Goal: Task Accomplishment & Management: Manage account settings

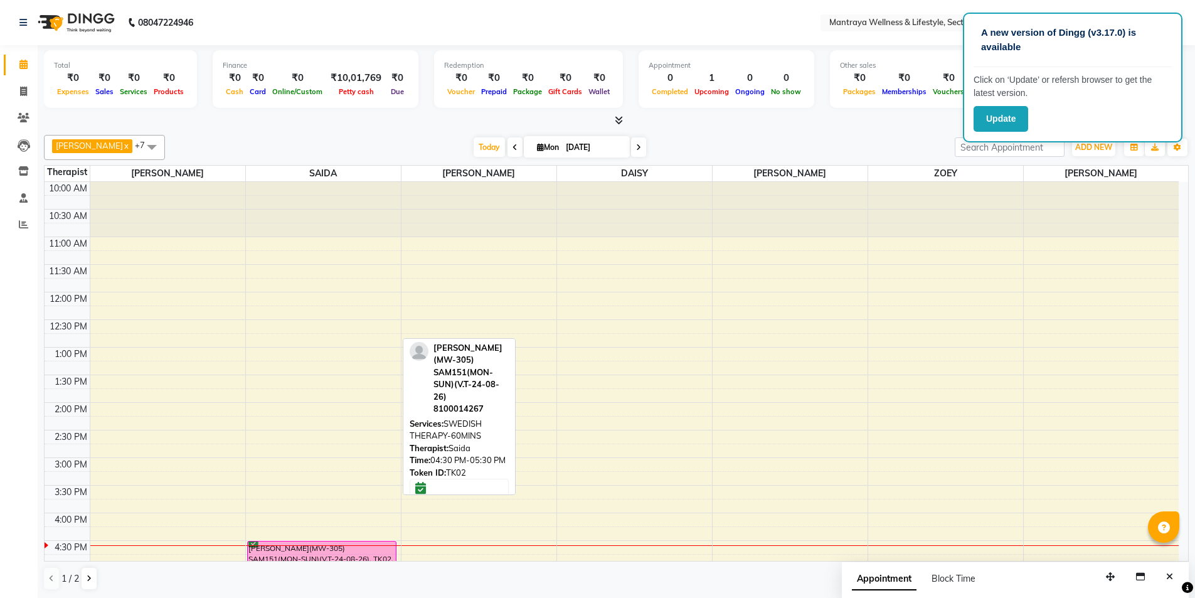
scroll to position [251, 0]
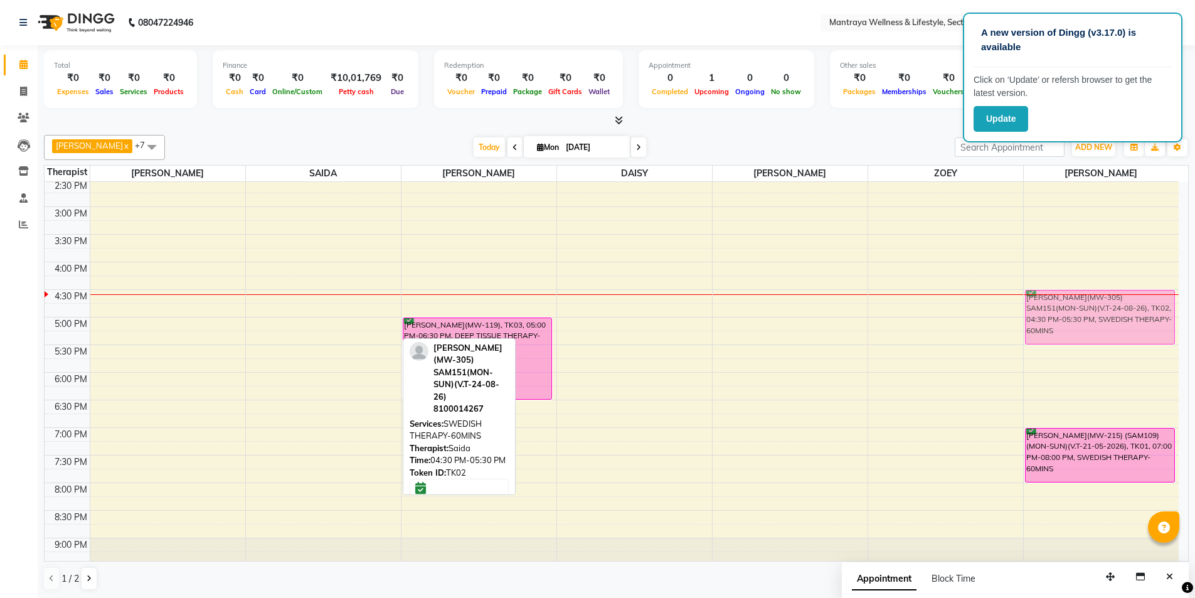
drag, startPoint x: 0, startPoint y: 0, endPoint x: 1062, endPoint y: 328, distance: 1111.8
click at [1062, 328] on tr "[PERSON_NAME](MW-305) SAM151(MON-SUN)(V.T-24-08-26), TK02, 04:30 PM-05:30 PM, S…" at bounding box center [612, 262] width 1134 height 662
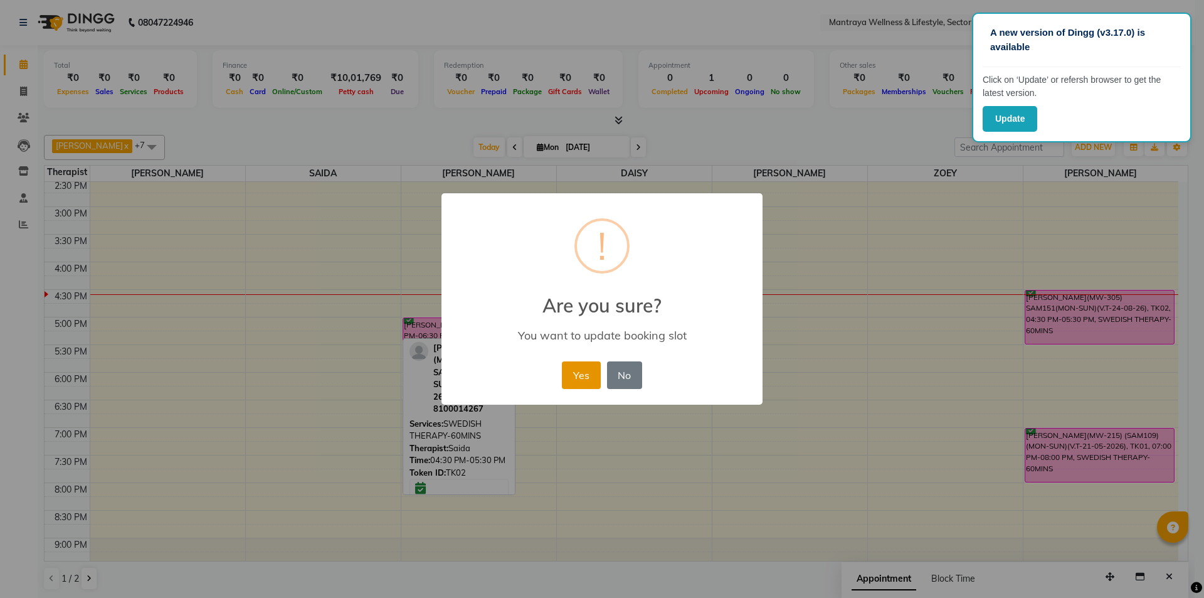
drag, startPoint x: 589, startPoint y: 371, endPoint x: 601, endPoint y: 370, distance: 12.6
click at [590, 371] on button "Yes" at bounding box center [581, 375] width 38 height 28
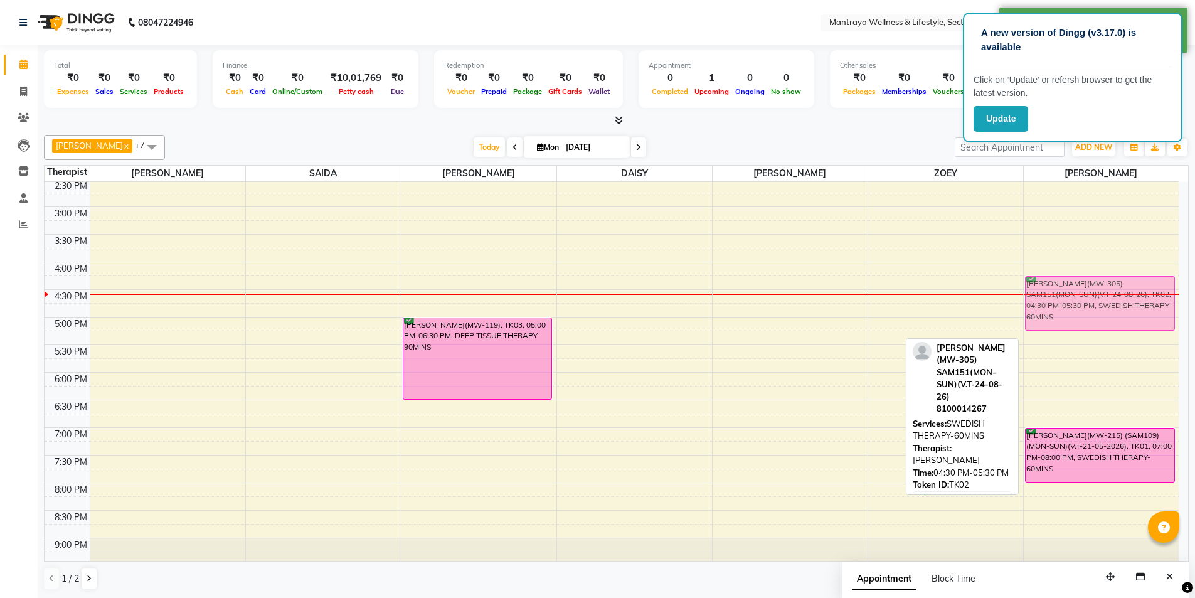
drag, startPoint x: 1055, startPoint y: 312, endPoint x: 1051, endPoint y: 297, distance: 15.7
click at [1051, 297] on div "[PERSON_NAME](MW-305) SAM151(MON-SUN)(V.T-24-08-26), TK02, 04:30 PM-05:30 PM, S…" at bounding box center [1101, 262] width 156 height 662
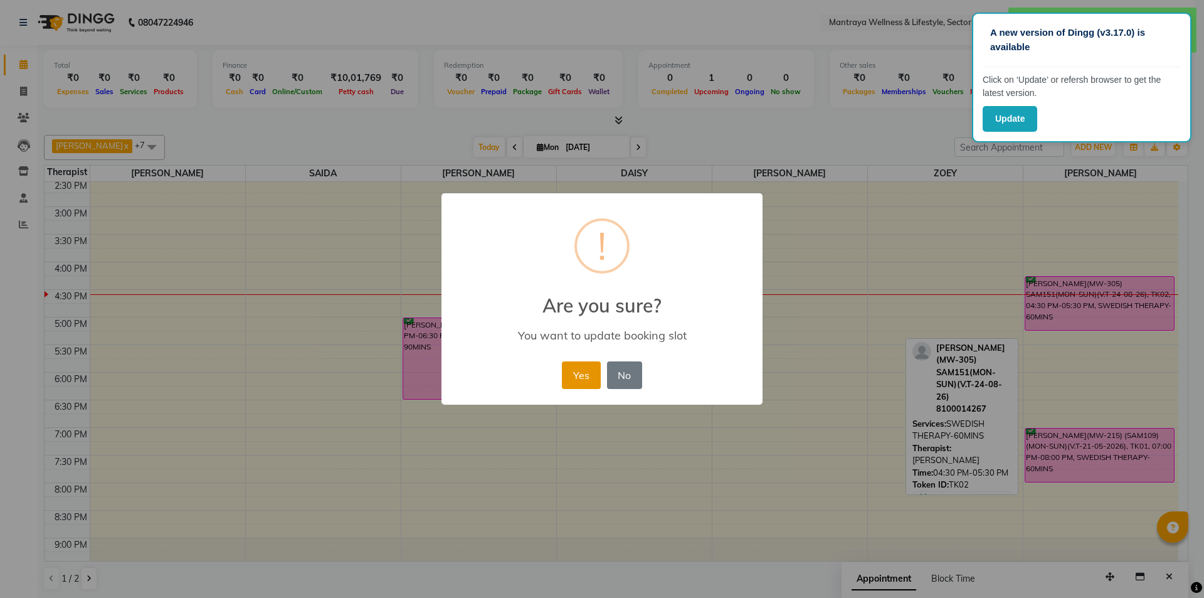
click at [575, 373] on button "Yes" at bounding box center [581, 375] width 38 height 28
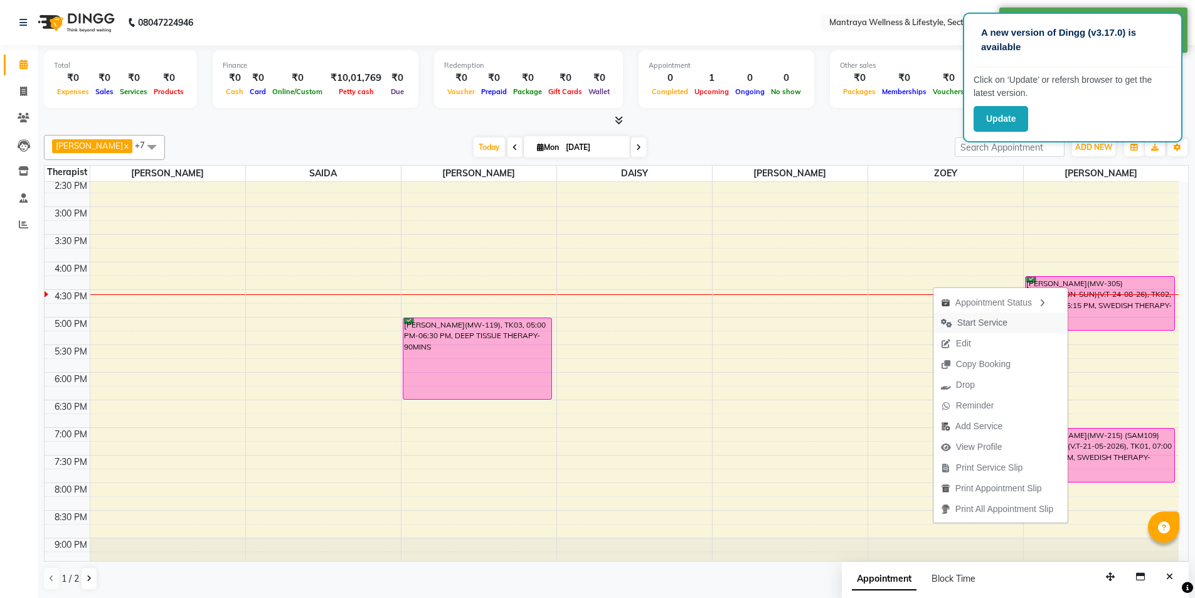
click at [985, 327] on span "Start Service" at bounding box center [982, 322] width 50 height 13
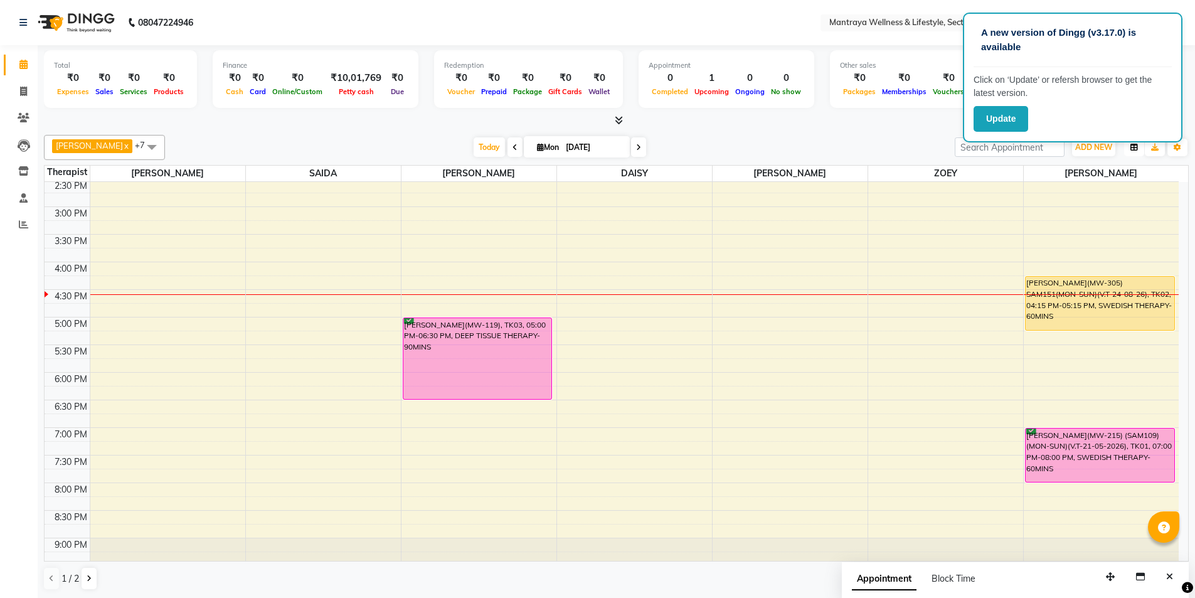
drag, startPoint x: 1133, startPoint y: 149, endPoint x: 1125, endPoint y: 166, distance: 19.1
click at [1132, 151] on icon "button" at bounding box center [1134, 148] width 8 height 8
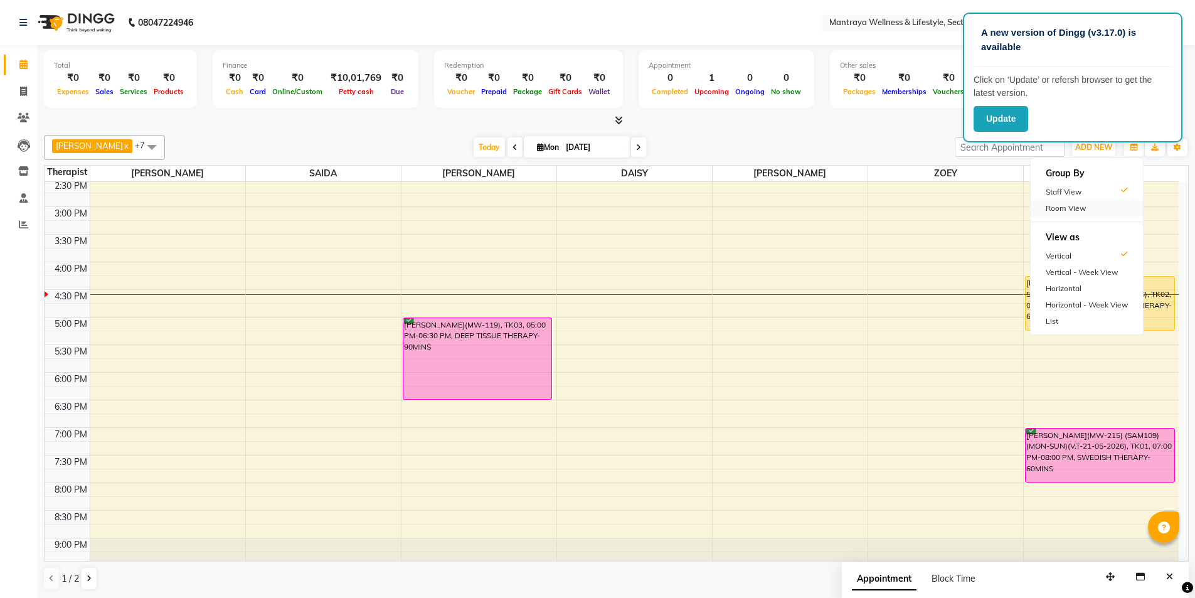
click at [1066, 204] on div "Room View" at bounding box center [1086, 208] width 112 height 16
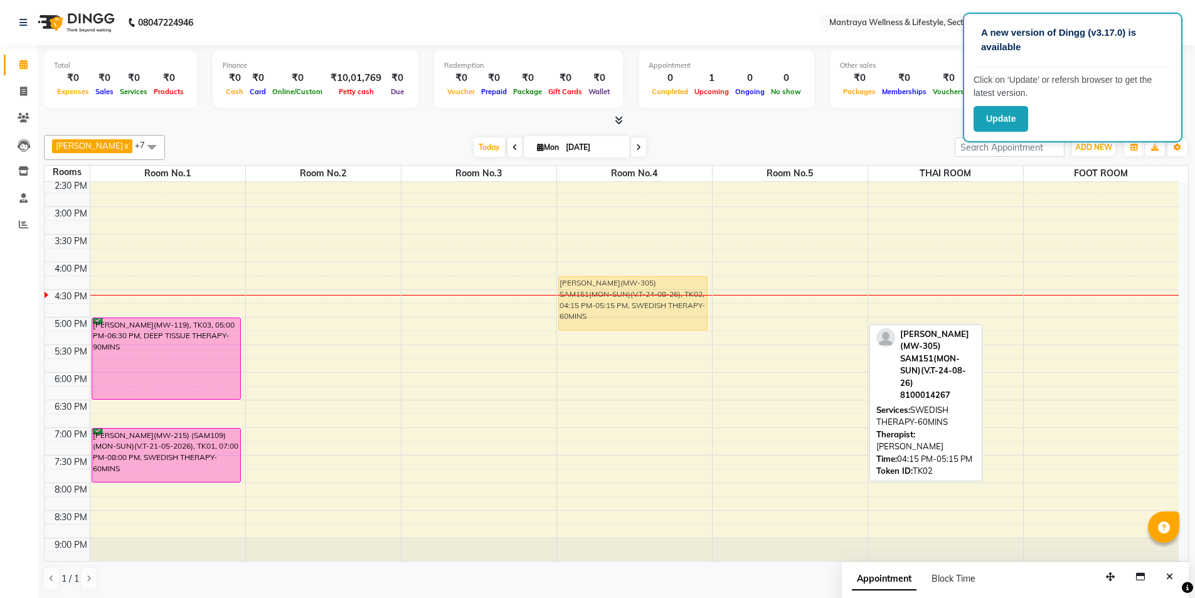
drag, startPoint x: 759, startPoint y: 286, endPoint x: 669, endPoint y: 285, distance: 90.3
click at [669, 285] on tr "[PERSON_NAME](MW-119), TK03, 05:00 PM-06:30 PM, DEEP TISSUE THERAPY-90MINS [PER…" at bounding box center [612, 262] width 1134 height 662
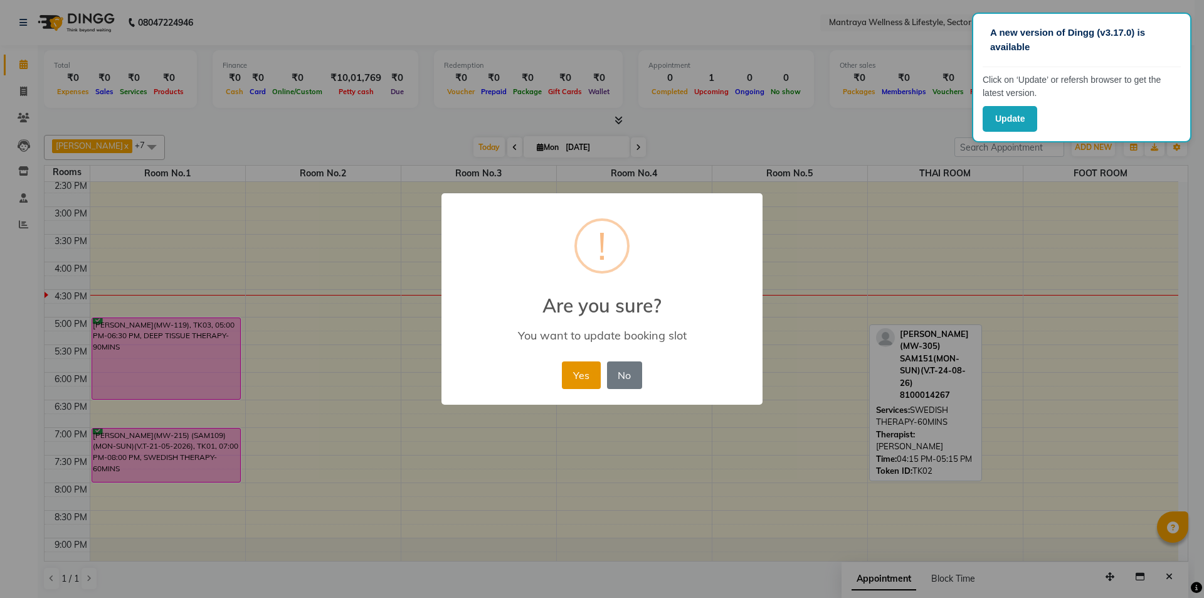
click at [581, 371] on button "Yes" at bounding box center [581, 375] width 38 height 28
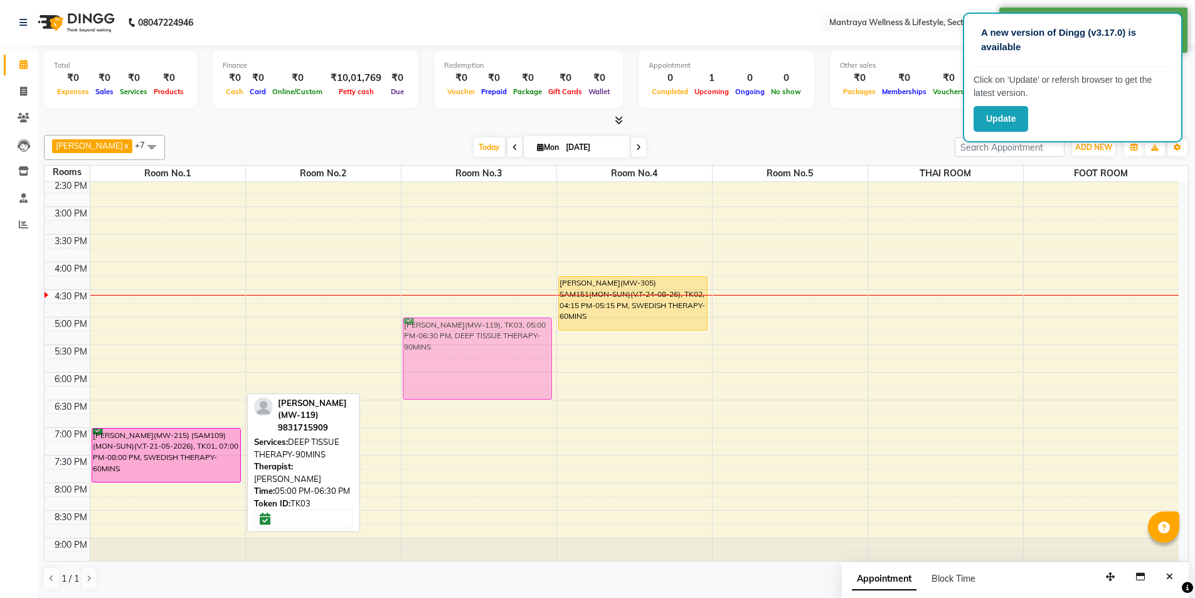
drag, startPoint x: 162, startPoint y: 335, endPoint x: 462, endPoint y: 334, distance: 299.1
click at [462, 334] on tr "[PERSON_NAME](MW-119), TK03, 05:00 PM-06:30 PM, DEEP TISSUE THERAPY-90MINS [PER…" at bounding box center [612, 262] width 1134 height 662
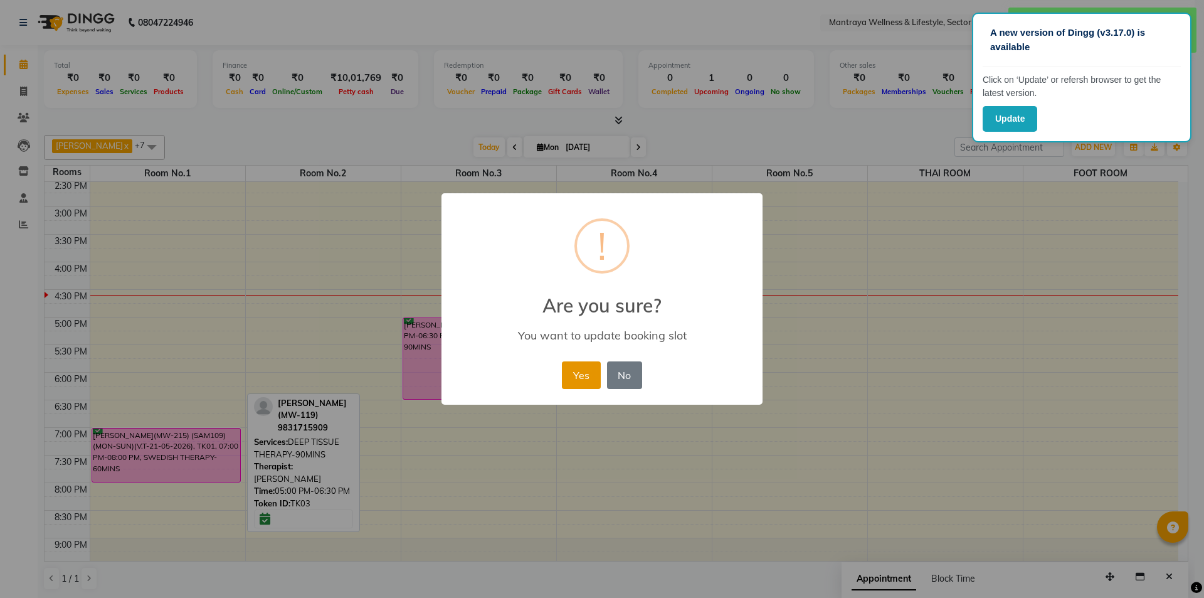
click at [583, 369] on button "Yes" at bounding box center [581, 375] width 38 height 28
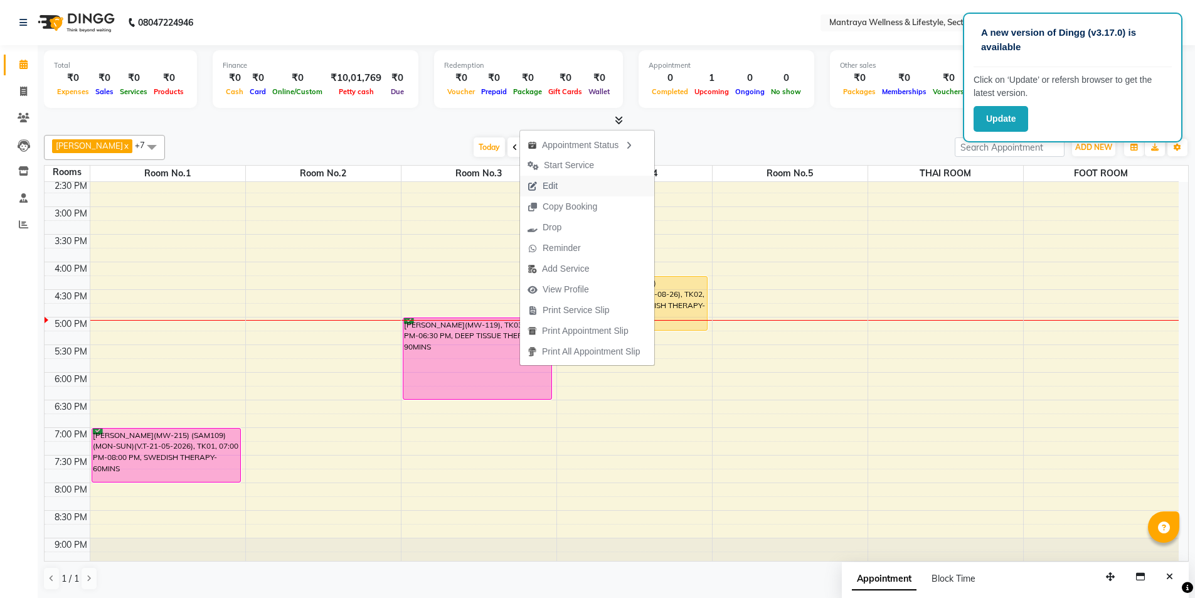
click at [568, 178] on button "Edit" at bounding box center [587, 186] width 134 height 21
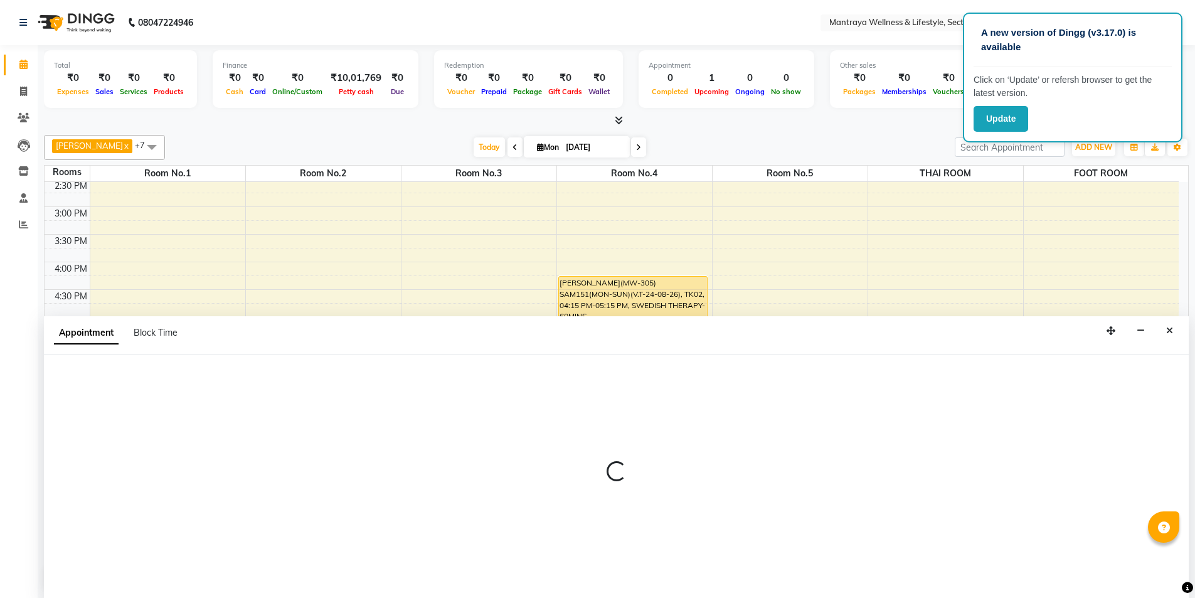
scroll to position [1, 0]
select select "tentative"
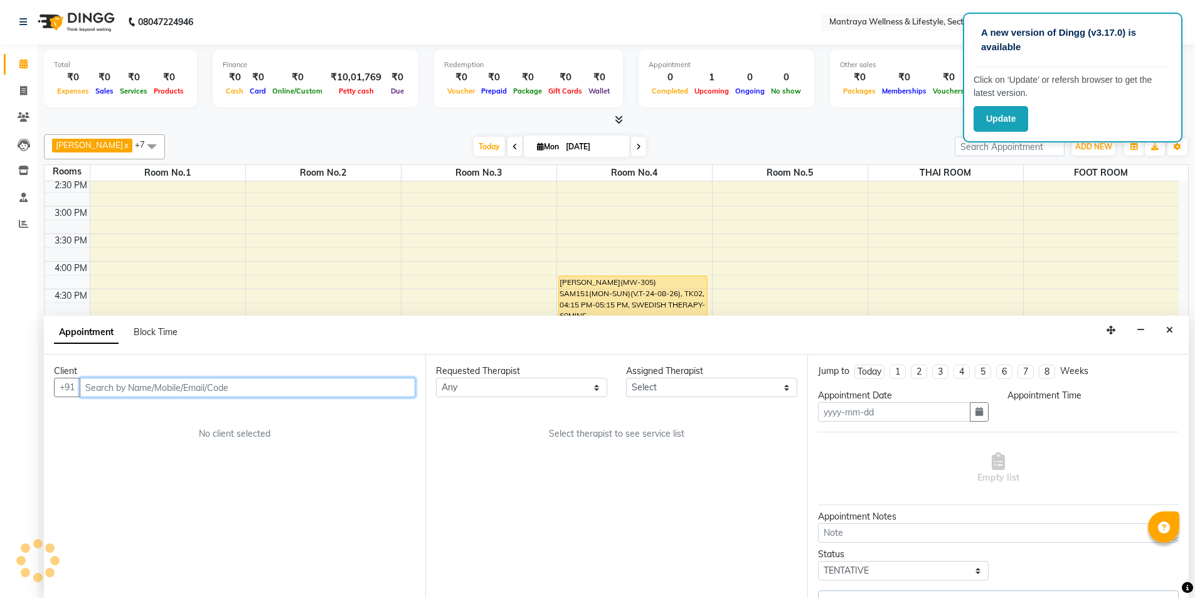
type input "[DATE]"
select select "87983"
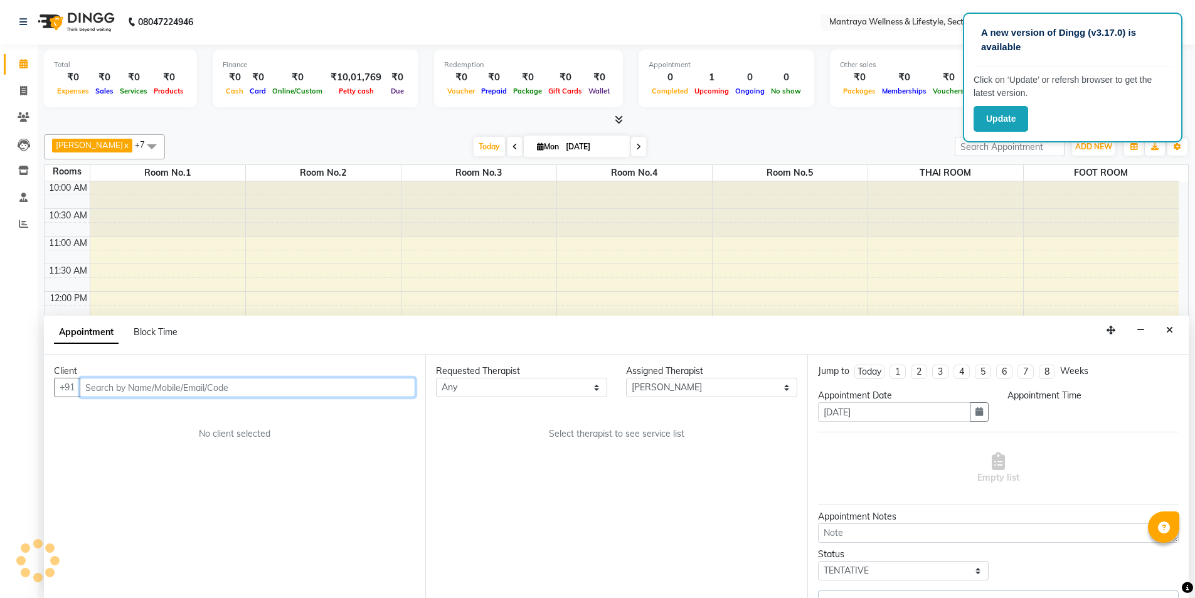
select select "confirm booking"
select select "1020"
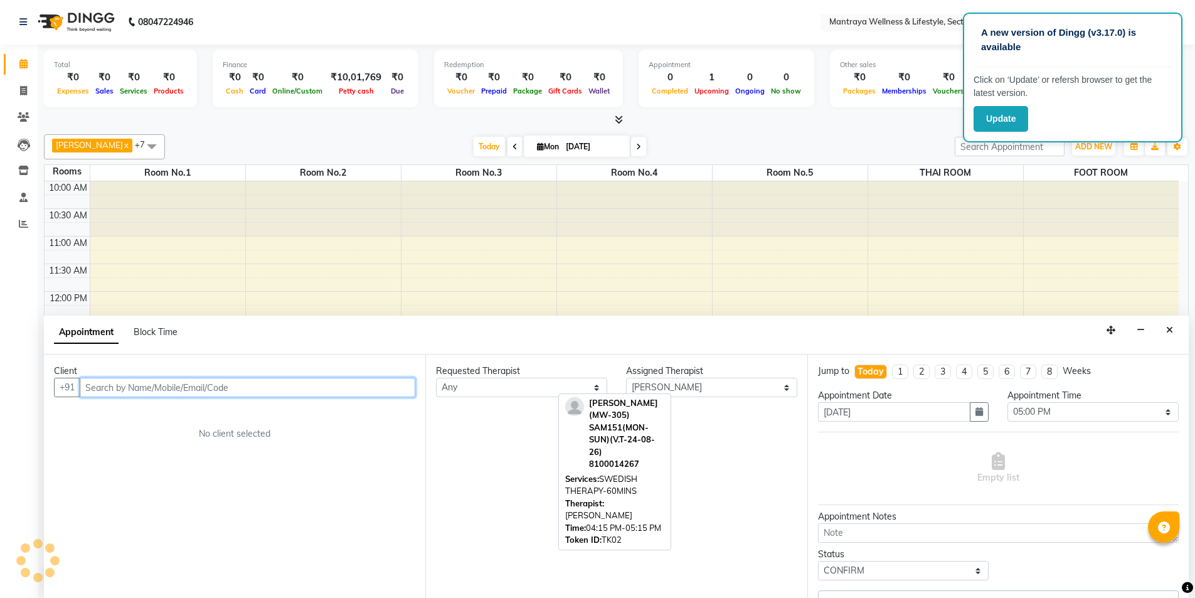
scroll to position [283, 0]
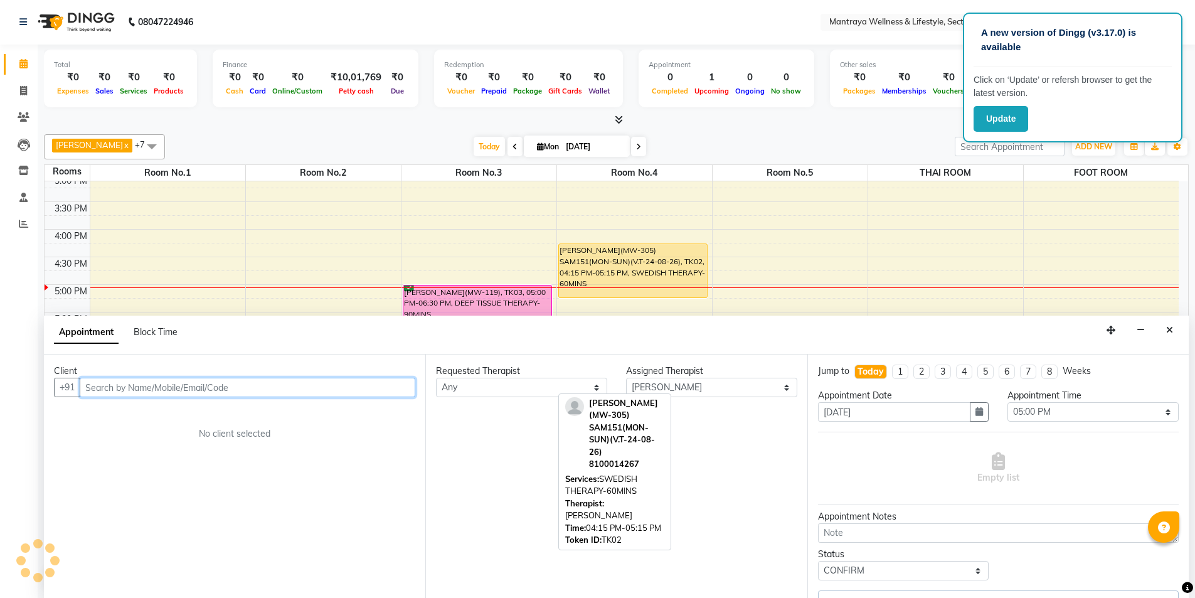
select select "3836"
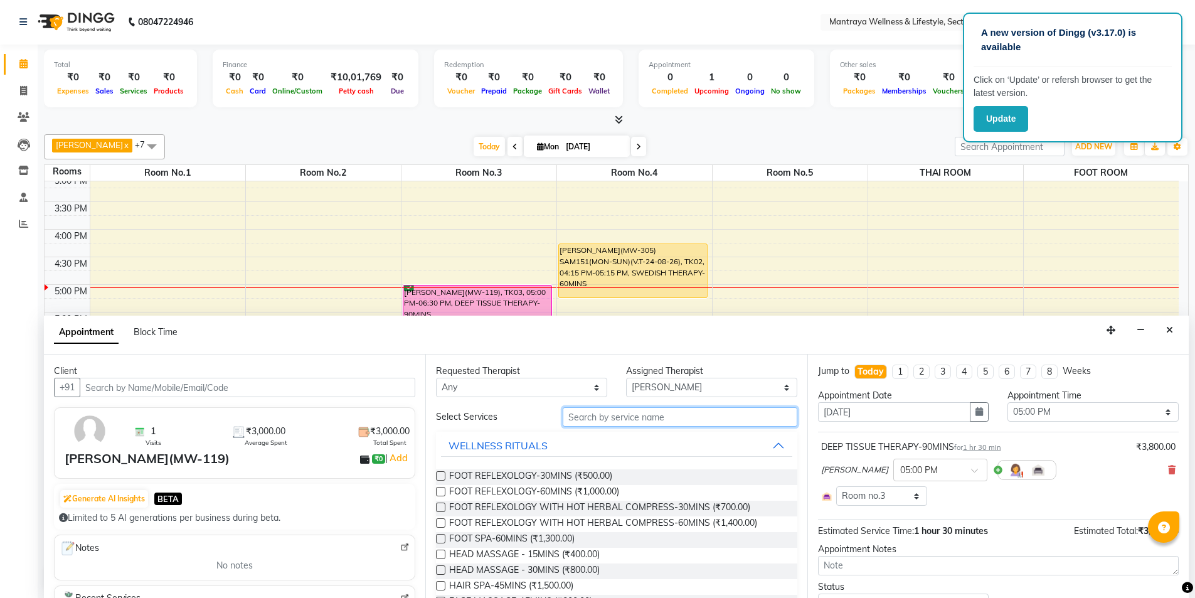
click at [689, 416] on input "text" at bounding box center [680, 416] width 235 height 19
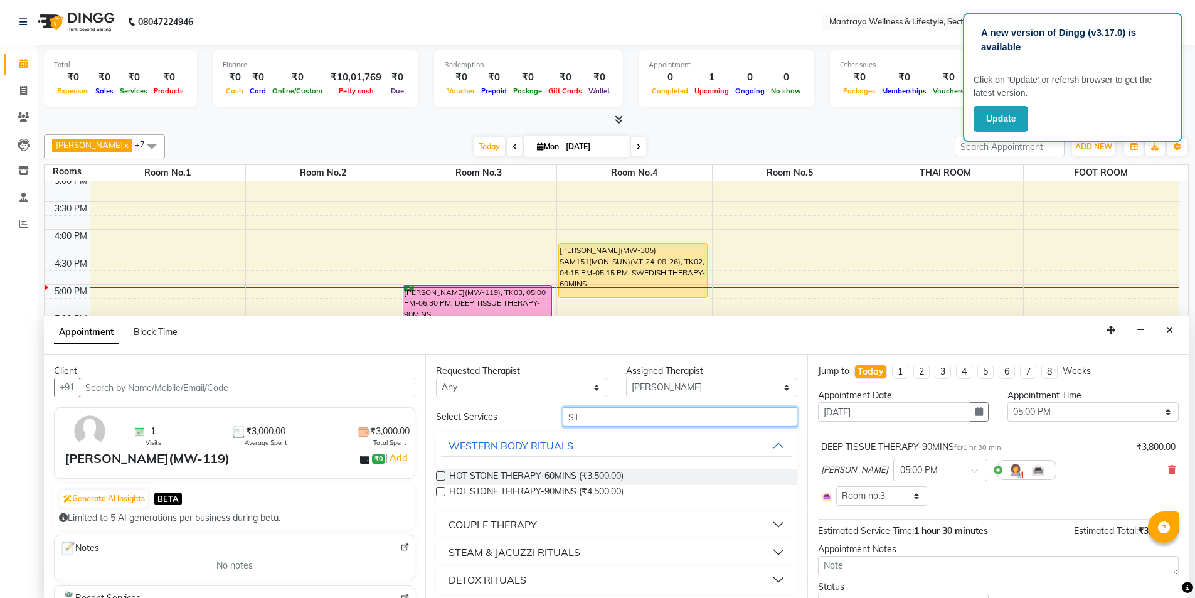
type input "ST"
click at [487, 550] on div "STEAM & JACUZZI RITUALS" at bounding box center [514, 551] width 132 height 15
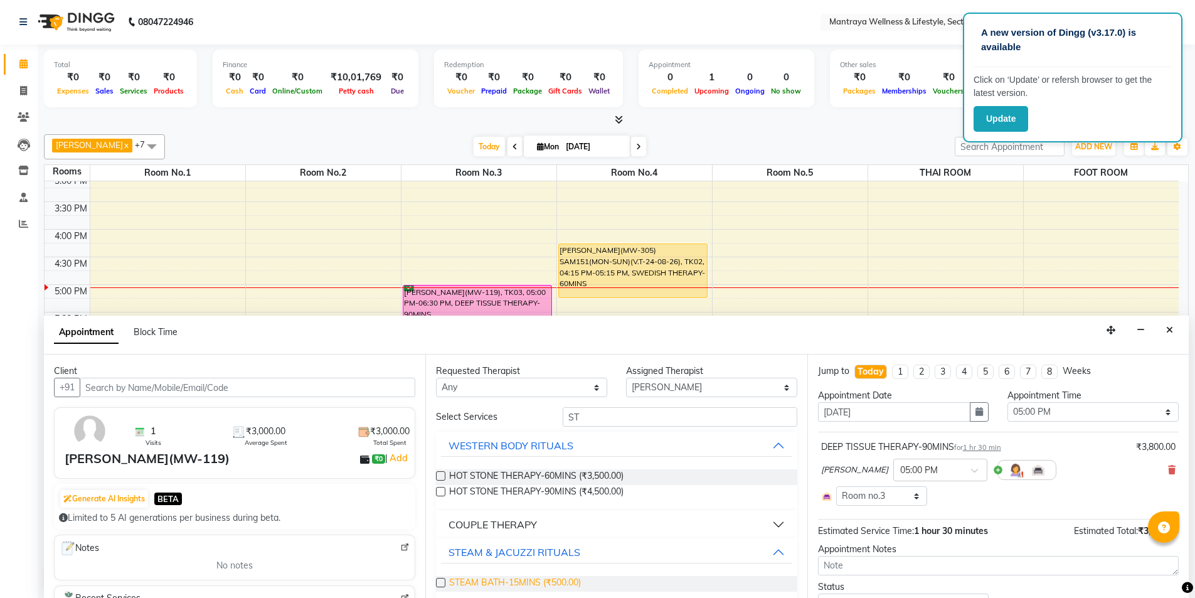
click at [470, 585] on span "STEAM BATH-15MINS (₹500.00)" at bounding box center [515, 584] width 132 height 16
checkbox input "true"
select select "3836"
checkbox input "false"
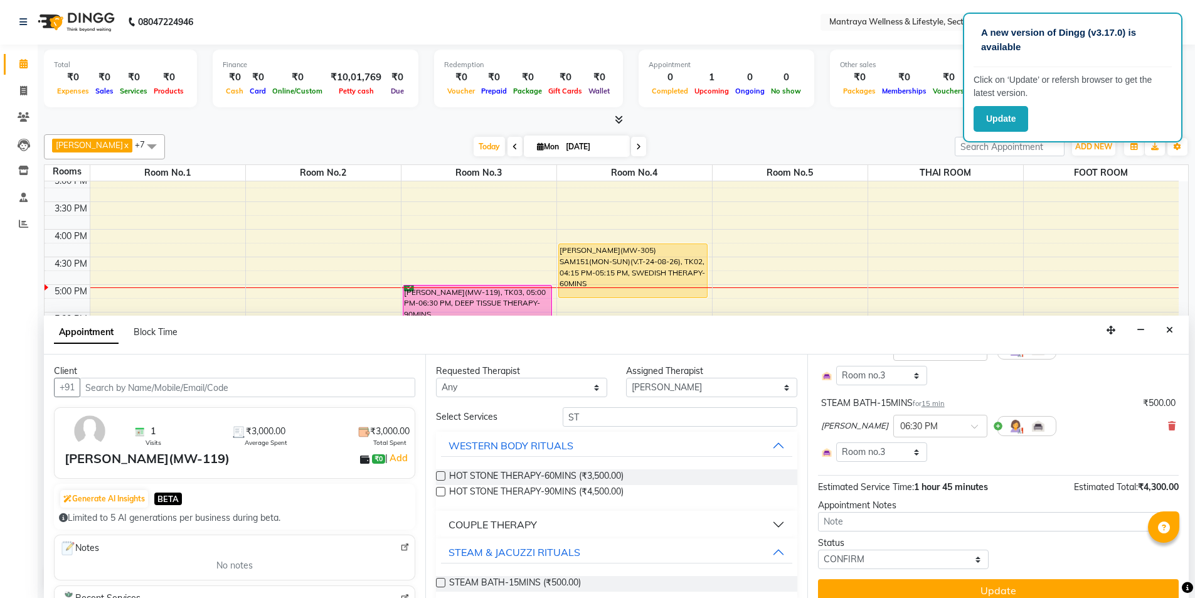
scroll to position [125, 0]
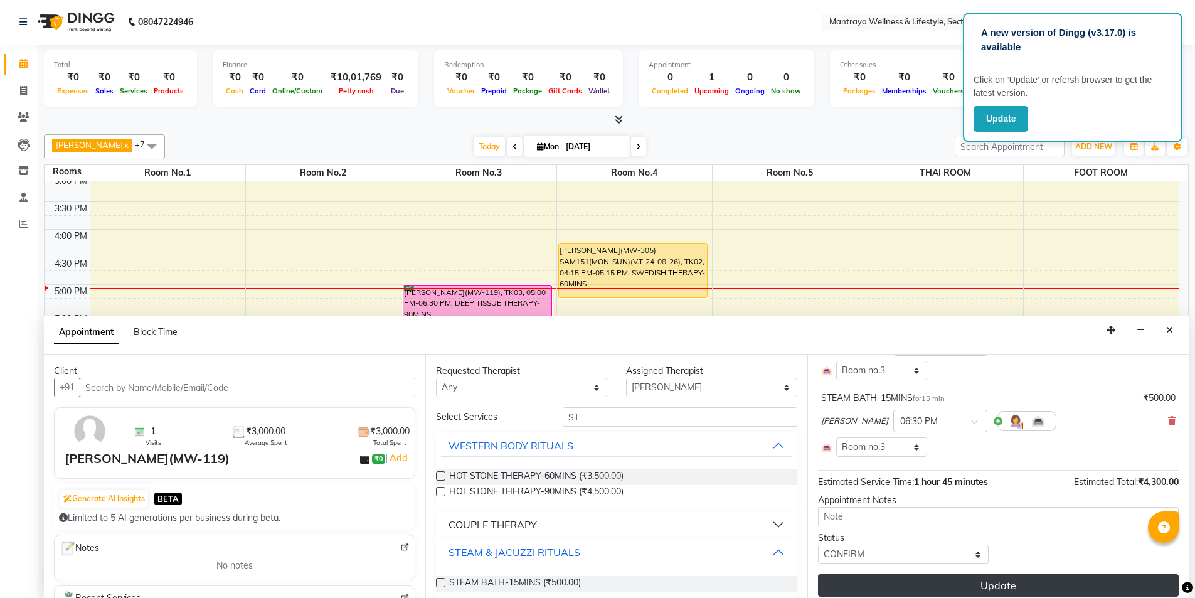
click at [913, 580] on button "Update" at bounding box center [998, 585] width 361 height 23
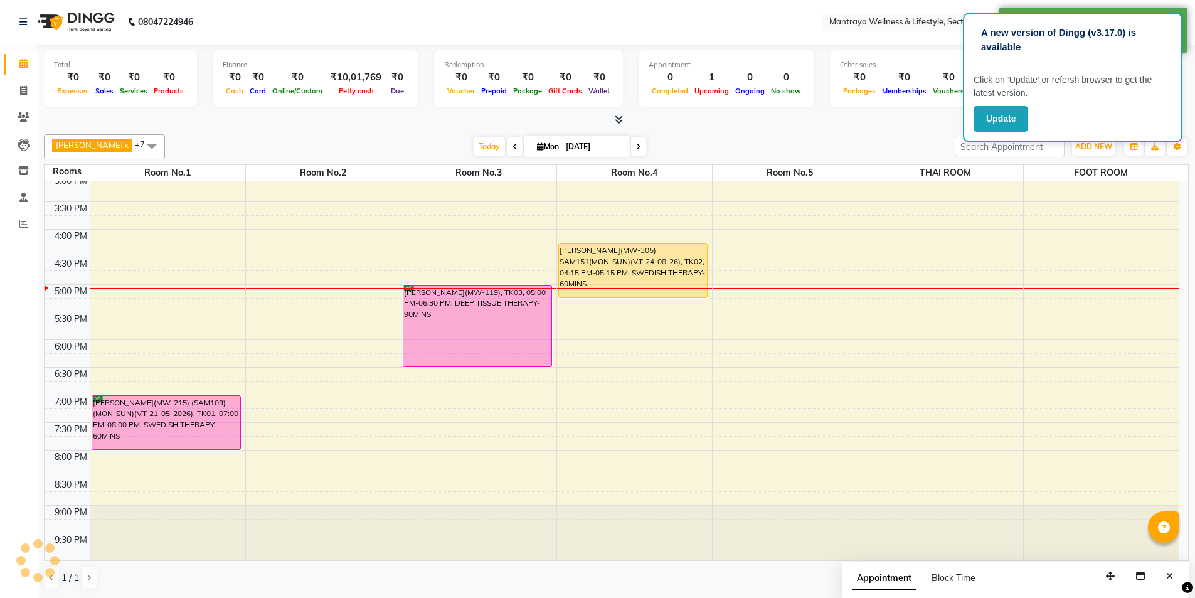
scroll to position [0, 0]
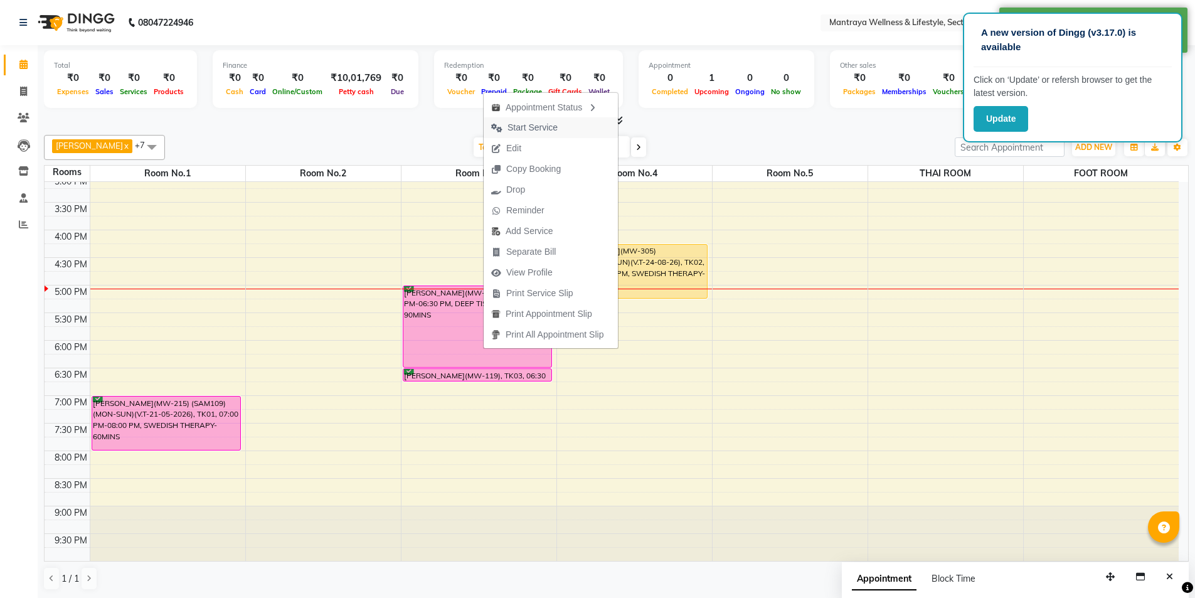
click at [515, 124] on span "Start Service" at bounding box center [532, 127] width 50 height 13
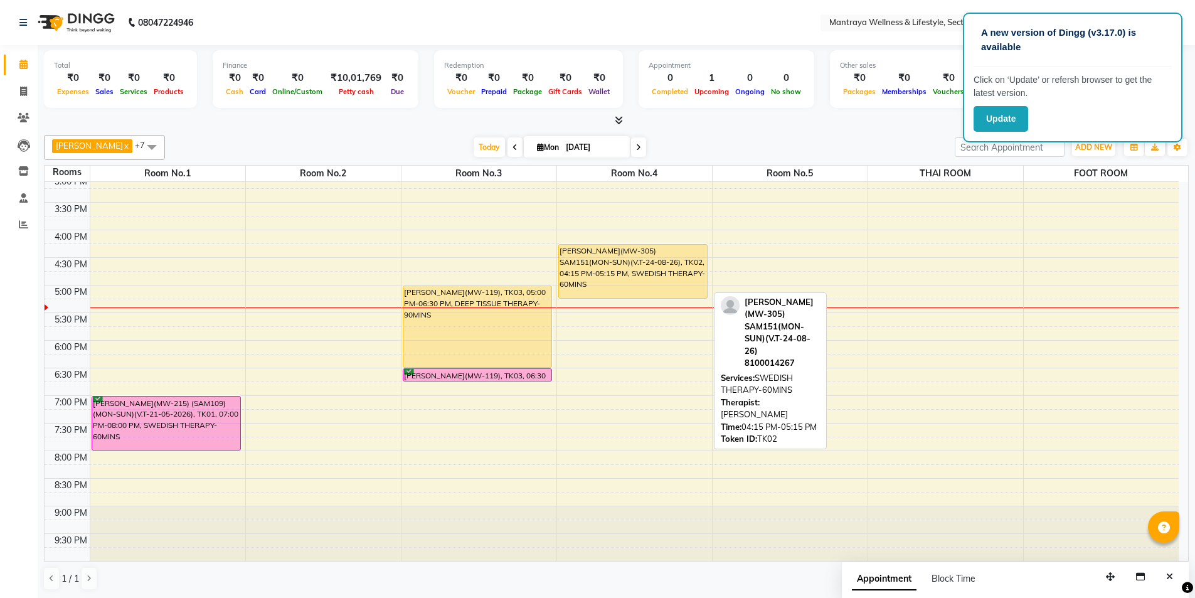
click at [639, 287] on div "[PERSON_NAME](MW-305) SAM151(MON-SUN)(V.T-24-08-26), TK02, 04:15 PM-05:15 PM, S…" at bounding box center [633, 271] width 149 height 53
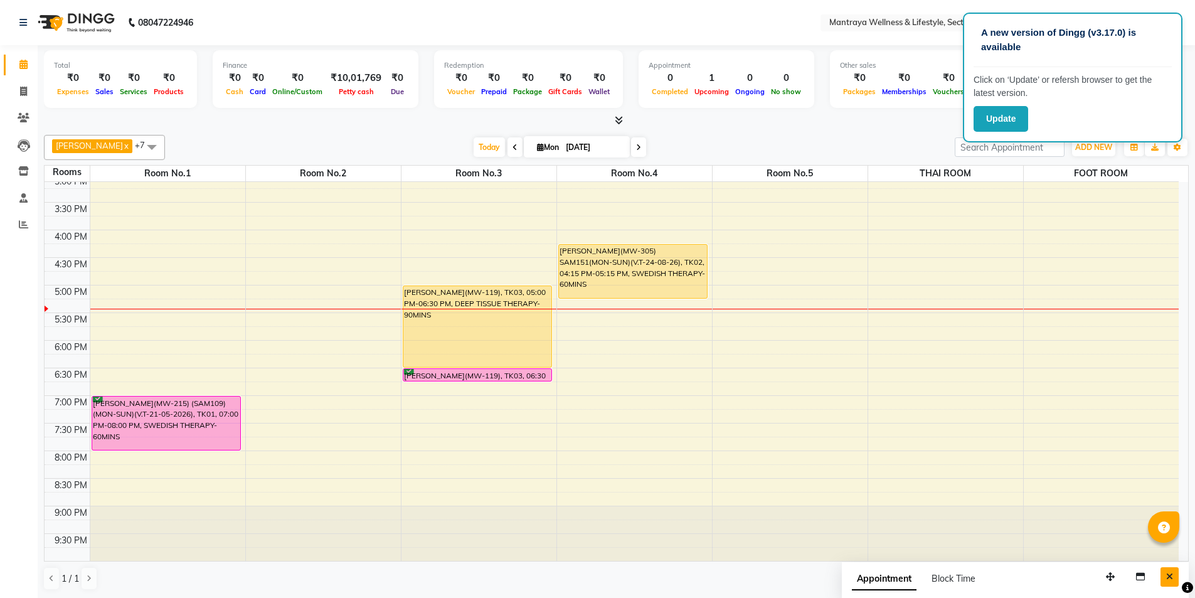
click at [1168, 575] on icon "Close" at bounding box center [1169, 576] width 7 height 9
click at [1133, 154] on button "button" at bounding box center [1134, 148] width 20 height 18
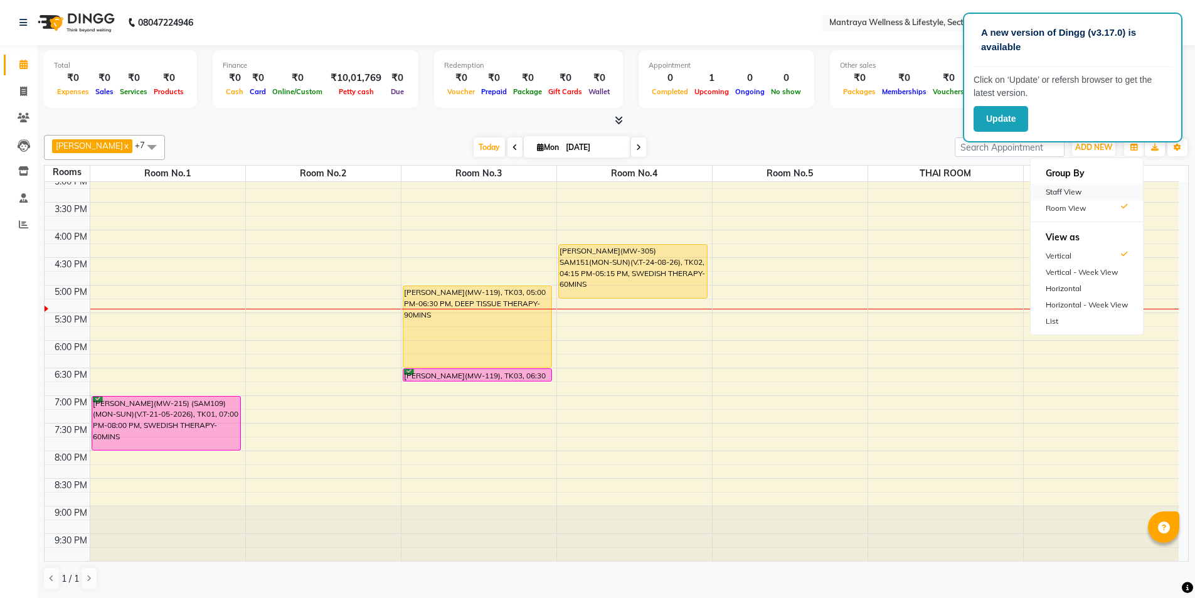
click at [1083, 191] on div "Staff View" at bounding box center [1086, 192] width 112 height 16
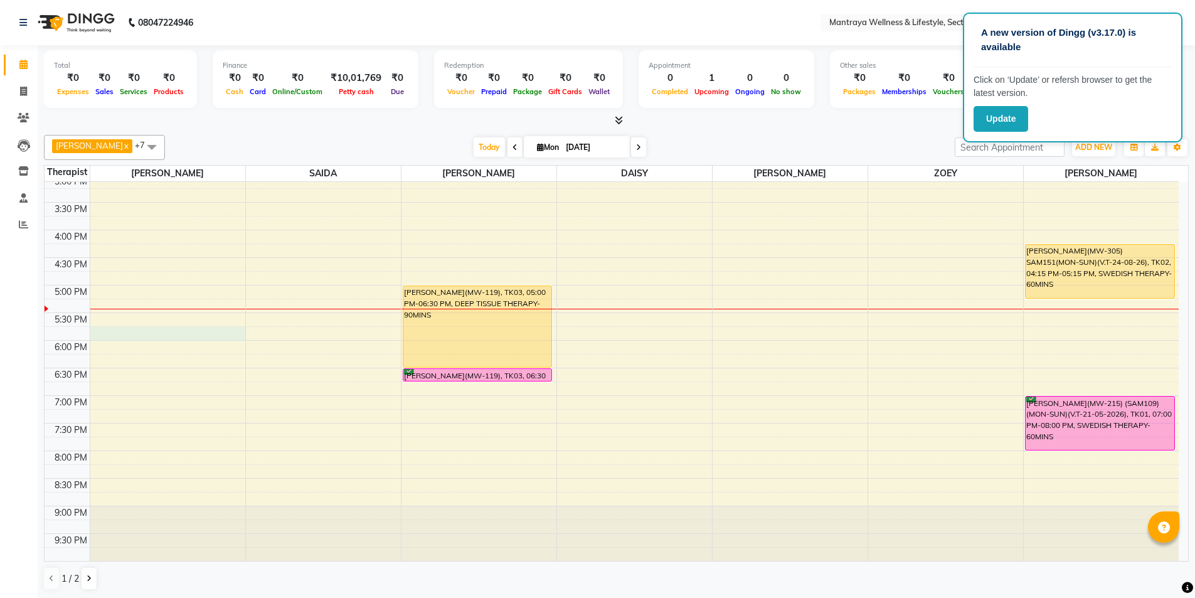
click at [172, 335] on div "10:00 AM 10:30 AM 11:00 AM 11:30 AM 12:00 PM 12:30 PM 1:00 PM 1:30 PM 2:00 PM 2…" at bounding box center [612, 230] width 1134 height 662
select select "69829"
select select "tentative"
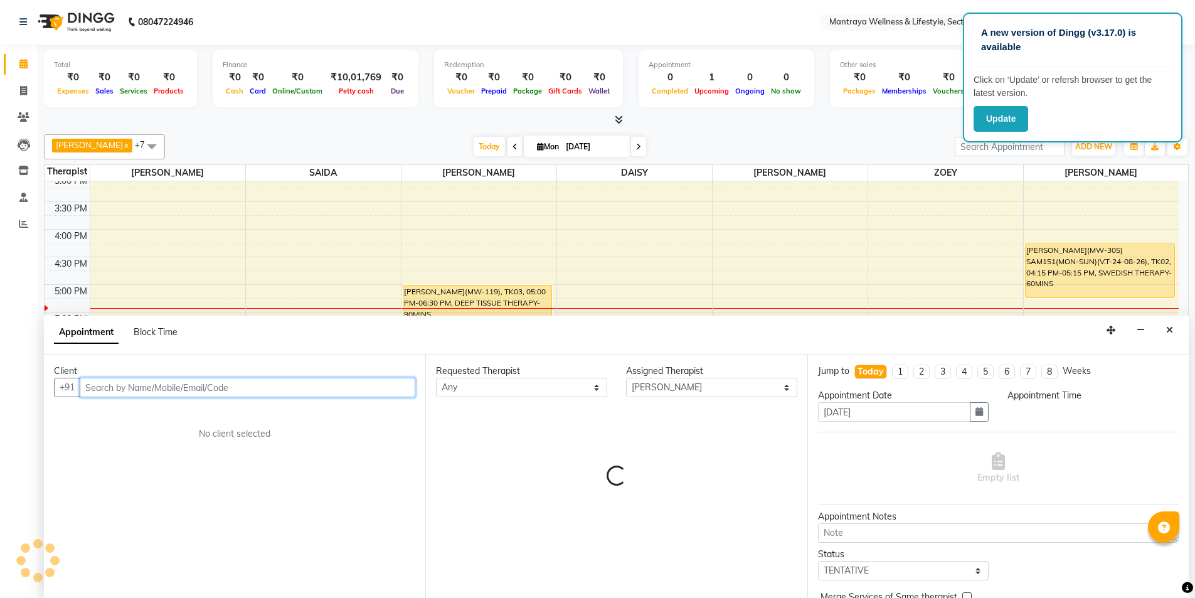
select select "1065"
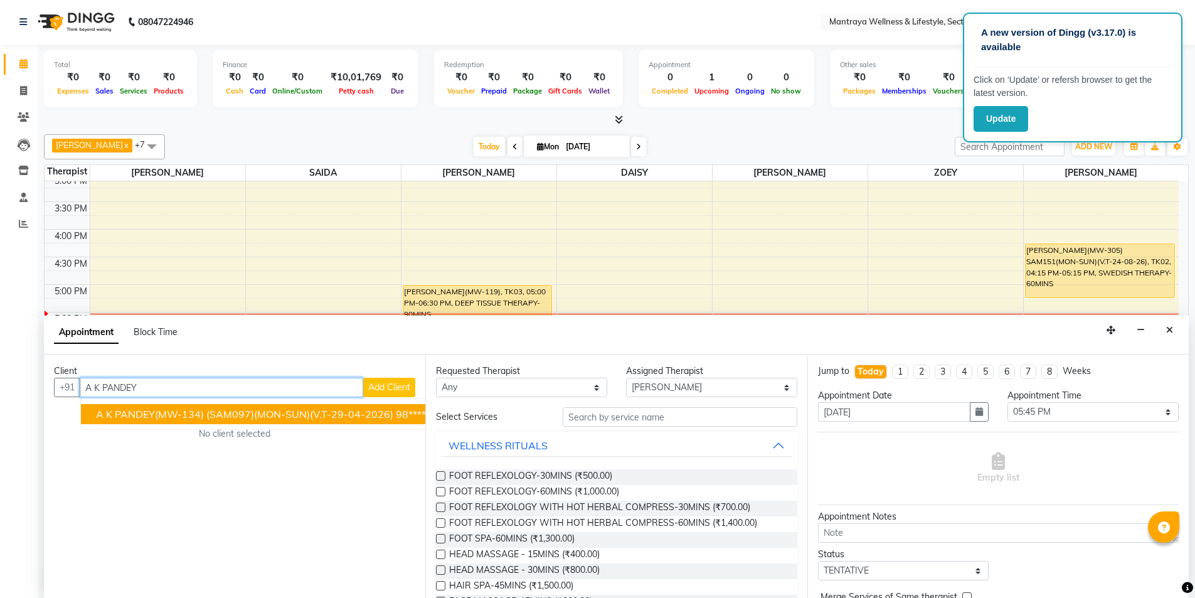
drag, startPoint x: 345, startPoint y: 416, endPoint x: 472, endPoint y: 416, distance: 127.3
click at [347, 416] on span "A K PANDEY(MW-134) (SAM097)(MON-SUN)(V.T-29-04-2026)" at bounding box center [244, 414] width 297 height 13
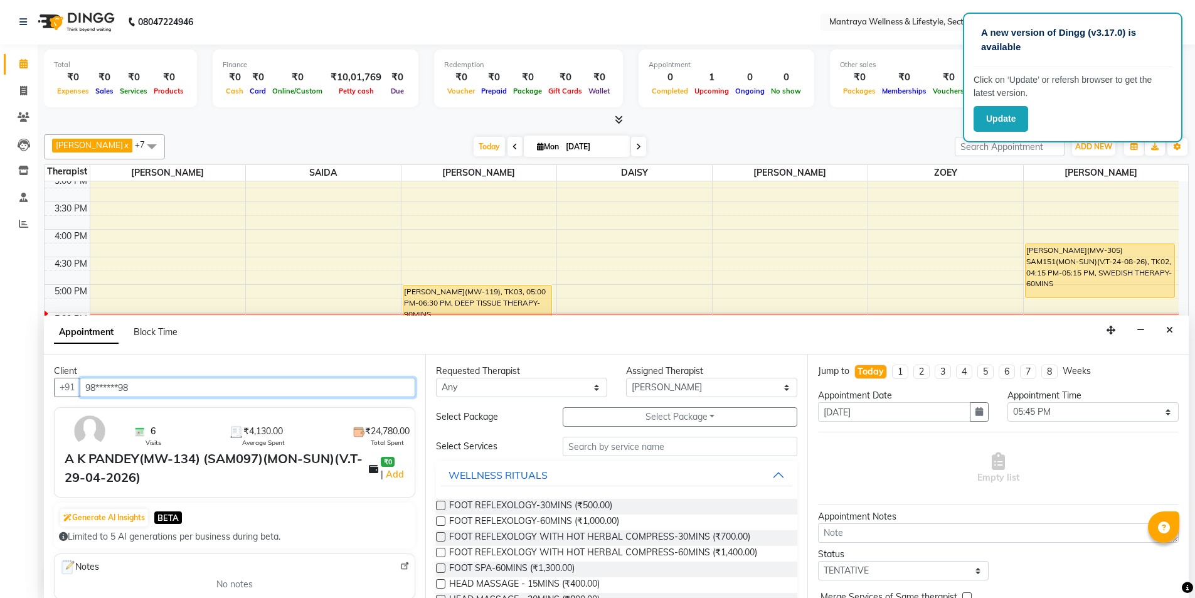
type input "98******98"
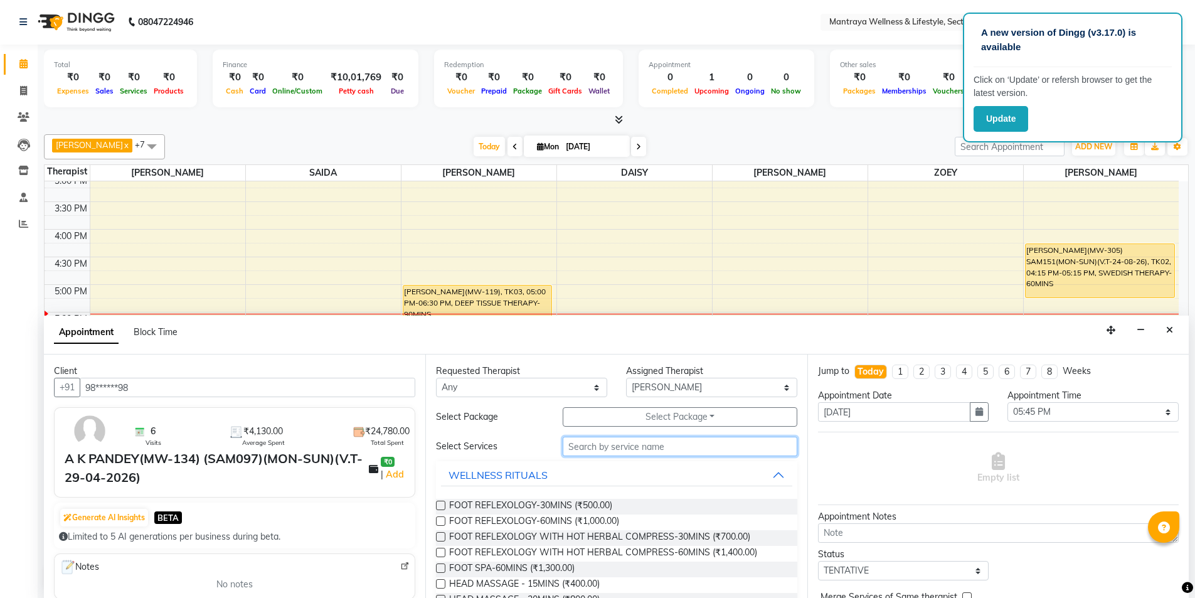
click at [611, 450] on input "text" at bounding box center [680, 445] width 235 height 19
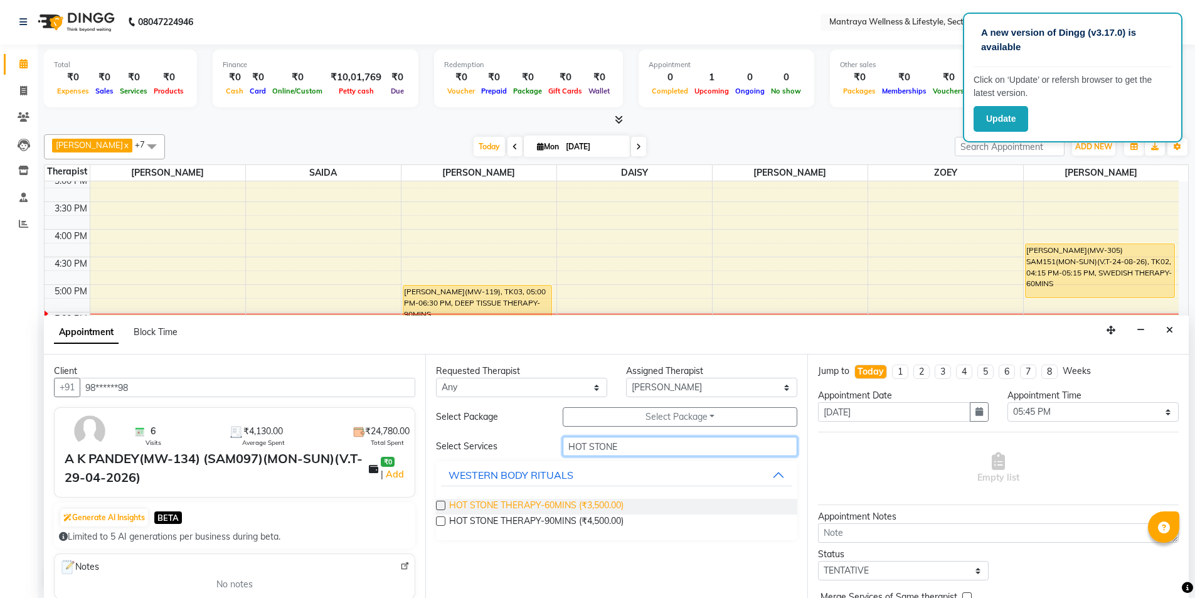
type input "HOT STONE"
click at [561, 501] on span "HOT STONE THERAPY-60MINS (₹3,500.00)" at bounding box center [536, 507] width 174 height 16
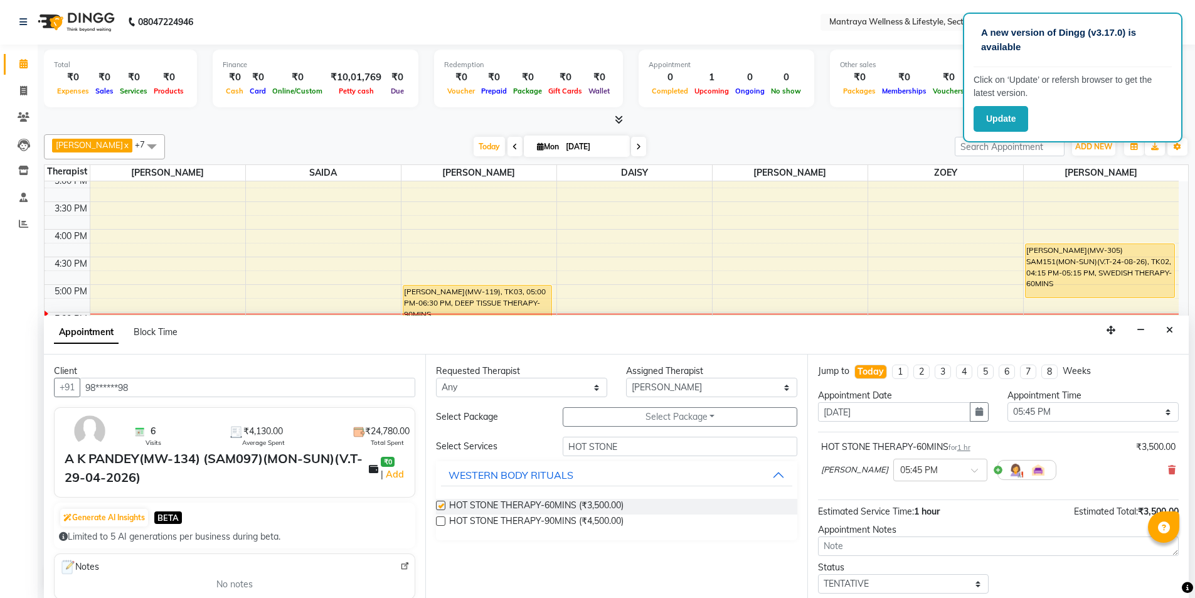
checkbox input "false"
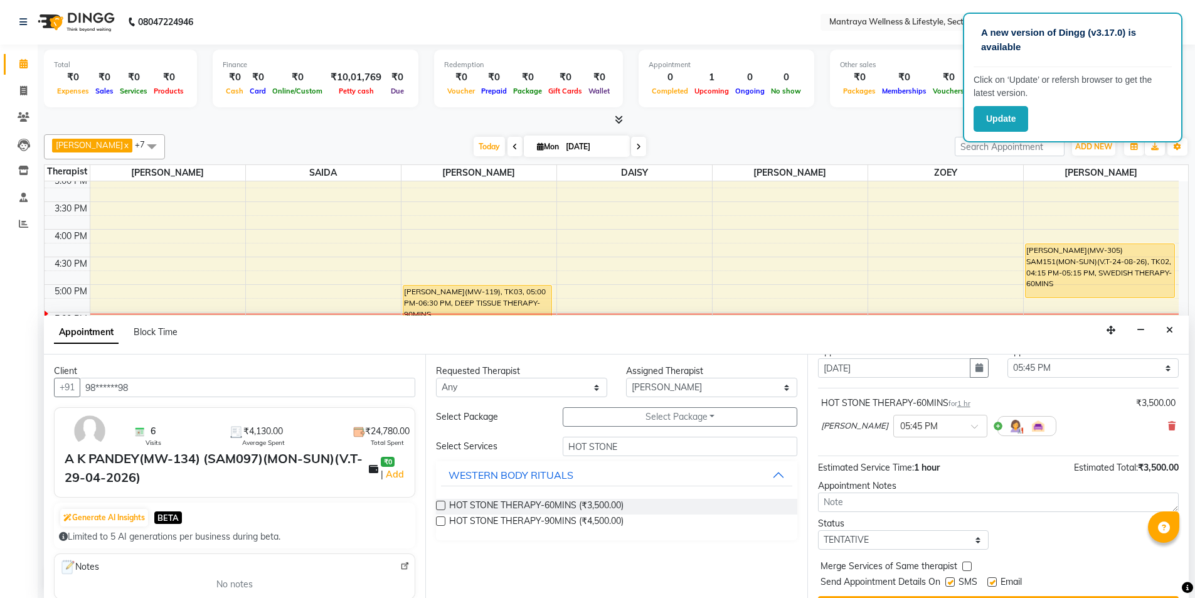
scroll to position [75, 0]
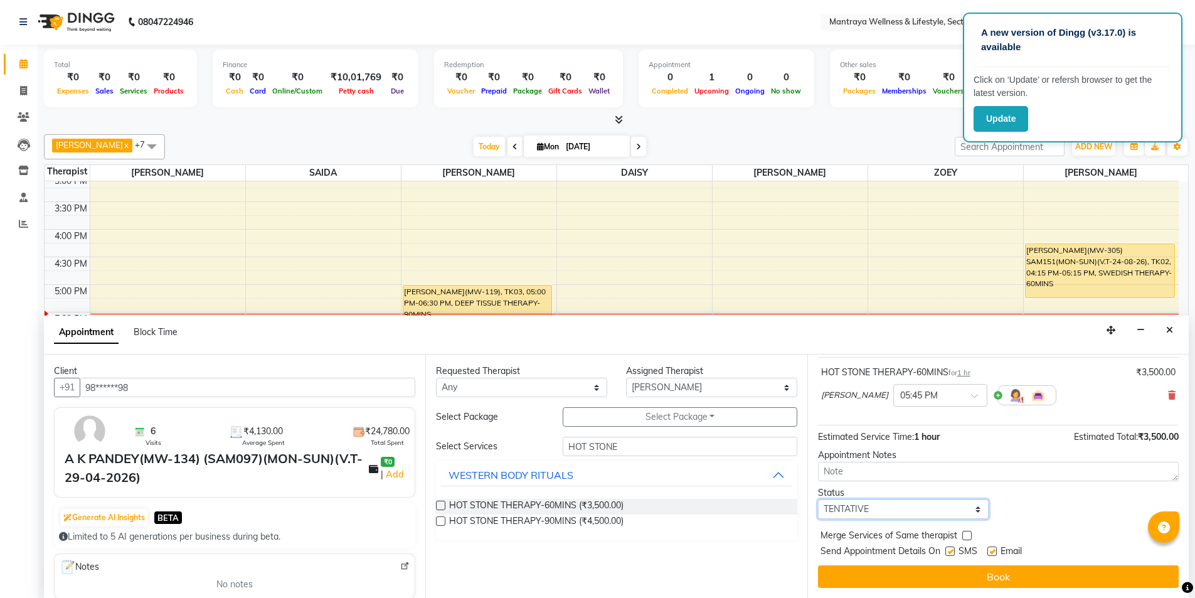
click at [917, 509] on select "Select TENTATIVE CONFIRM CHECK-IN UPCOMING" at bounding box center [903, 508] width 171 height 19
select select "confirm booking"
click at [818, 499] on select "Select TENTATIVE CONFIRM CHECK-IN UPCOMING" at bounding box center [903, 508] width 171 height 19
click at [951, 554] on label at bounding box center [949, 550] width 9 height 9
click at [951, 554] on input "checkbox" at bounding box center [949, 552] width 8 height 8
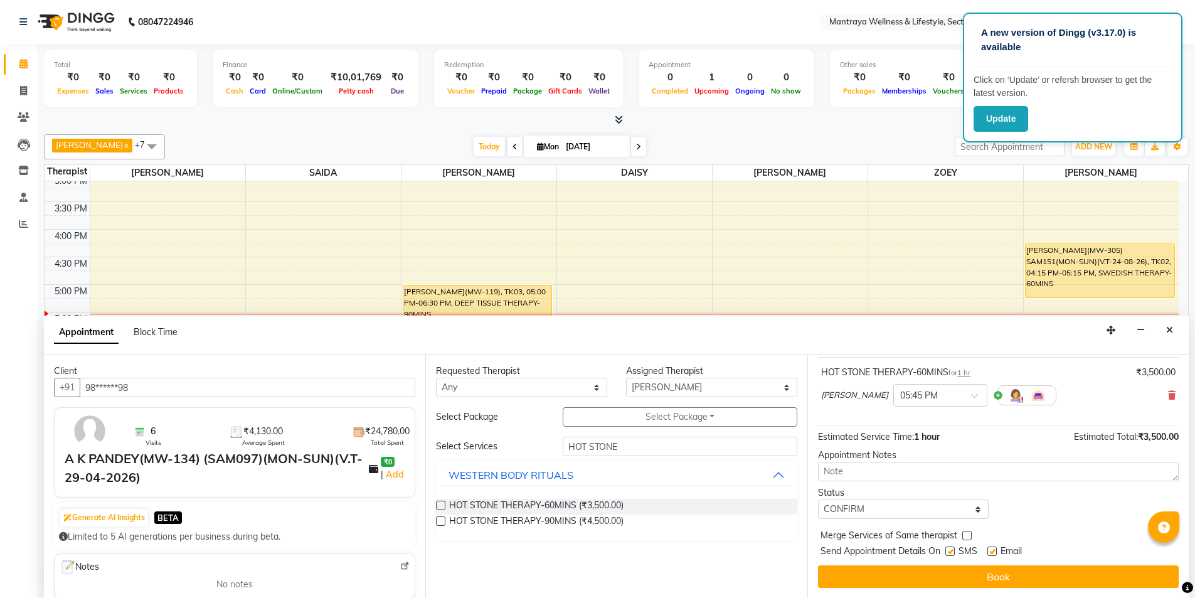
checkbox input "false"
click at [995, 553] on label at bounding box center [991, 550] width 9 height 9
click at [995, 553] on input "checkbox" at bounding box center [991, 552] width 8 height 8
checkbox input "false"
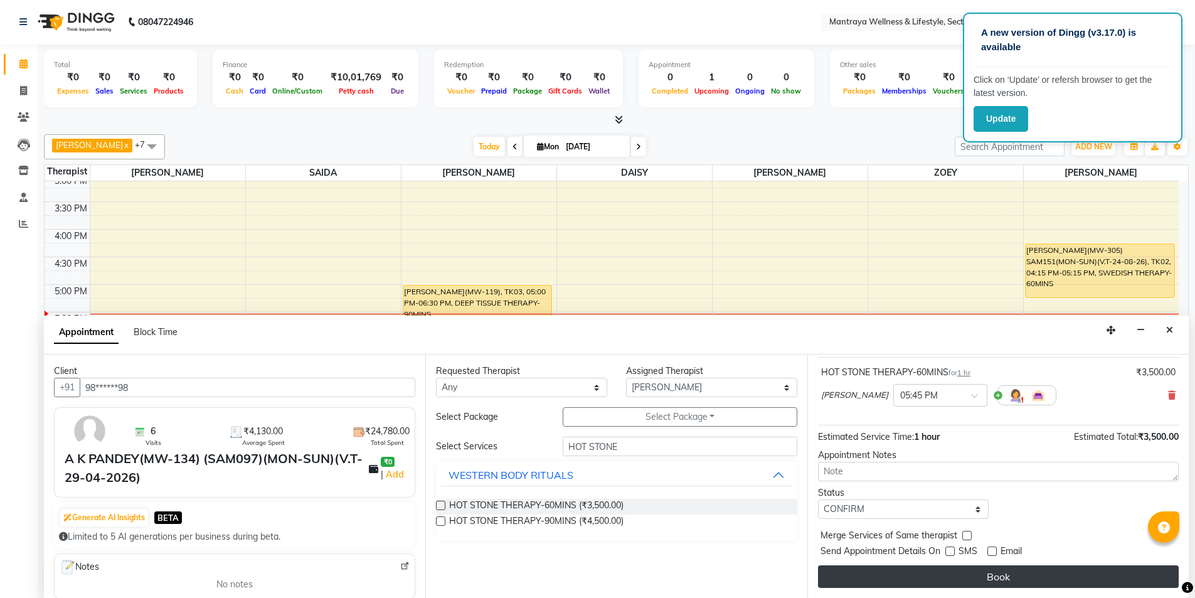
click at [981, 573] on button "Book" at bounding box center [998, 576] width 361 height 23
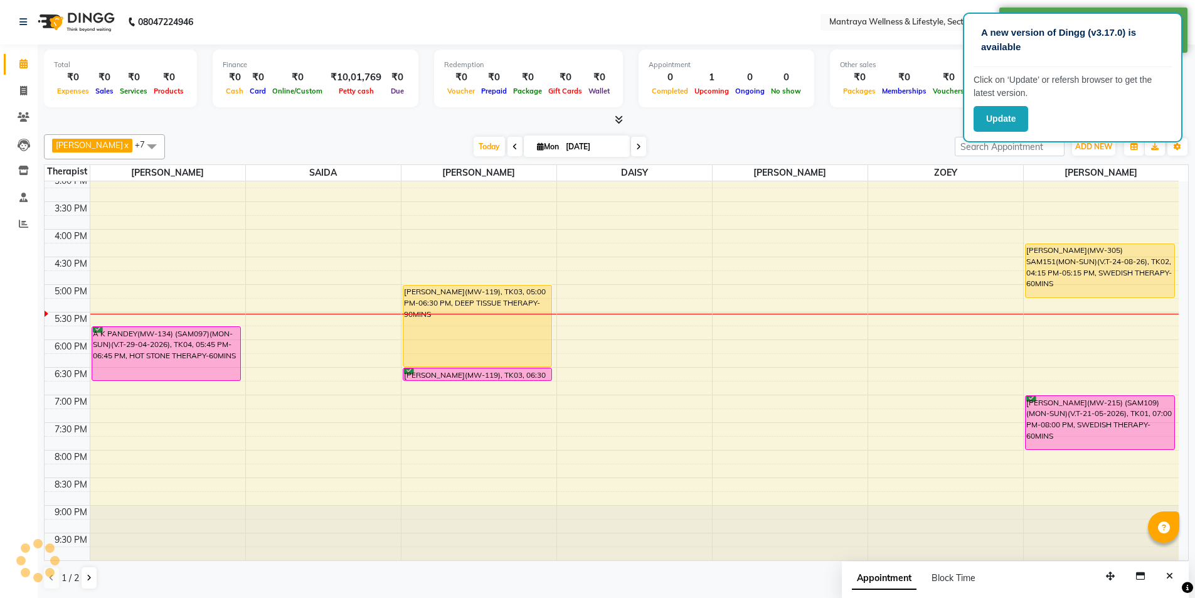
scroll to position [0, 0]
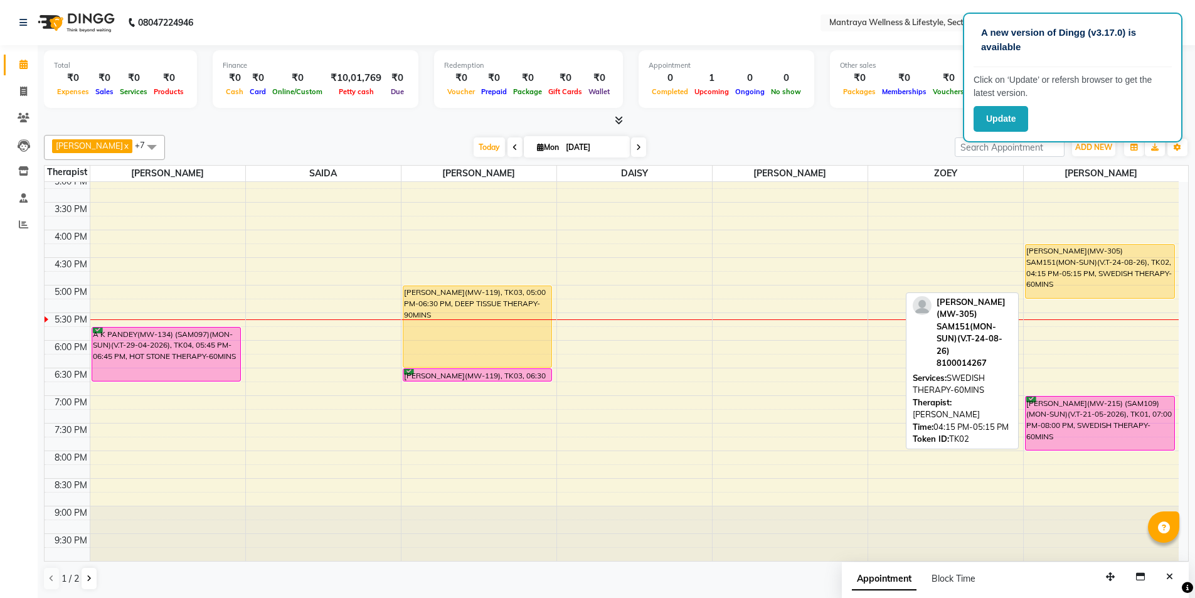
click at [1091, 262] on div "[PERSON_NAME](MW-305) SAM151(MON-SUN)(V.T-24-08-26), TK02, 04:15 PM-05:15 PM, S…" at bounding box center [1099, 271] width 149 height 53
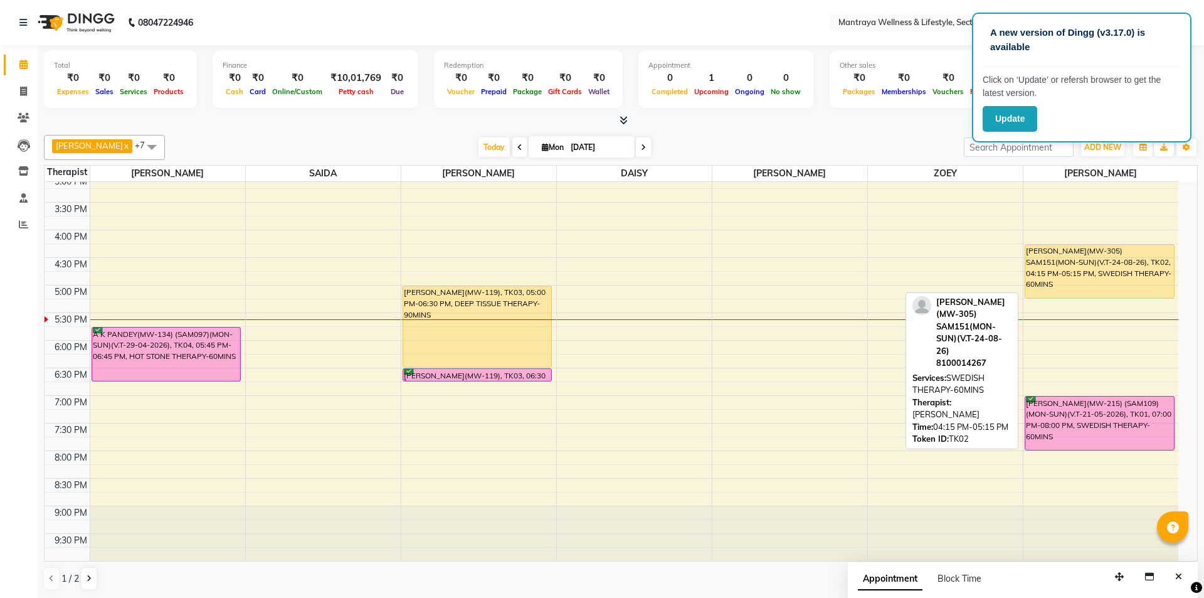
select select "1"
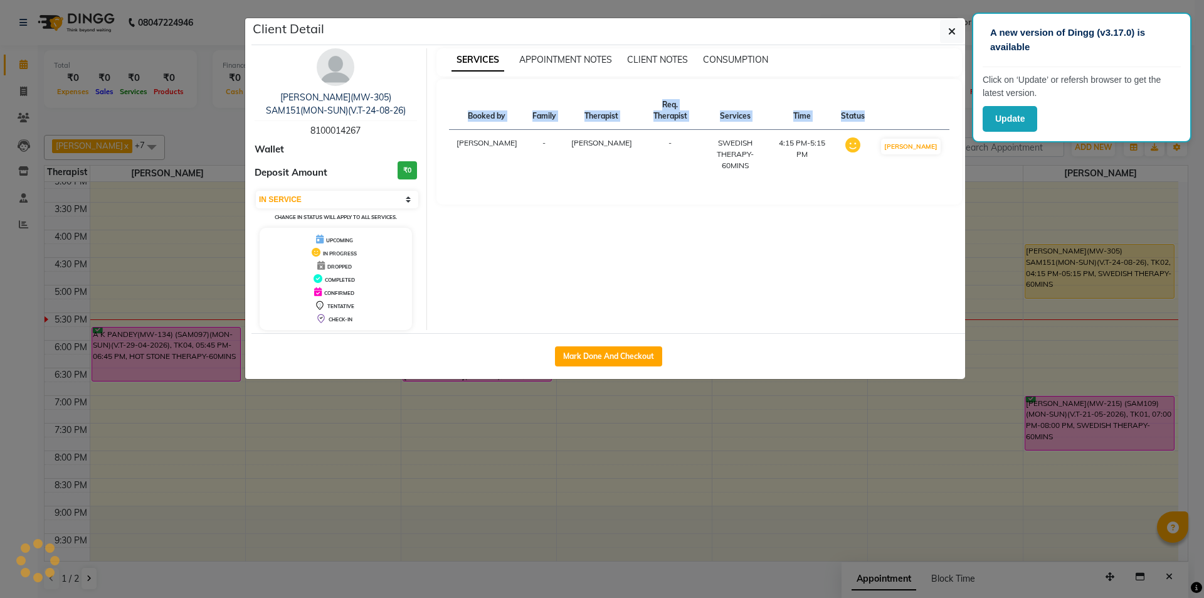
click at [1091, 262] on ngb-modal-window "Client Detail [PERSON_NAME](MW-305) SAM151(MON-SUN)(V.T-24-08-26) 8100014267 Wa…" at bounding box center [602, 299] width 1204 height 598
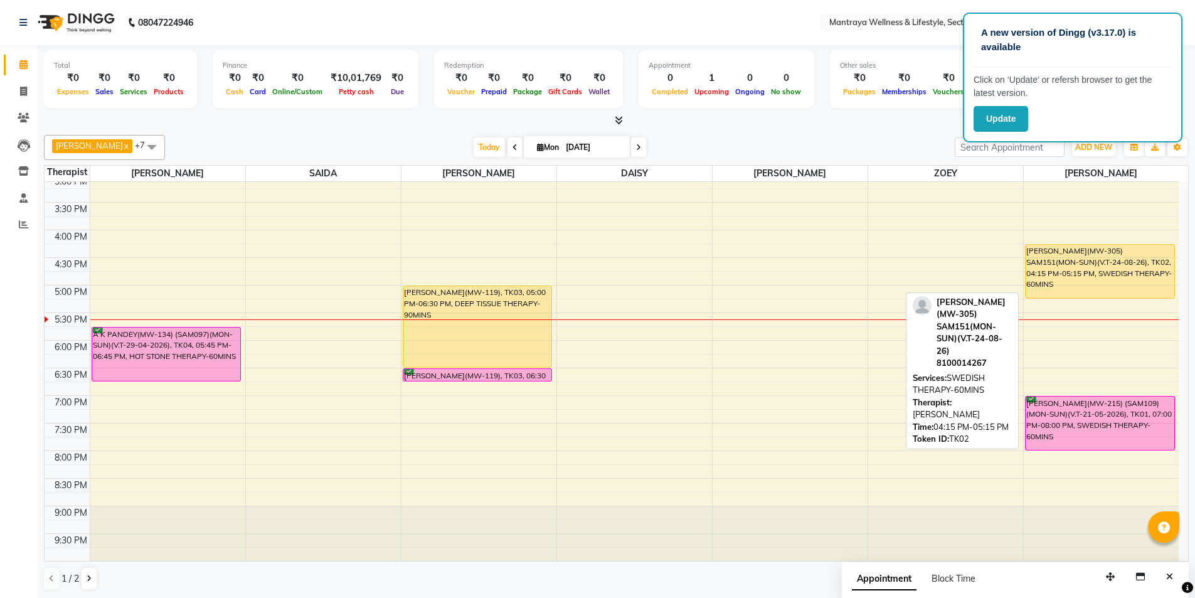
click at [1062, 273] on div "[PERSON_NAME](MW-305) SAM151(MON-SUN)(V.T-24-08-26), TK02, 04:15 PM-05:15 PM, S…" at bounding box center [1099, 271] width 149 height 53
select select "1"
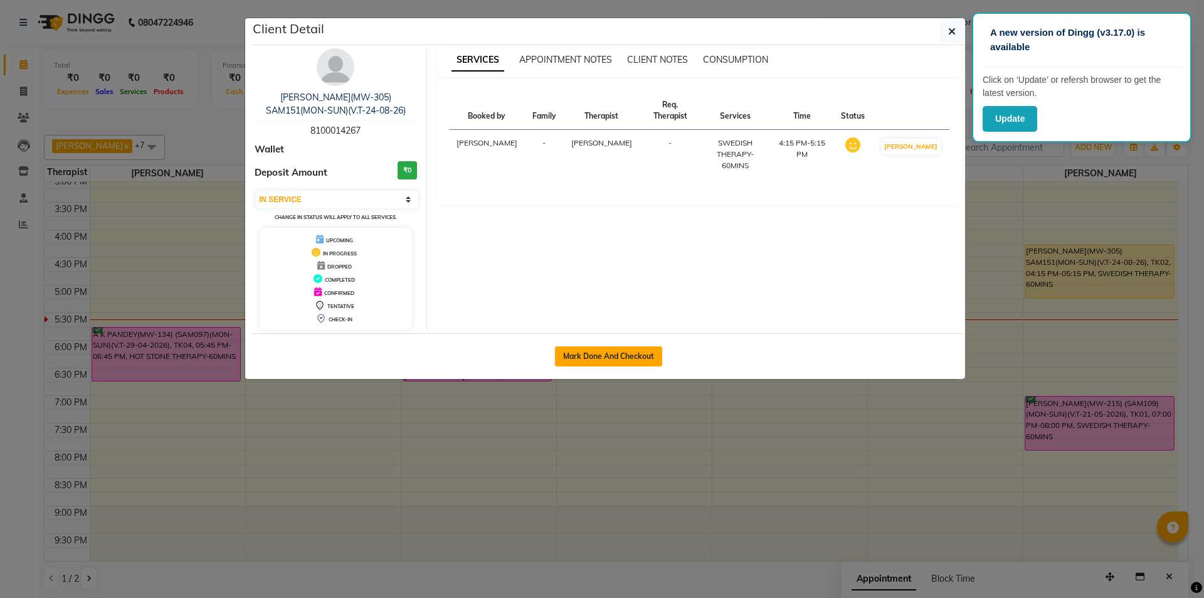
click at [613, 357] on button "Mark Done And Checkout" at bounding box center [608, 356] width 107 height 20
select select "service"
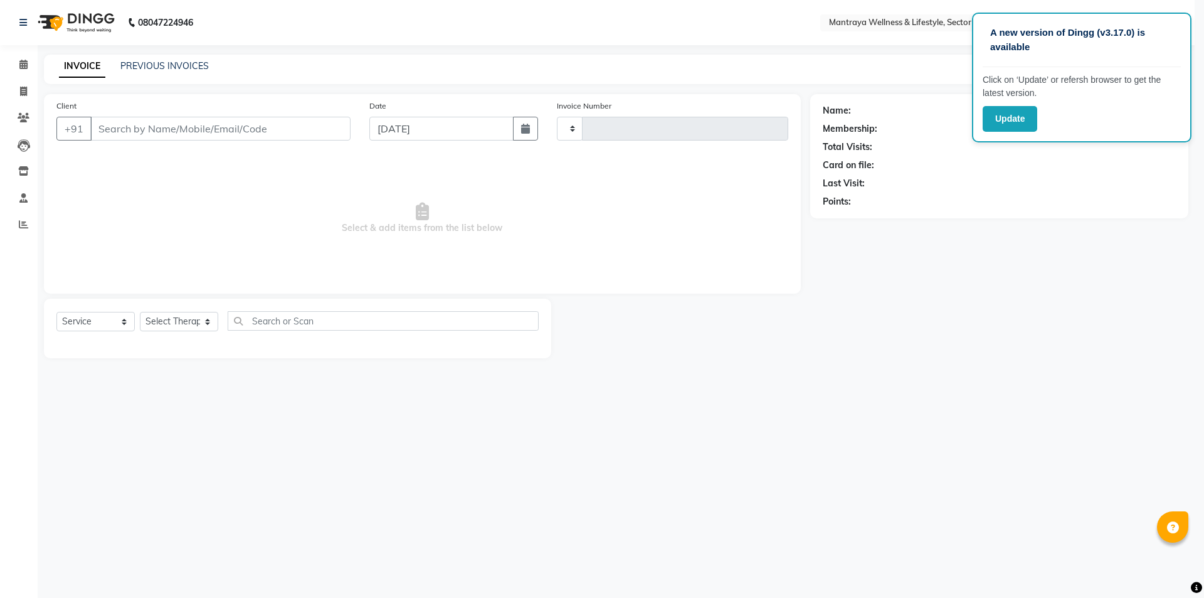
type input "0212"
select select "7655"
type input "81******67"
select select "84382"
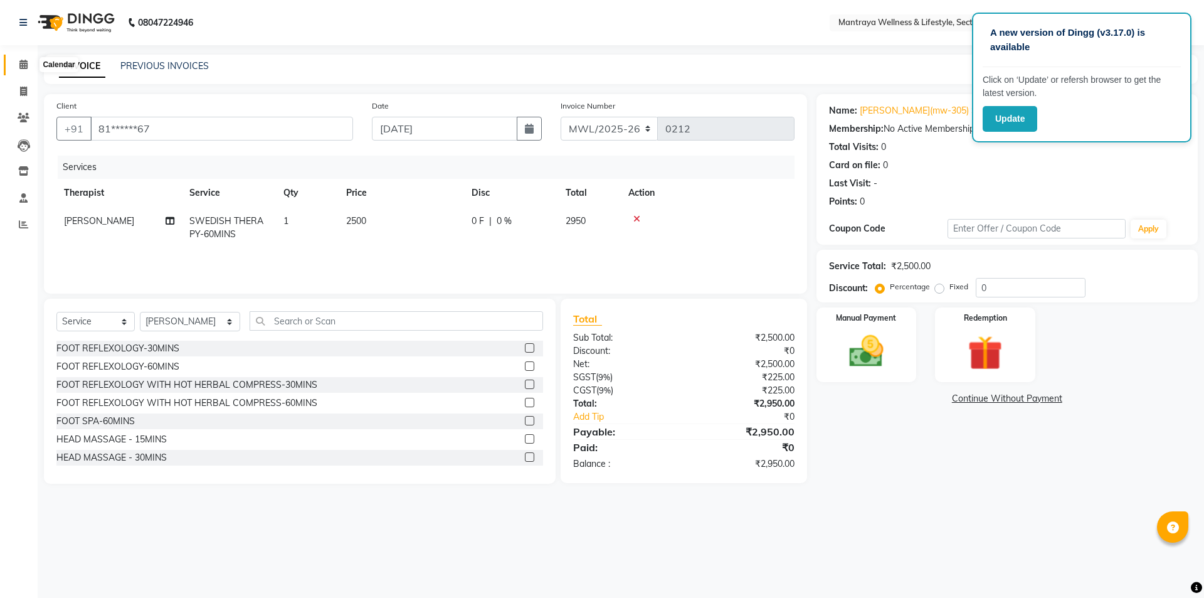
click at [24, 65] on icon at bounding box center [23, 64] width 8 height 9
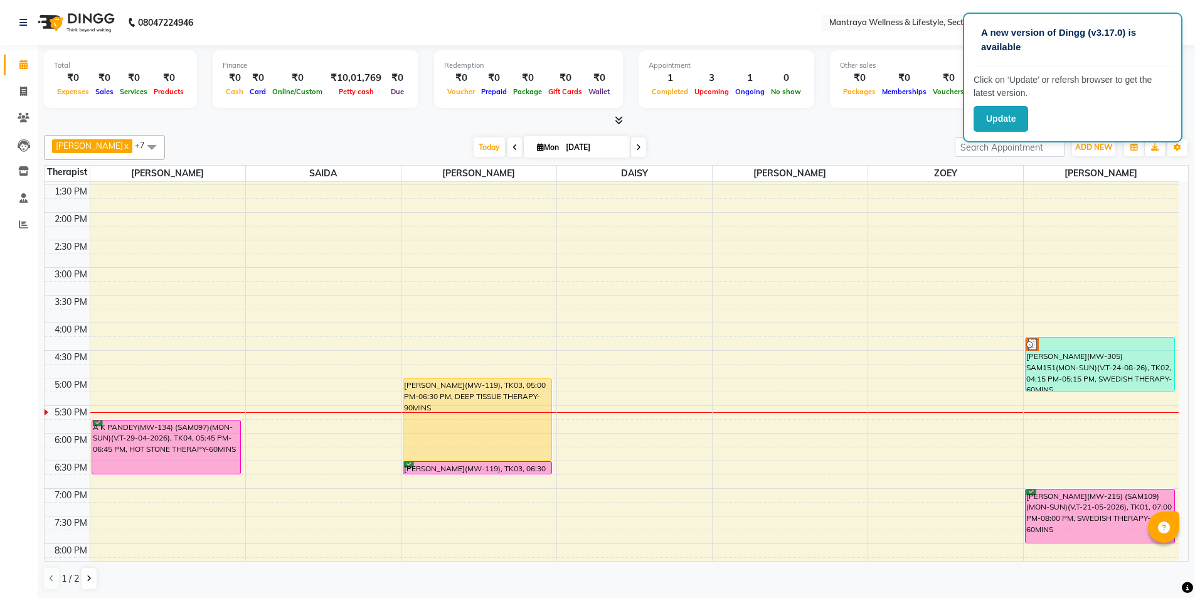
scroll to position [253, 0]
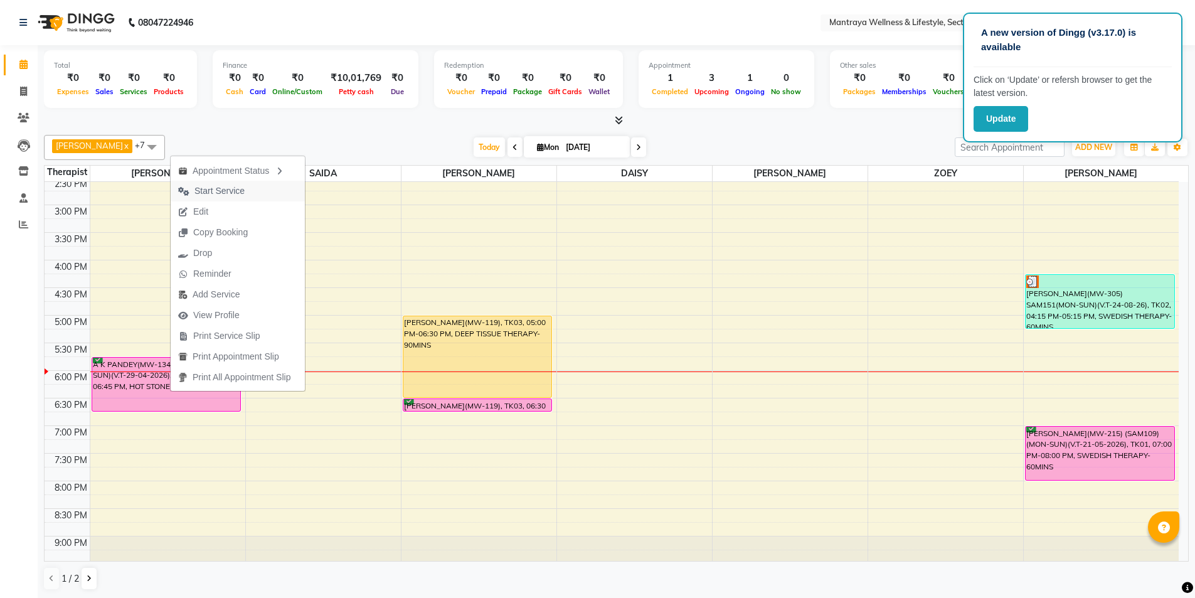
click at [206, 188] on span "Start Service" at bounding box center [219, 190] width 50 height 13
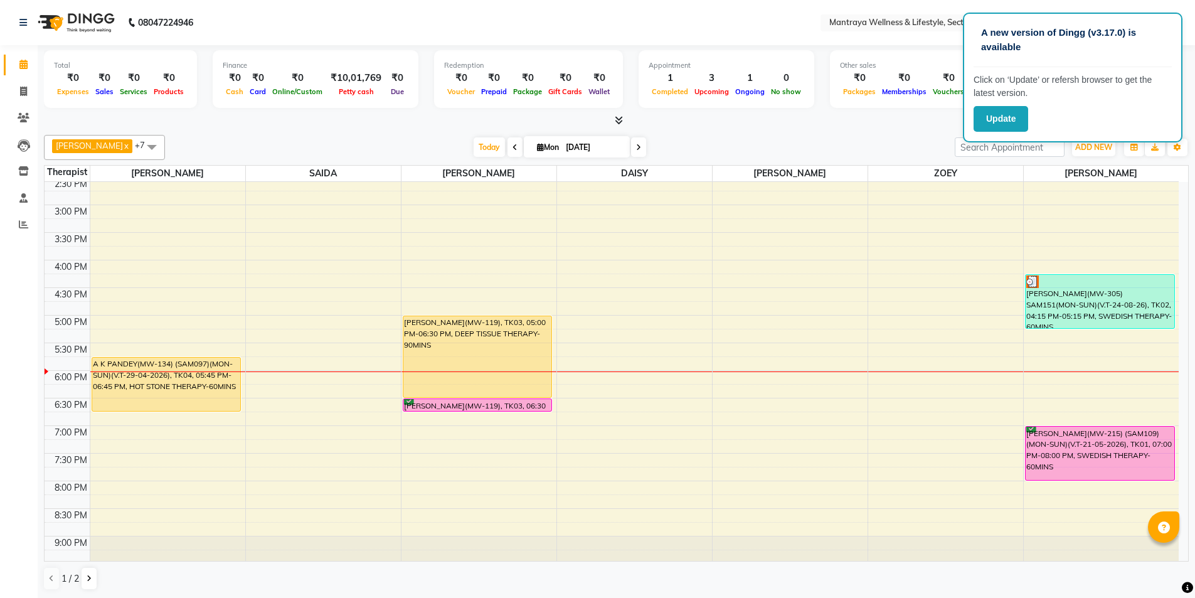
click at [183, 139] on div "[DATE] [DATE]" at bounding box center [559, 147] width 777 height 19
click at [754, 135] on div "[PERSON_NAME] x [PERSON_NAME] x [PERSON_NAME] x [PERSON_NAME] MANAGER x ZOEY x …" at bounding box center [616, 147] width 1145 height 25
click at [885, 386] on div "10:00 AM 10:30 AM 11:00 AM 11:30 AM 12:00 PM 12:30 PM 1:00 PM 1:30 PM 2:00 PM 2…" at bounding box center [612, 260] width 1134 height 662
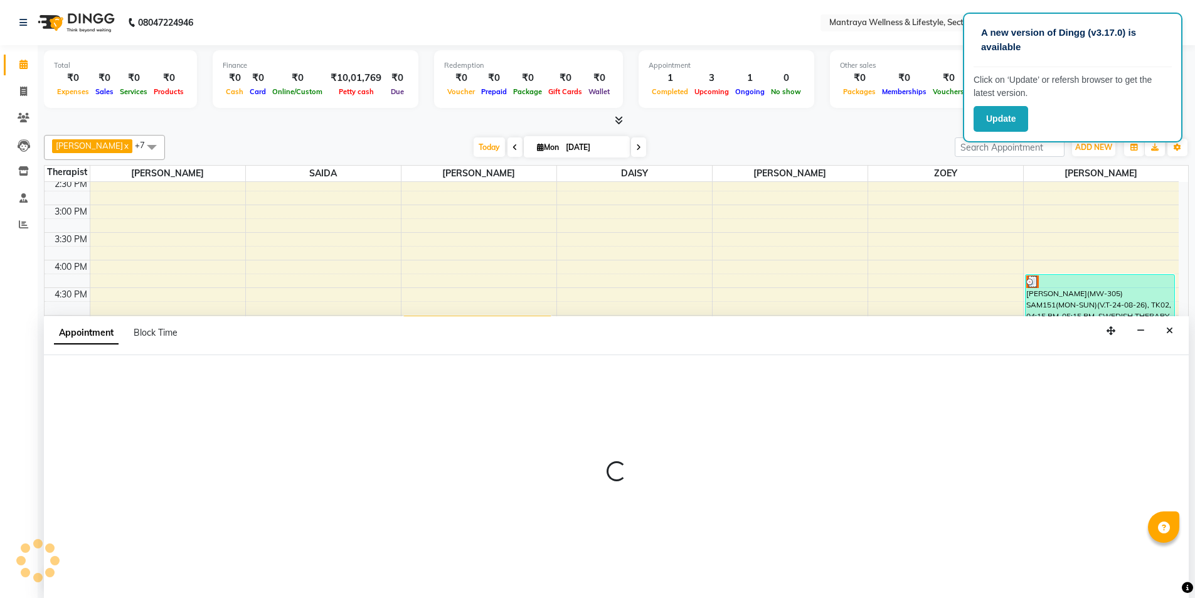
scroll to position [1, 0]
select select "80016"
select select "1095"
select select "tentative"
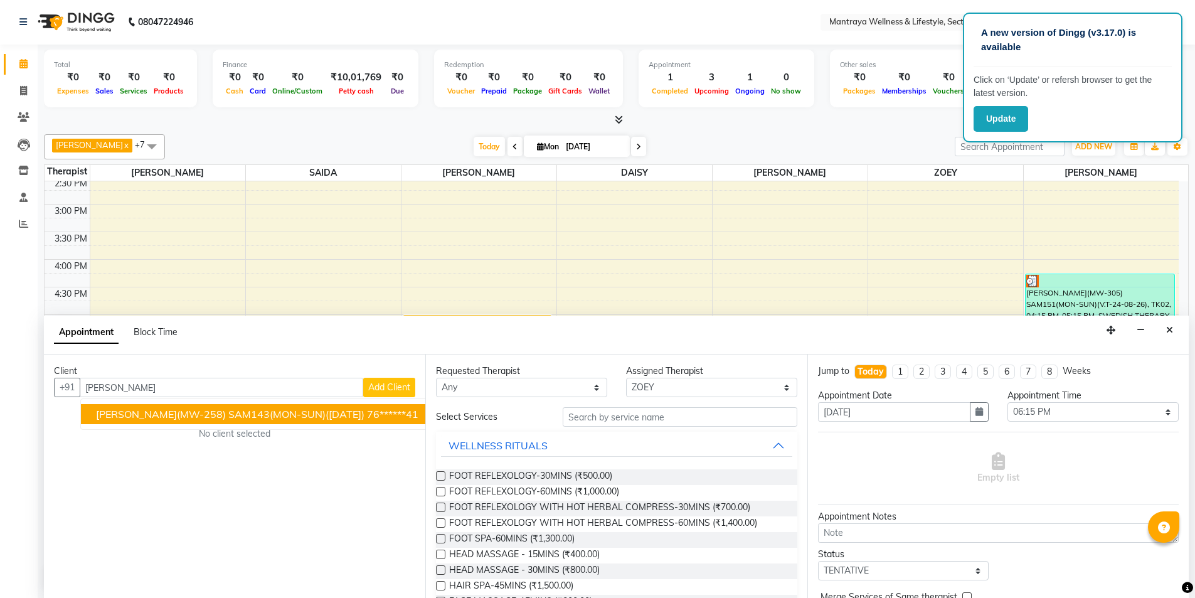
drag, startPoint x: 344, startPoint y: 404, endPoint x: 442, endPoint y: 416, distance: 97.9
click at [346, 404] on button "[PERSON_NAME](MW-258) SAM143(MON-SUN)([DATE]) 76******41" at bounding box center [257, 414] width 352 height 20
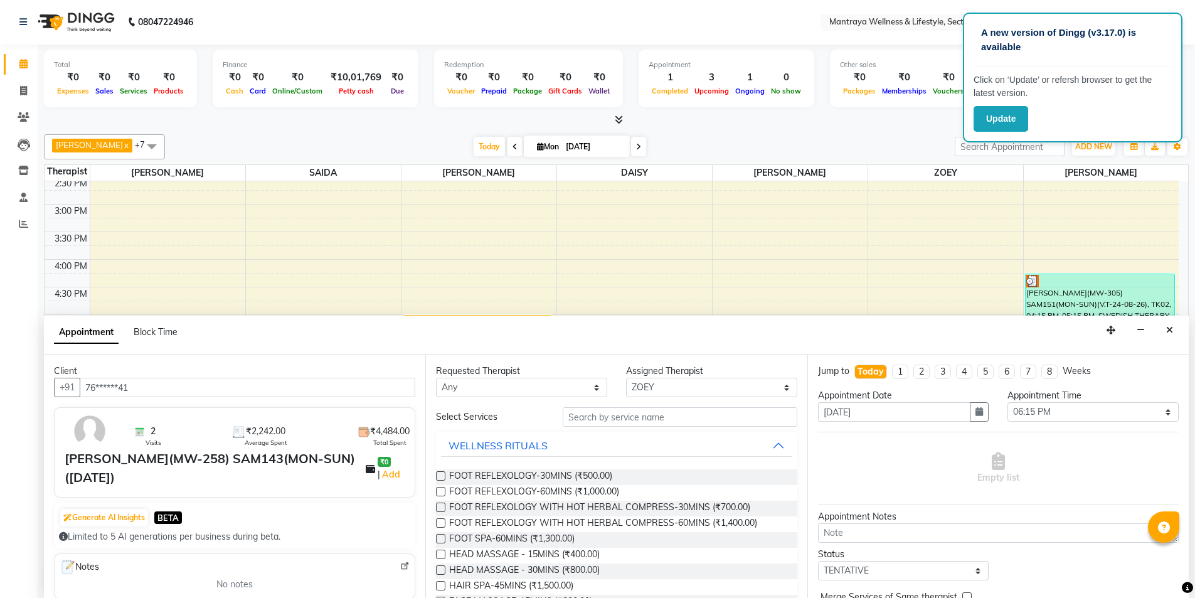
type input "76******41"
click at [635, 421] on input "text" at bounding box center [680, 416] width 235 height 19
click at [672, 406] on div "Requested Therapist Any [PERSON_NAME] [PERSON_NAME] [PERSON_NAME] [PERSON_NAME]…" at bounding box center [615, 475] width 381 height 243
click at [667, 415] on input "text" at bounding box center [680, 416] width 235 height 19
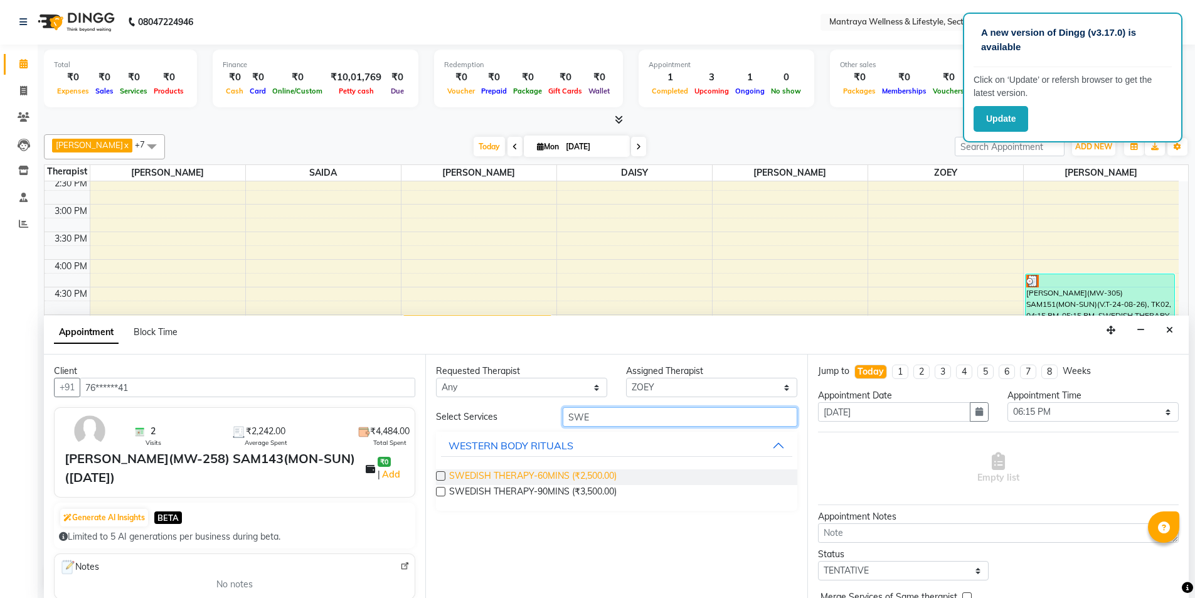
type input "SWE"
click at [566, 470] on span "SWEDISH THERAPY-60MINS (₹2,500.00)" at bounding box center [532, 477] width 167 height 16
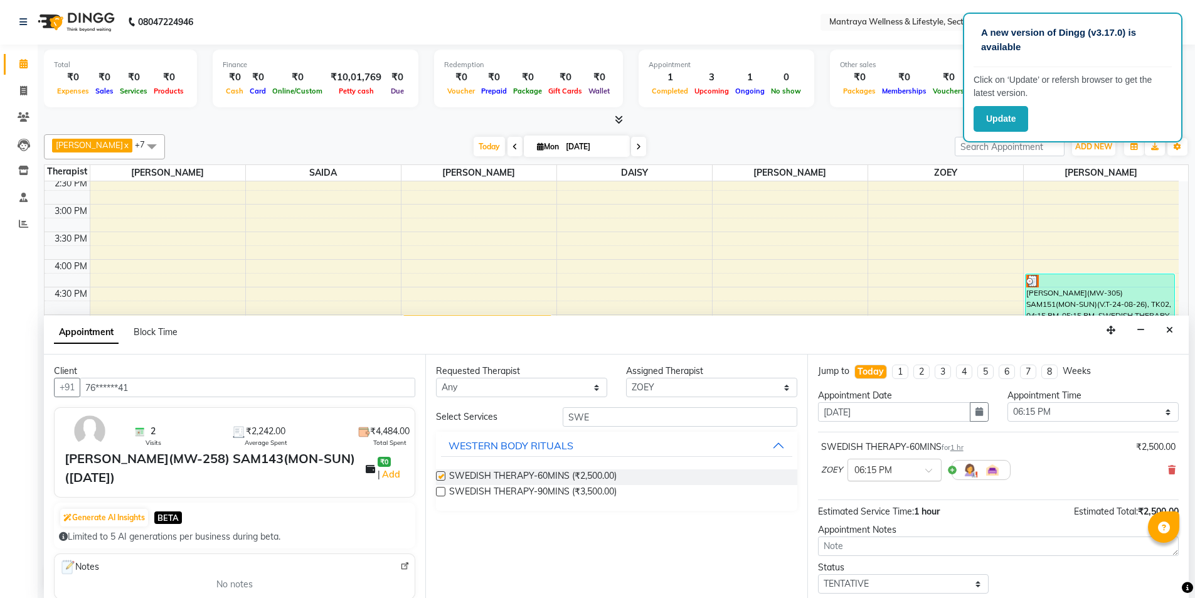
checkbox input "false"
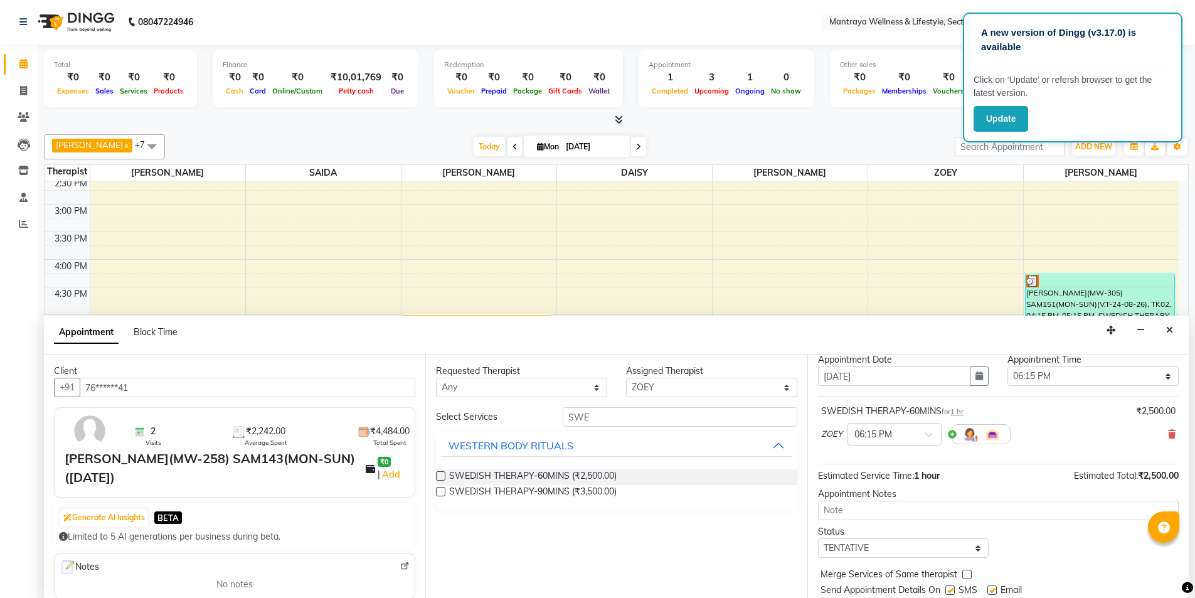
scroll to position [75, 0]
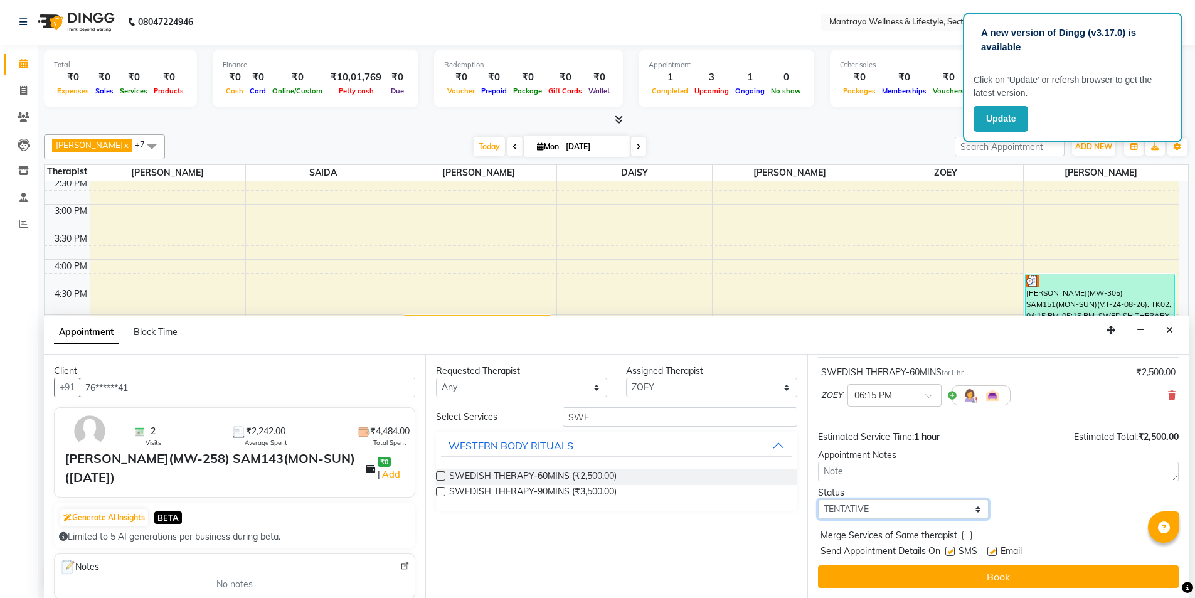
click at [867, 507] on select "Select TENTATIVE CONFIRM CHECK-IN UPCOMING" at bounding box center [903, 508] width 171 height 19
select select "confirm booking"
click at [818, 499] on select "Select TENTATIVE CONFIRM CHECK-IN UPCOMING" at bounding box center [903, 508] width 171 height 19
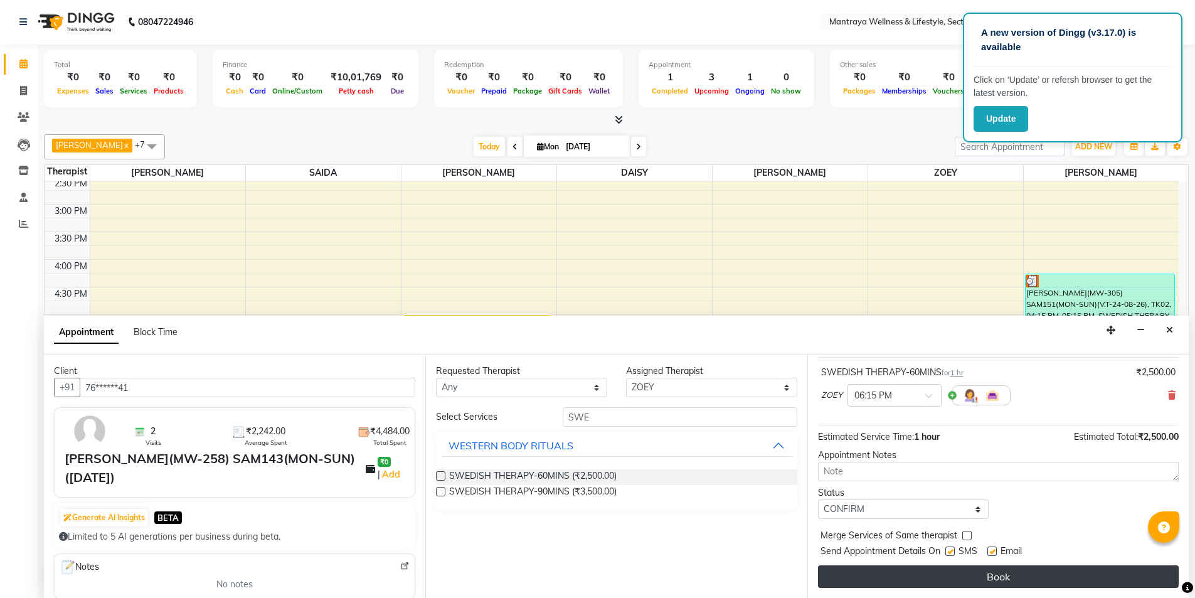
click at [944, 572] on button "Book" at bounding box center [998, 576] width 361 height 23
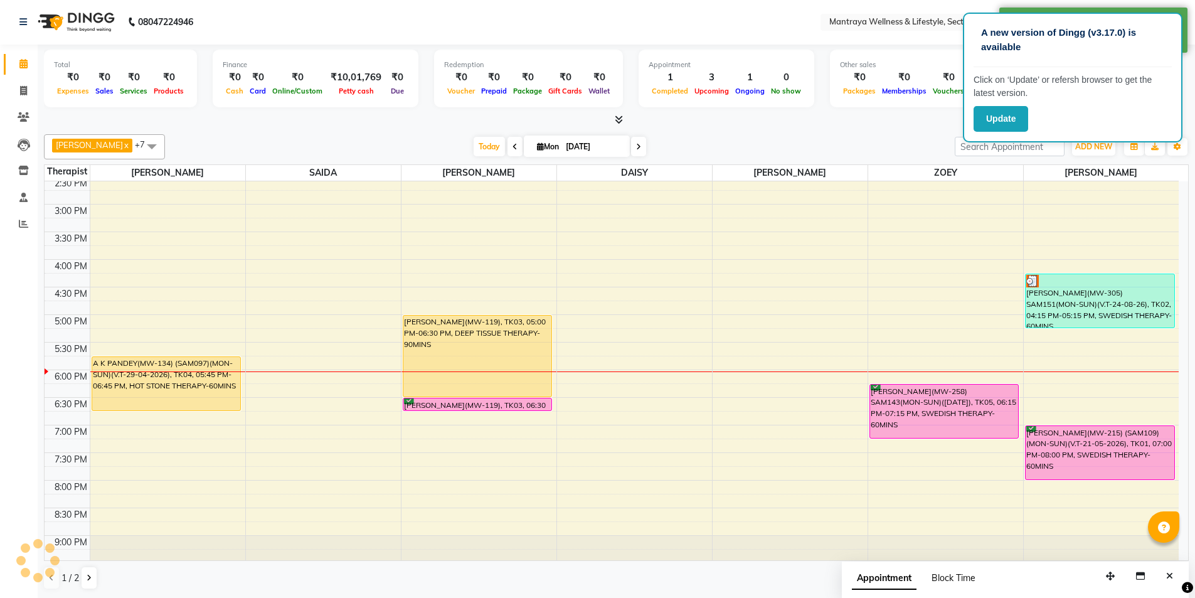
scroll to position [0, 0]
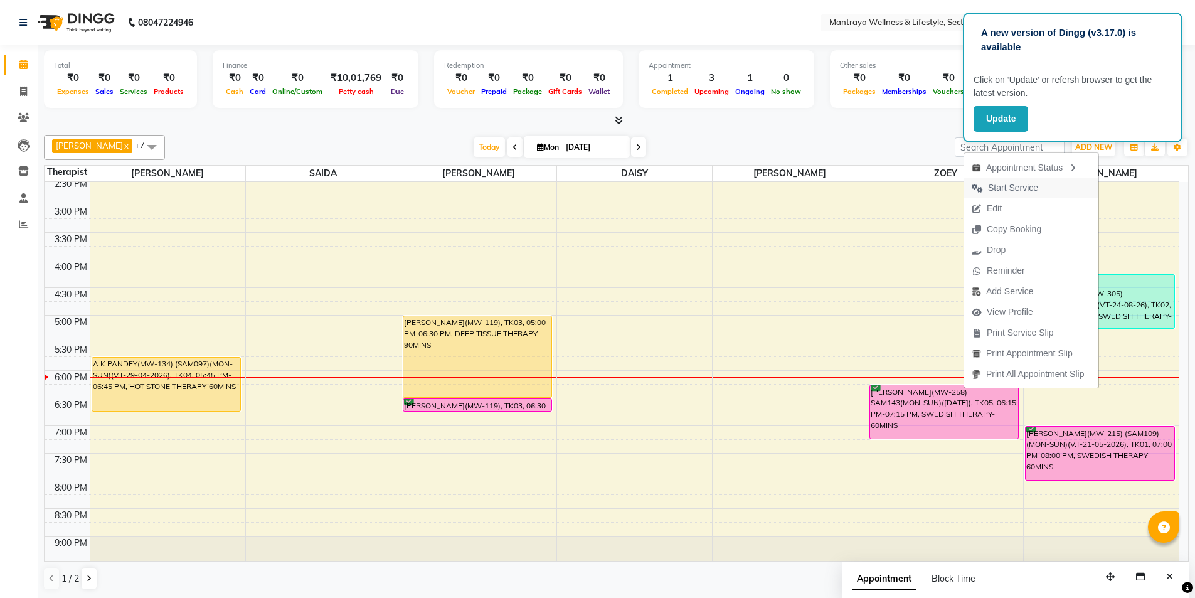
click at [1037, 186] on span "Start Service" at bounding box center [1013, 187] width 50 height 13
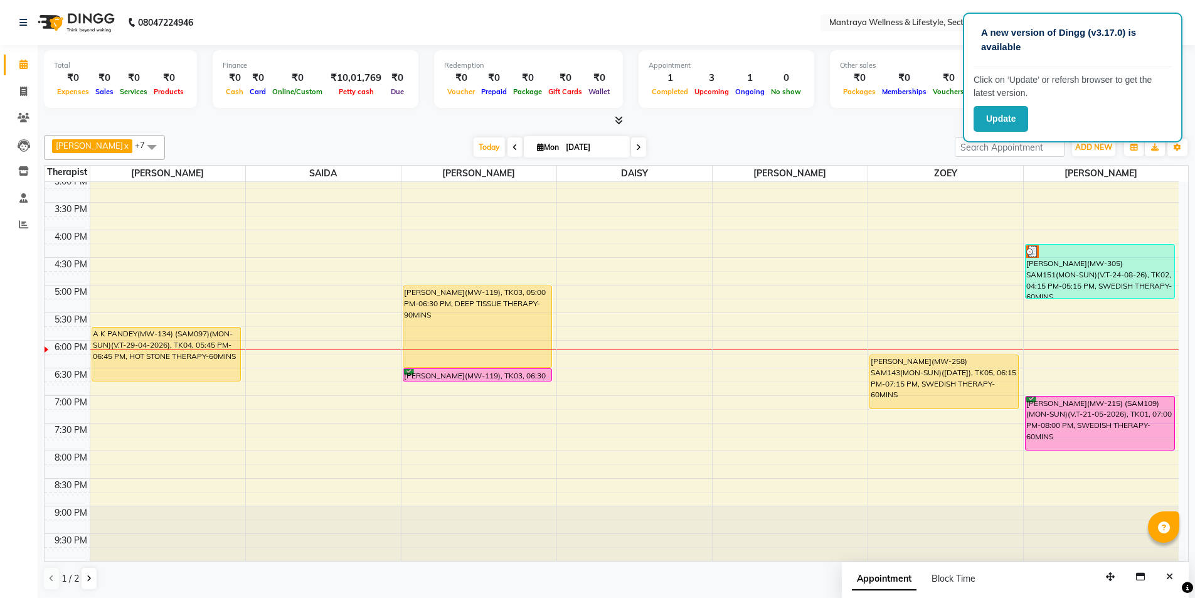
scroll to position [1, 0]
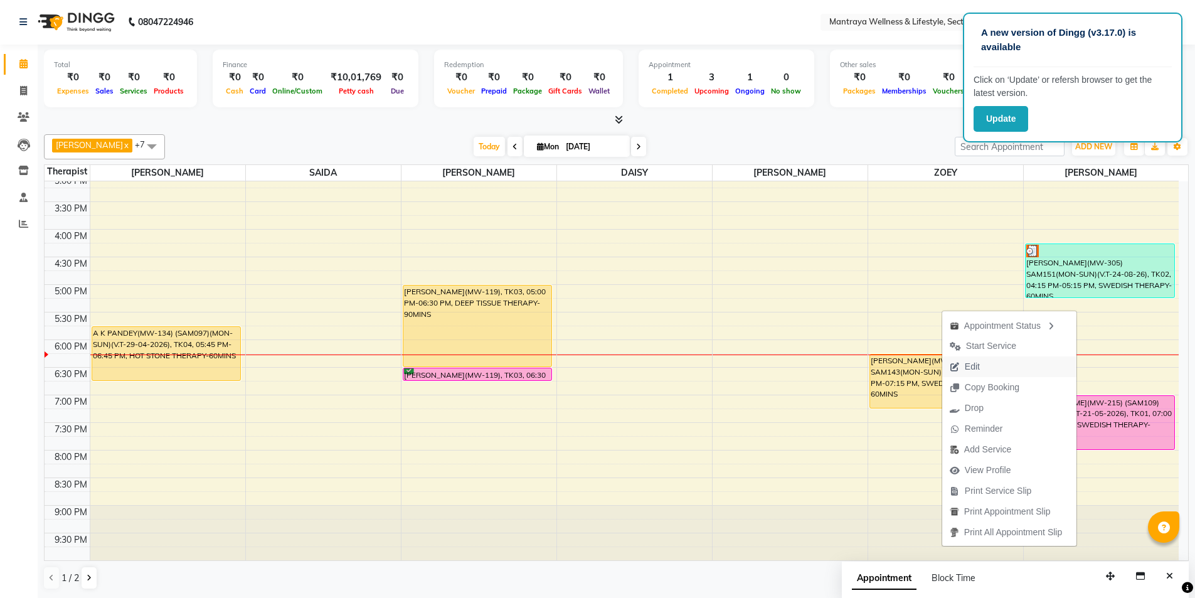
click at [965, 372] on span "Edit" at bounding box center [972, 366] width 15 height 13
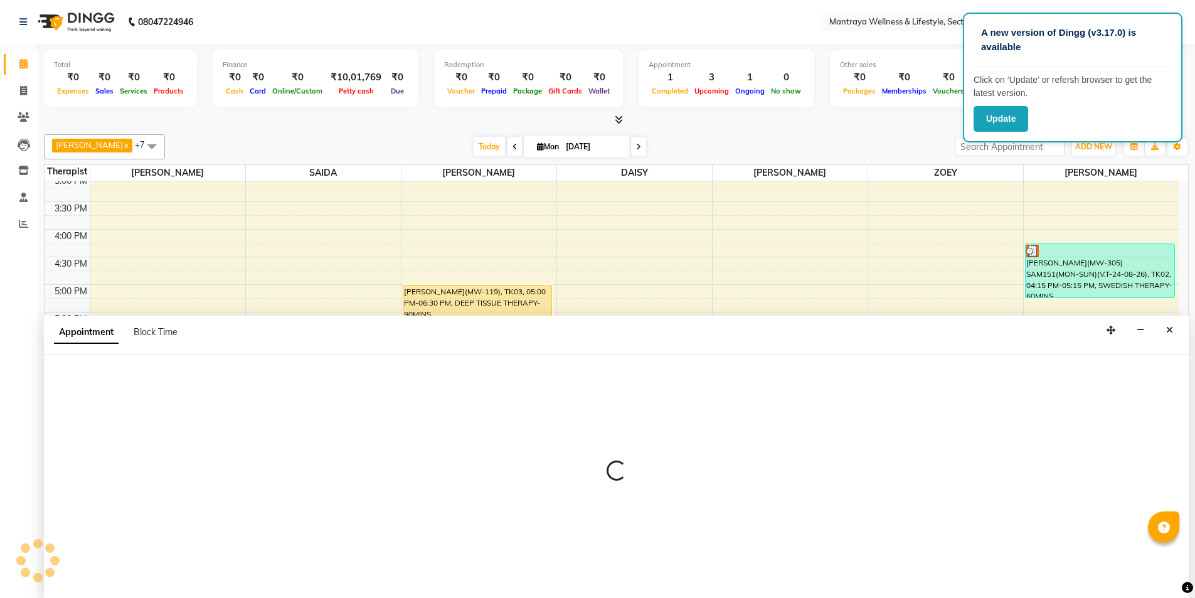
select select "tentative"
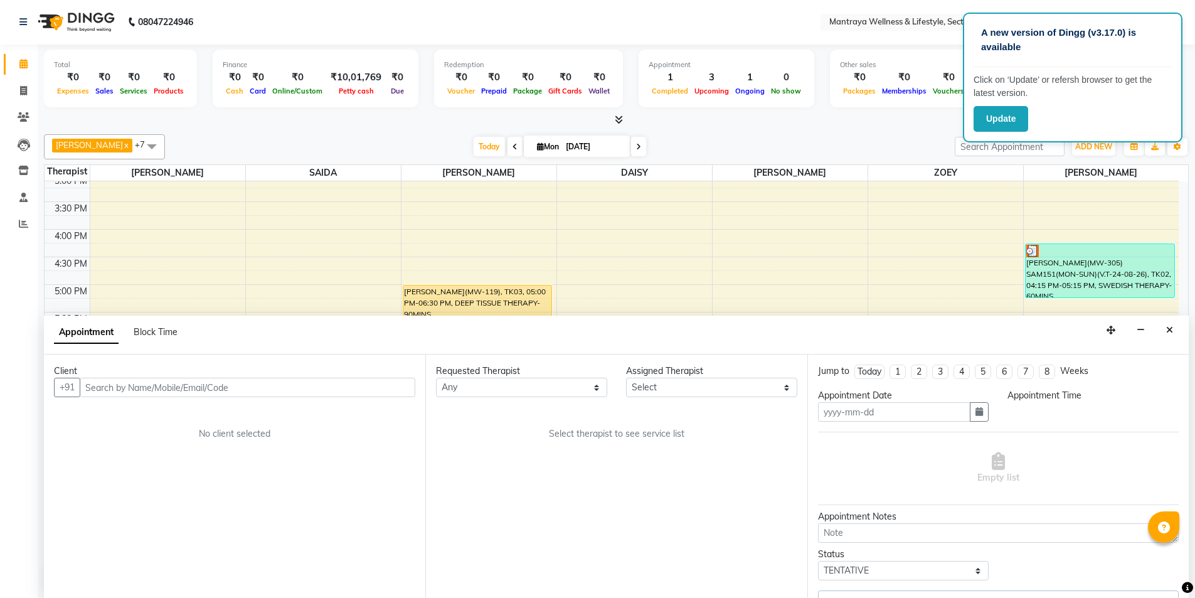
type input "[DATE]"
select select "confirm booking"
select select "1140"
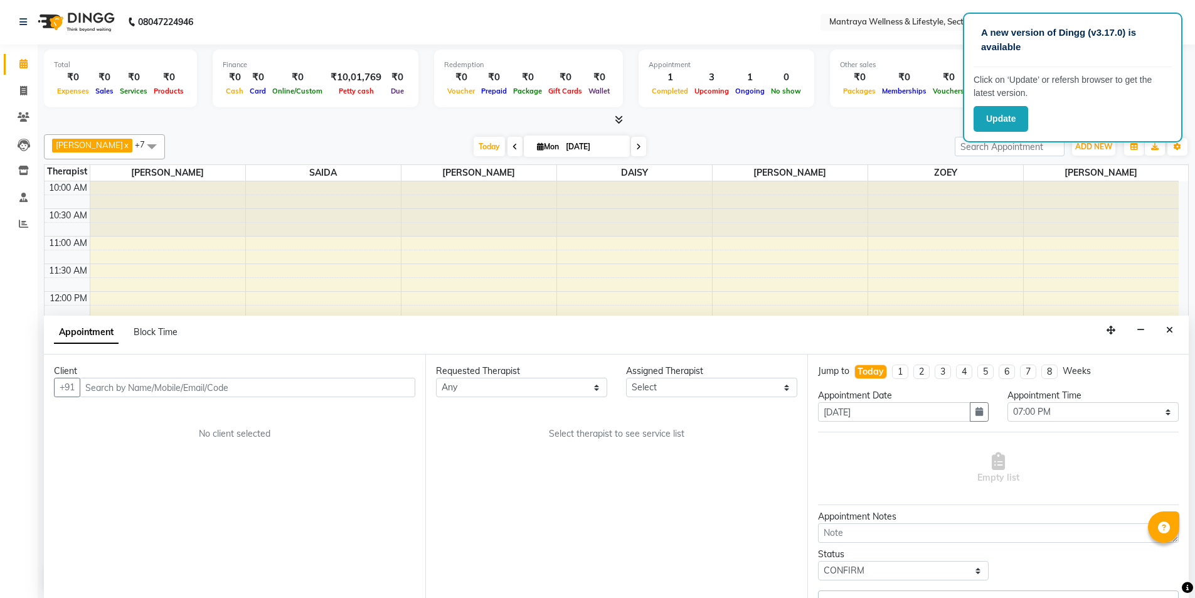
select select "84382"
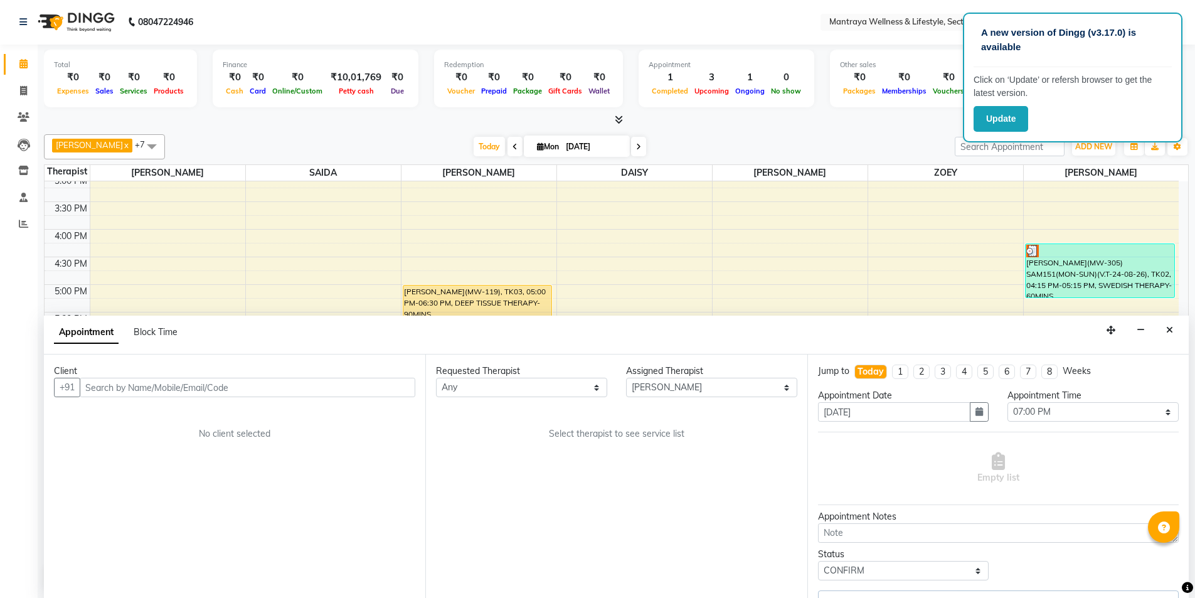
select select "3819"
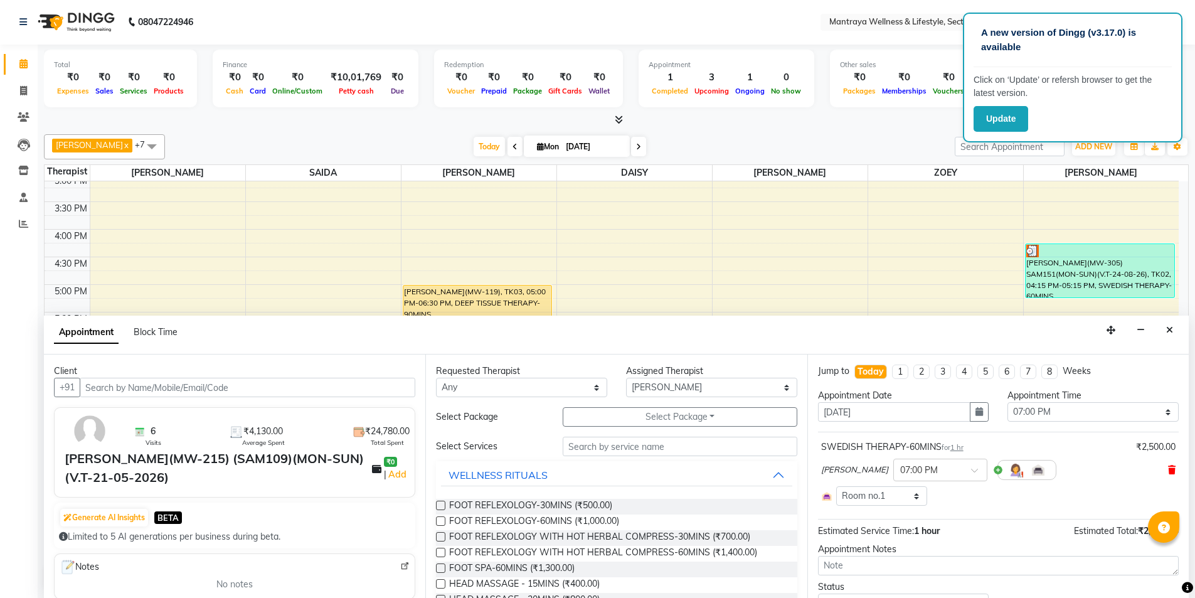
click at [1168, 470] on icon at bounding box center [1172, 469] width 8 height 9
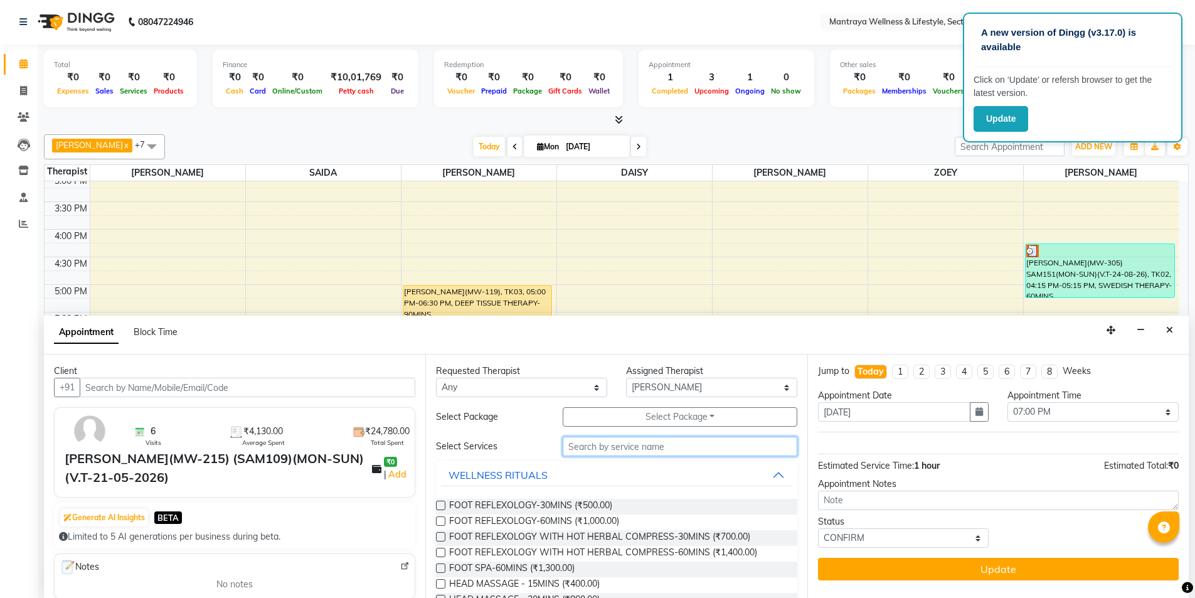
click at [679, 455] on input "text" at bounding box center [680, 445] width 235 height 19
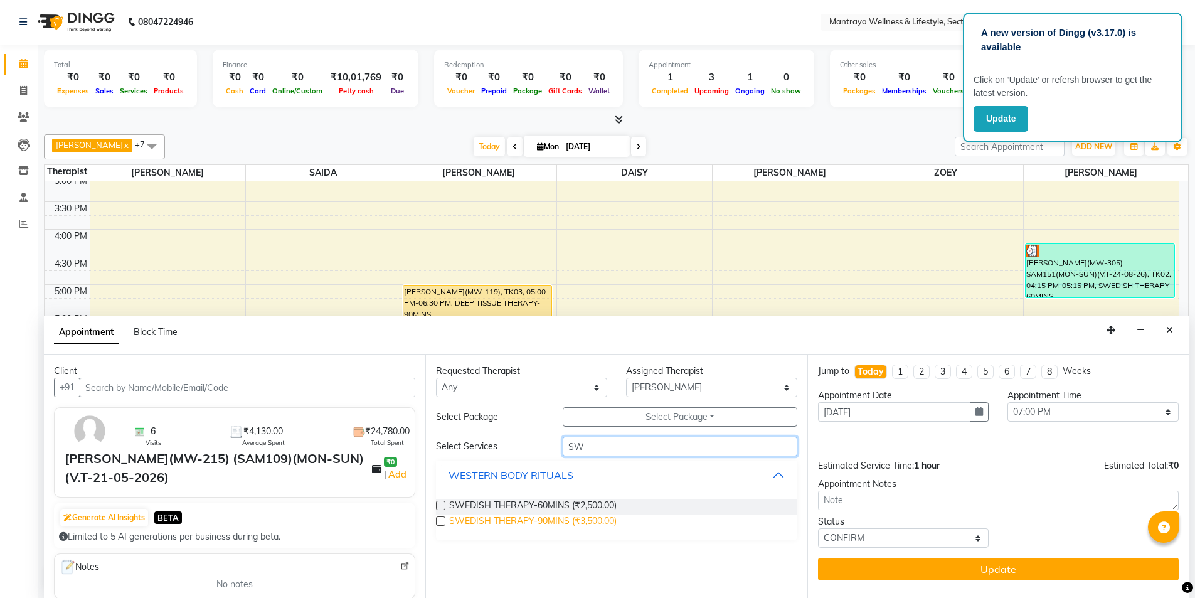
type input "SW"
click at [616, 523] on span "SWEDISH THERAPY-90MINS (₹3,500.00)" at bounding box center [532, 522] width 167 height 16
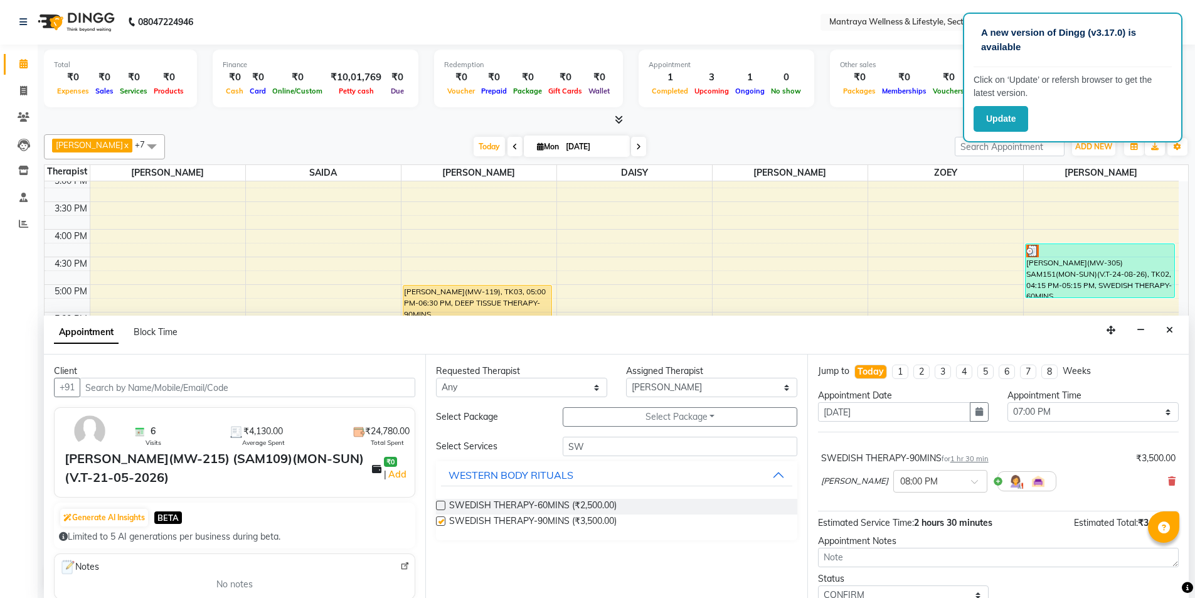
checkbox input "false"
click at [975, 415] on icon "button" at bounding box center [979, 411] width 8 height 9
click at [849, 478] on div "2" at bounding box center [851, 477] width 20 height 20
type input "02-09-2025"
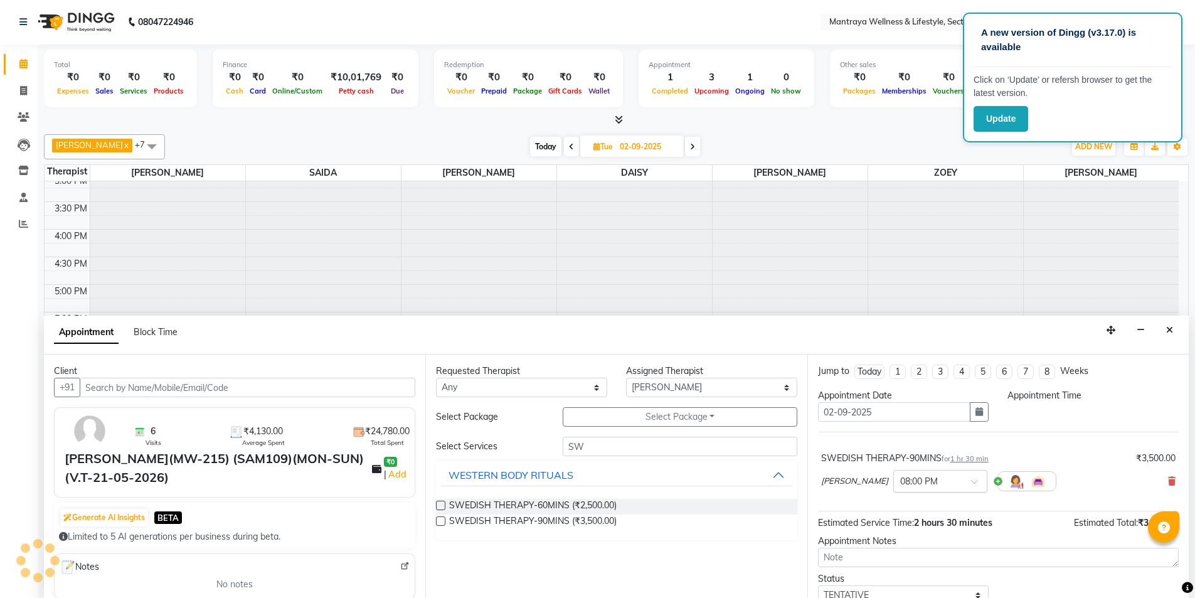
scroll to position [0, 0]
select select "1140"
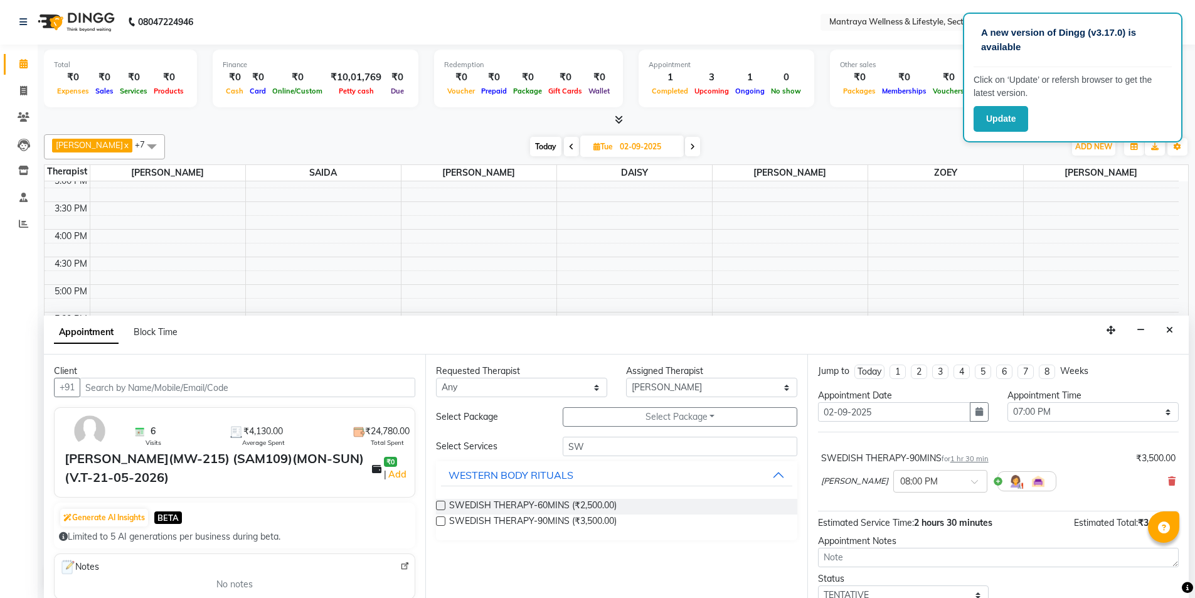
scroll to position [50, 0]
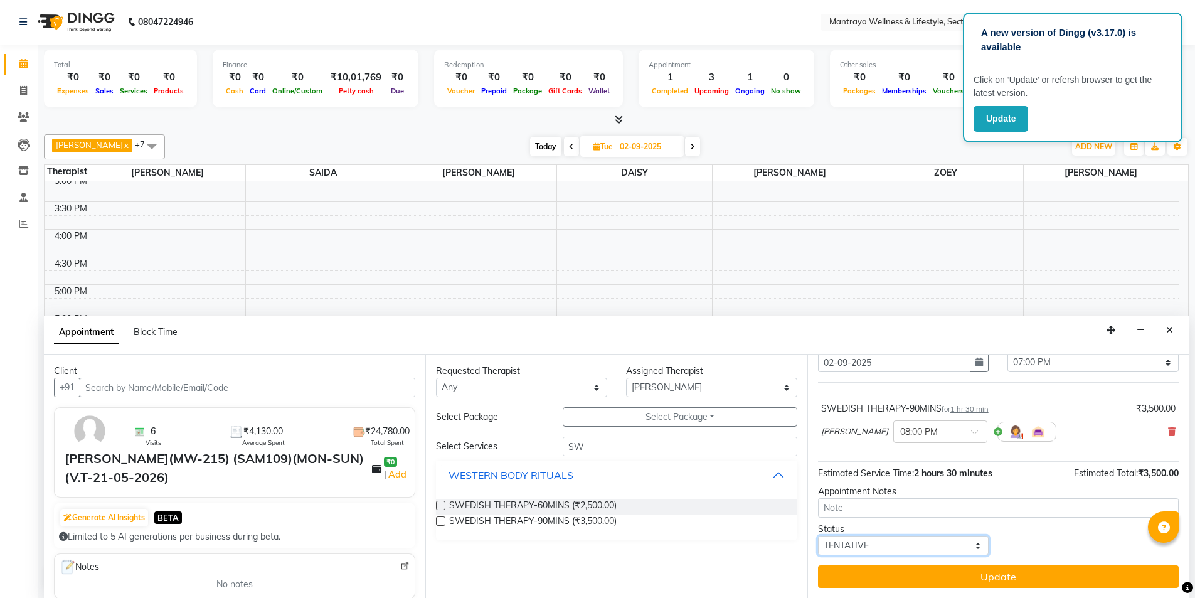
click at [919, 549] on select "Select TENTATIVE CONFIRM UPCOMING" at bounding box center [903, 545] width 171 height 19
select select "confirm booking"
click at [818, 536] on select "Select TENTATIVE CONFIRM UPCOMING" at bounding box center [903, 545] width 171 height 19
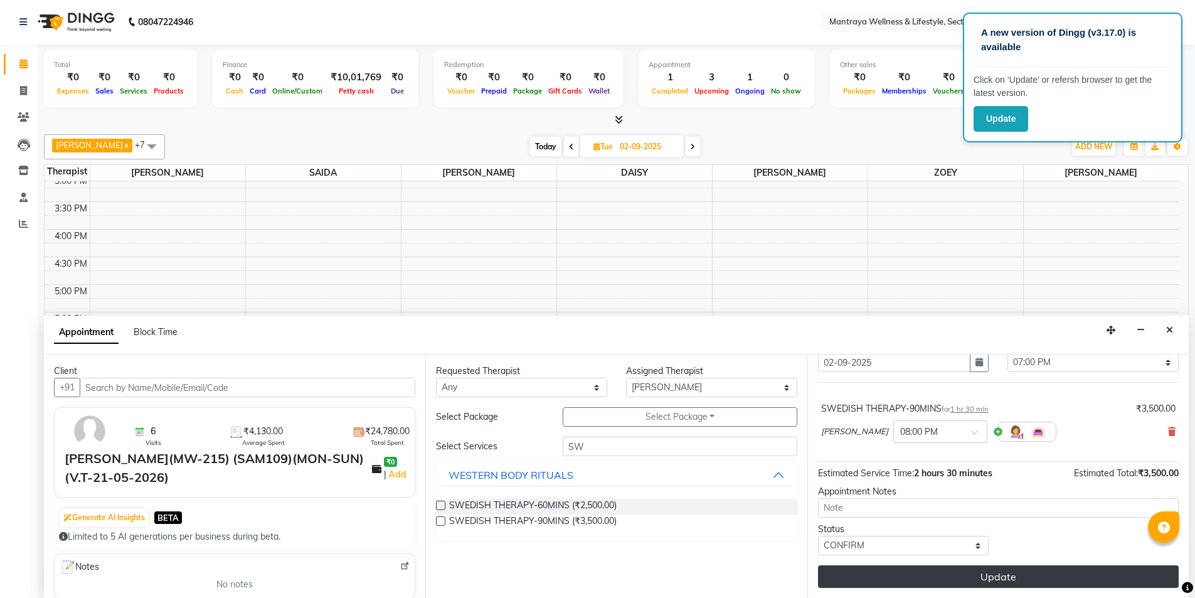
click at [922, 574] on button "Update" at bounding box center [998, 576] width 361 height 23
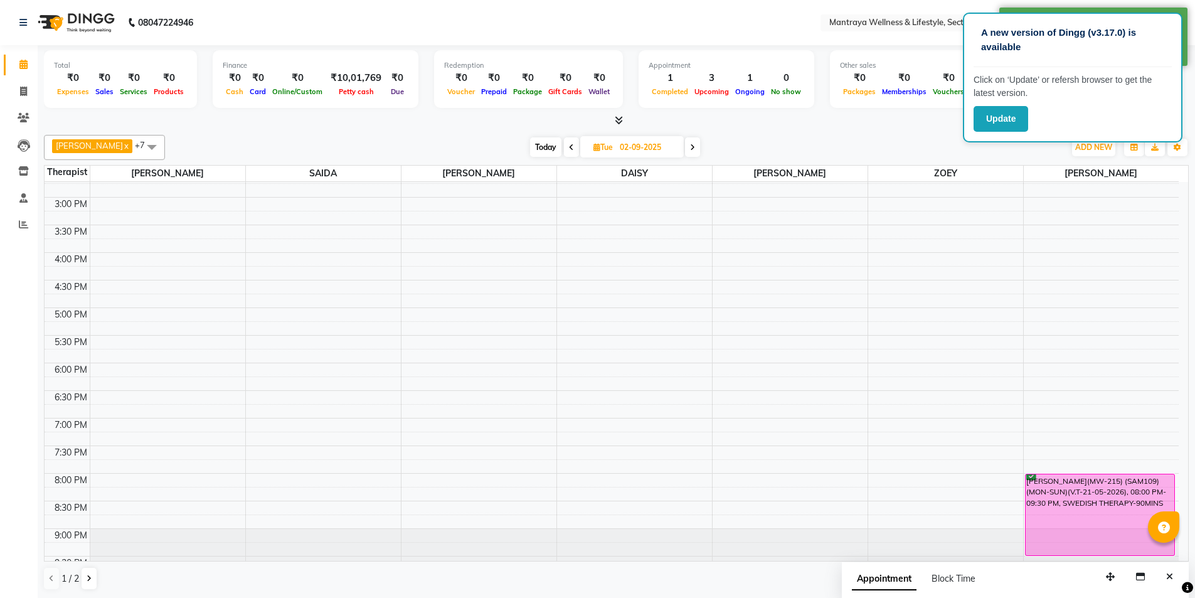
scroll to position [283, 0]
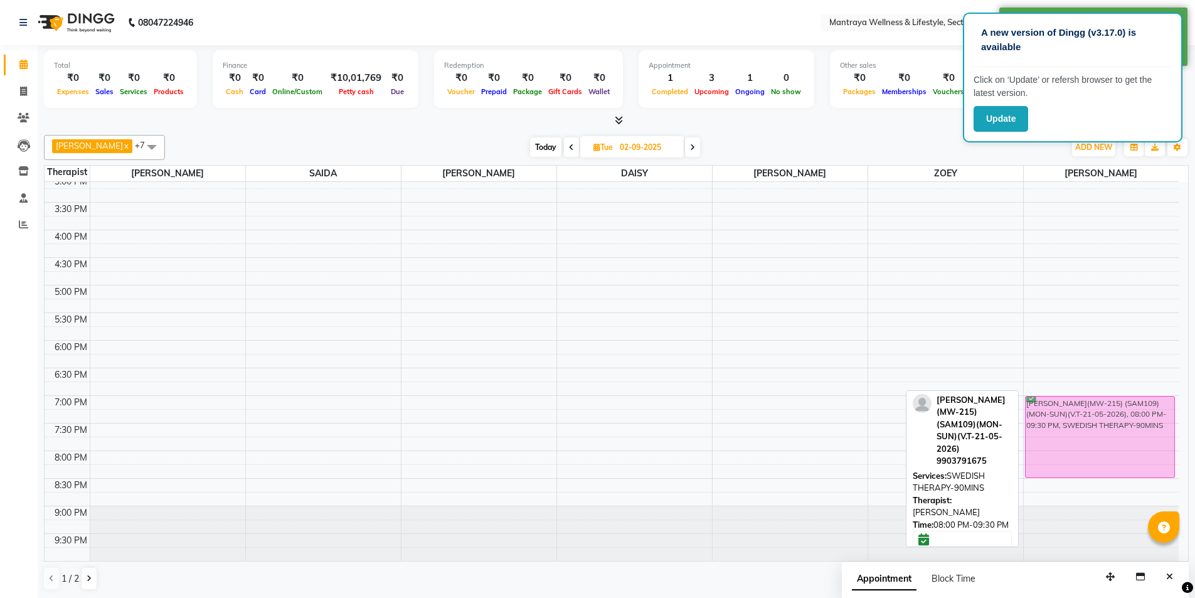
drag, startPoint x: 1058, startPoint y: 487, endPoint x: 1052, endPoint y: 431, distance: 55.5
click at [1052, 431] on div "[PERSON_NAME](MW-215) (SAM109)(MON-SUN)(V.T-21-05-2026), 08:00 PM-09:30 PM, SWE…" at bounding box center [1101, 230] width 156 height 662
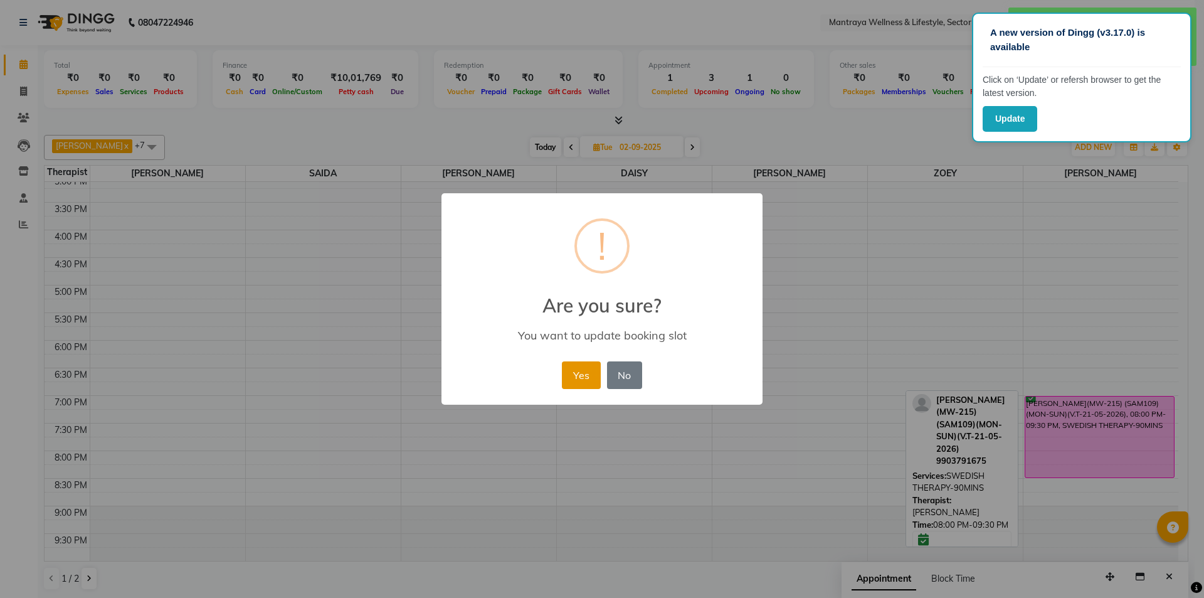
click at [571, 376] on button "Yes" at bounding box center [581, 375] width 38 height 28
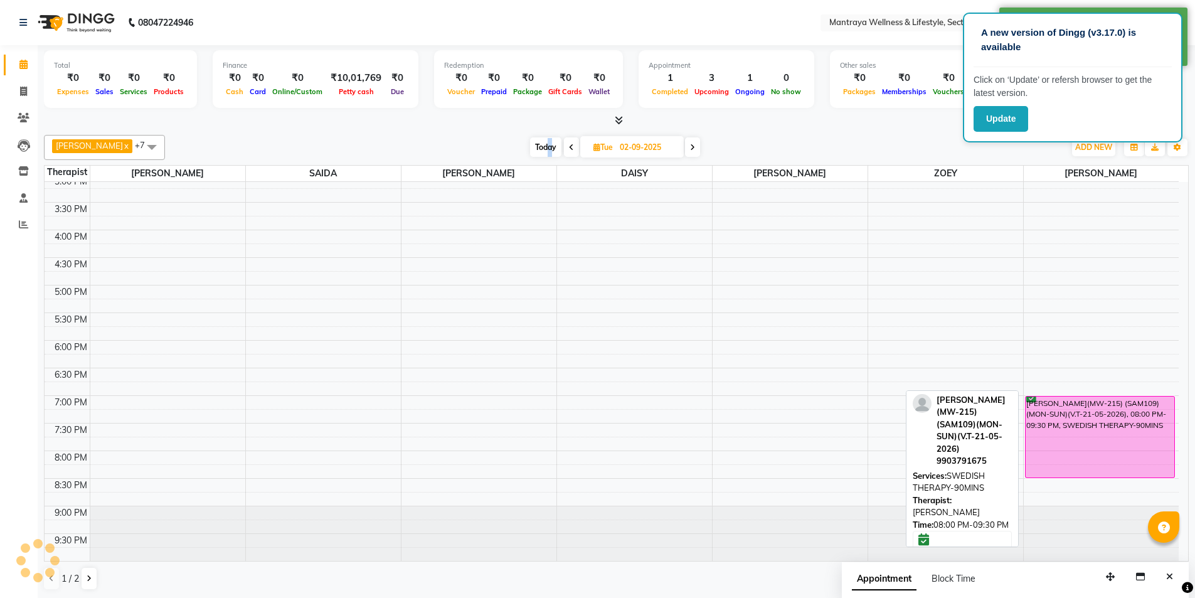
click at [536, 145] on span "Today" at bounding box center [545, 146] width 31 height 19
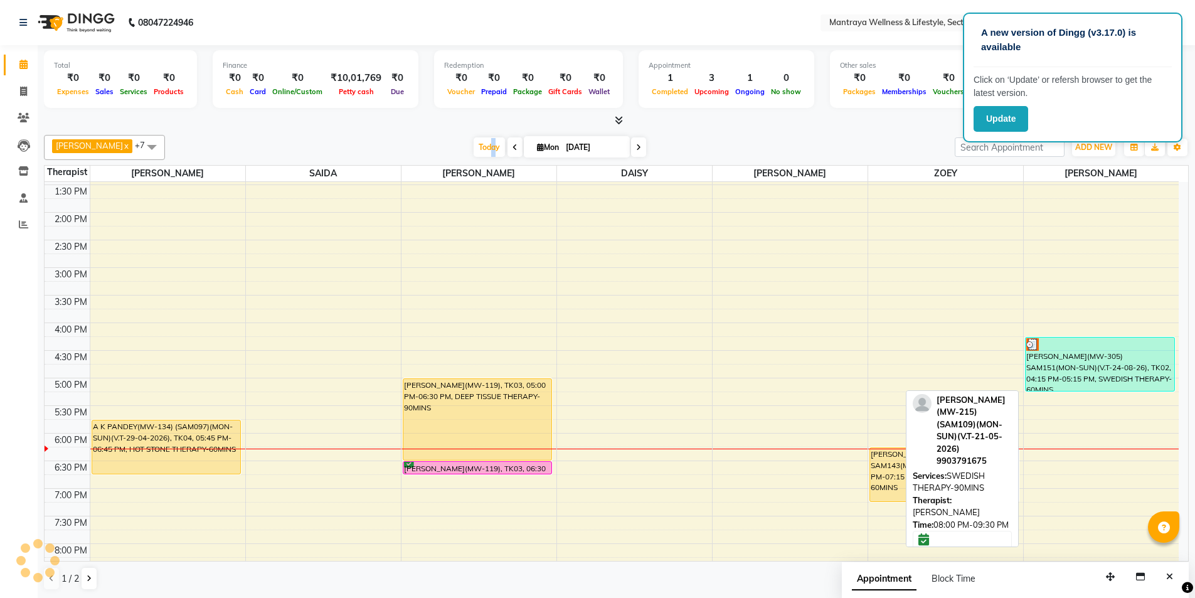
scroll to position [220, 0]
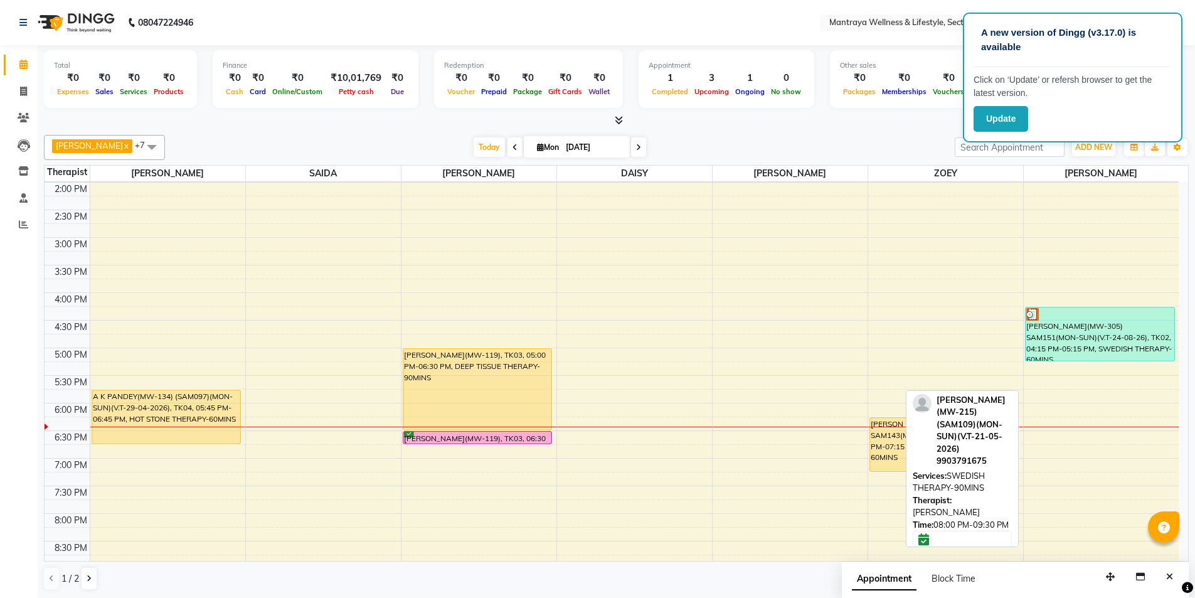
click at [736, 149] on div "[DATE] [DATE]" at bounding box center [559, 147] width 777 height 19
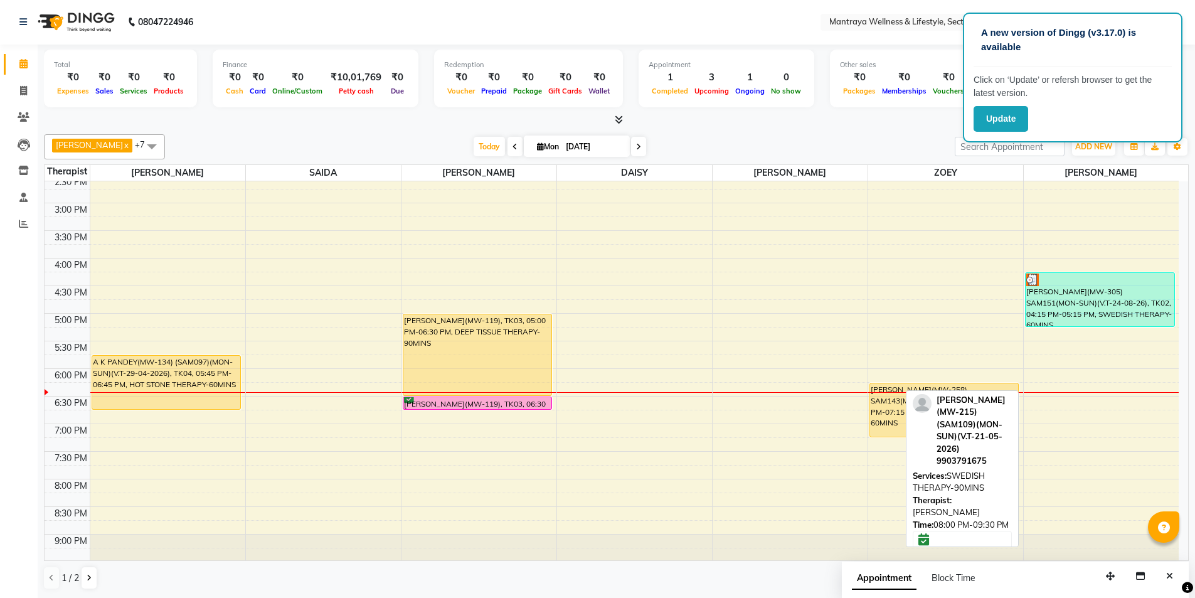
scroll to position [283, 0]
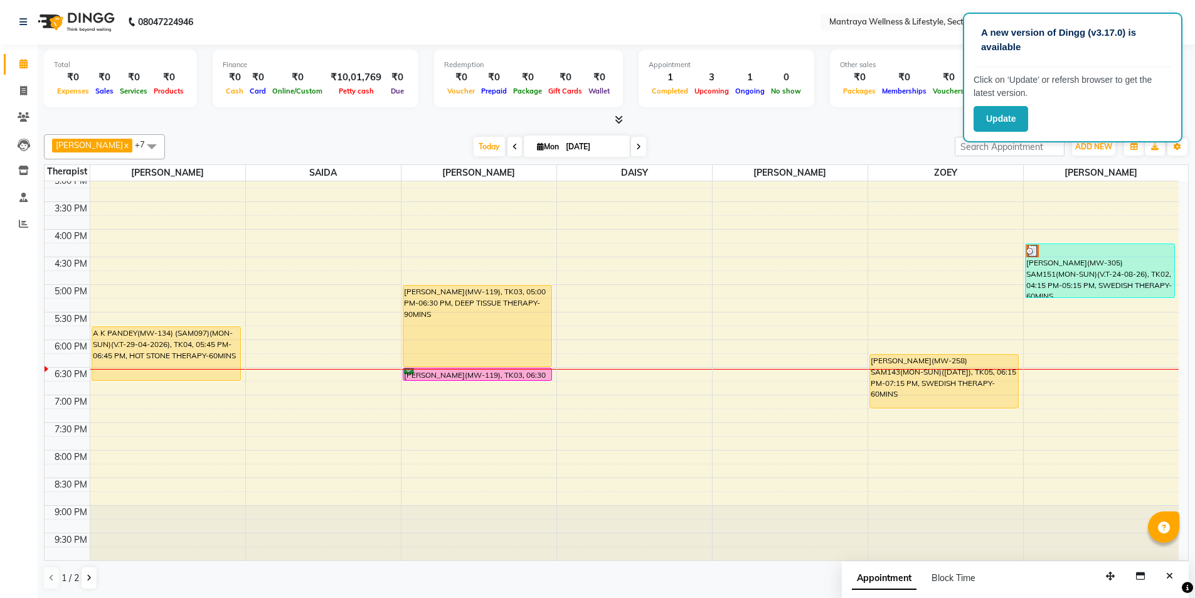
click at [631, 145] on span at bounding box center [638, 146] width 15 height 19
type input "02-09-2025"
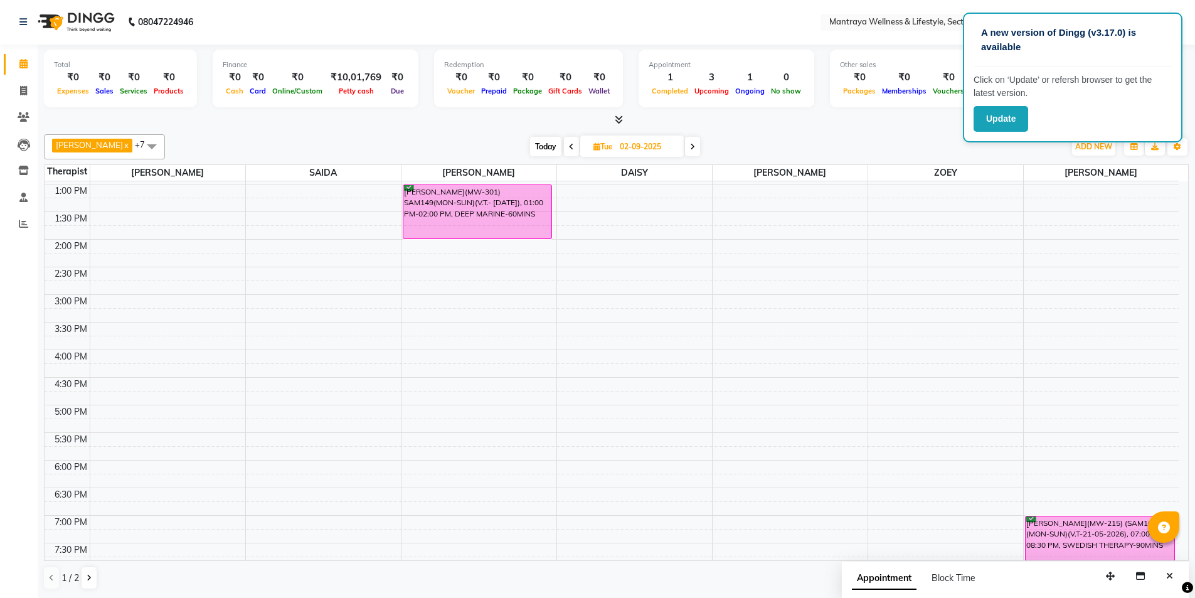
scroll to position [157, 0]
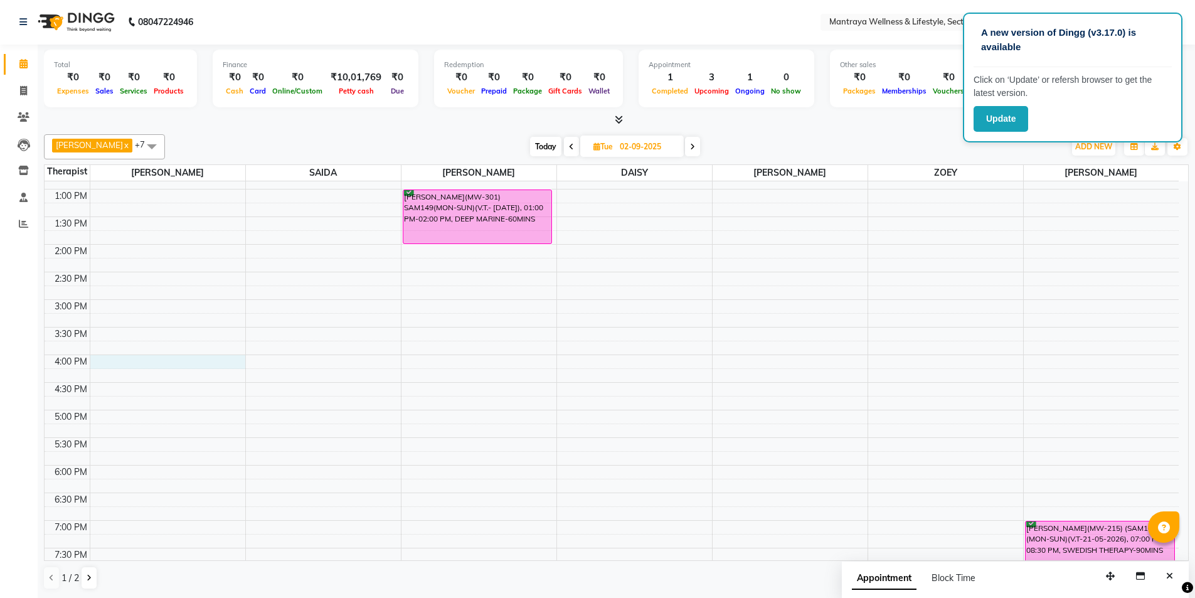
click at [117, 359] on div "10:00 AM 10:30 AM 11:00 AM 11:30 AM 12:00 PM 12:30 PM 1:00 PM 1:30 PM 2:00 PM 2…" at bounding box center [612, 355] width 1134 height 662
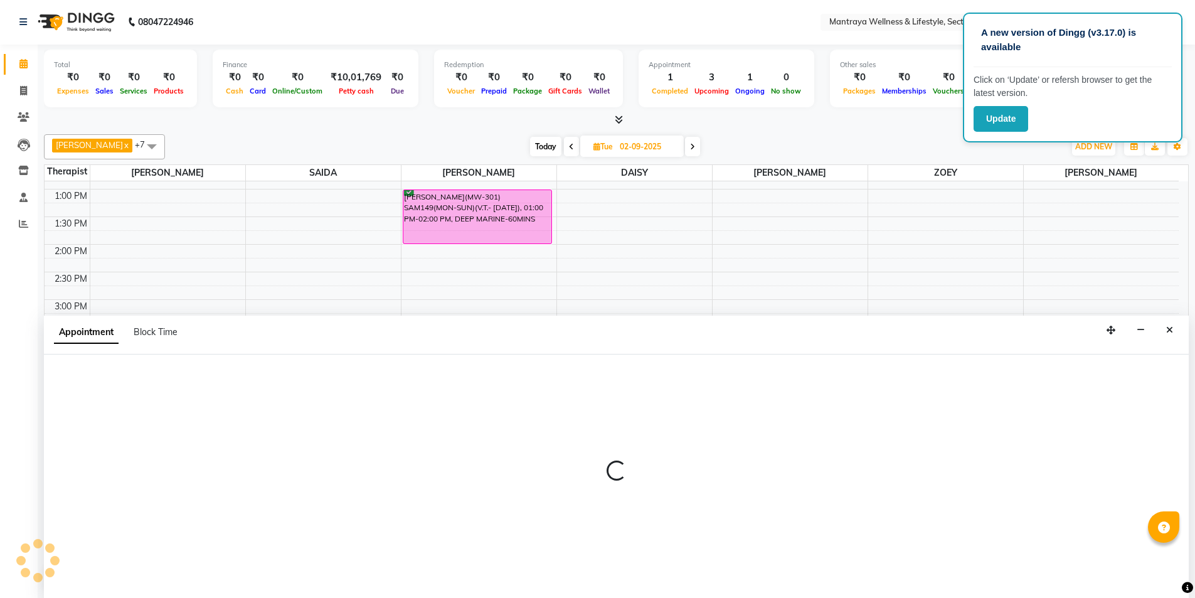
select select "69829"
select select "960"
select select "tentative"
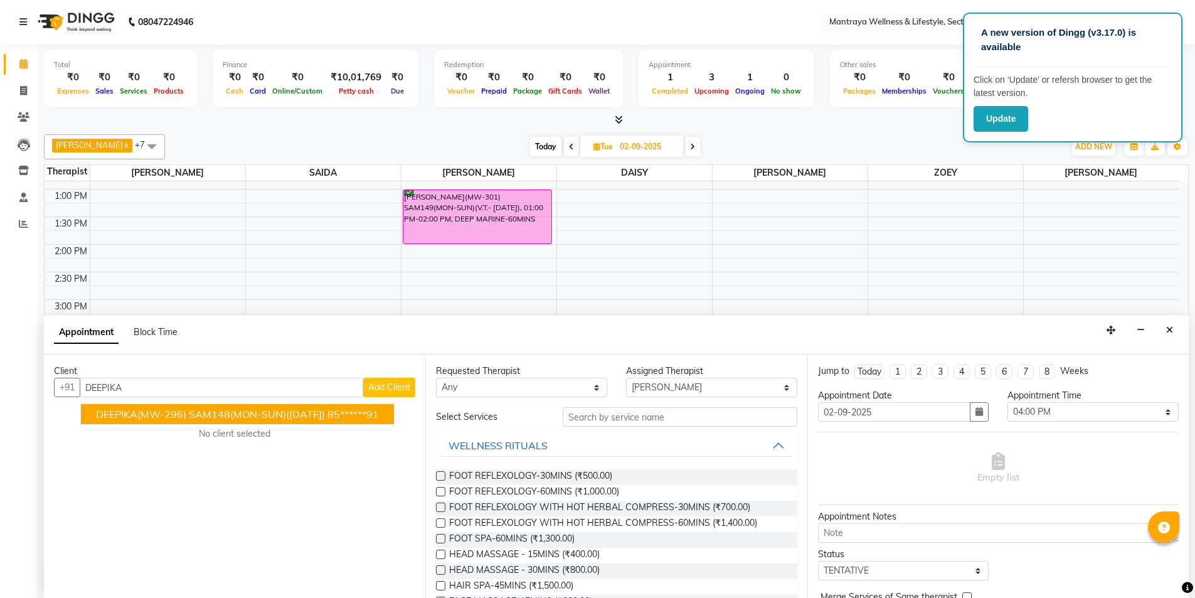
click at [145, 418] on span "DEEPIKA(MW-296) SAM148(MON-SUN)([DATE])" at bounding box center [210, 414] width 229 height 13
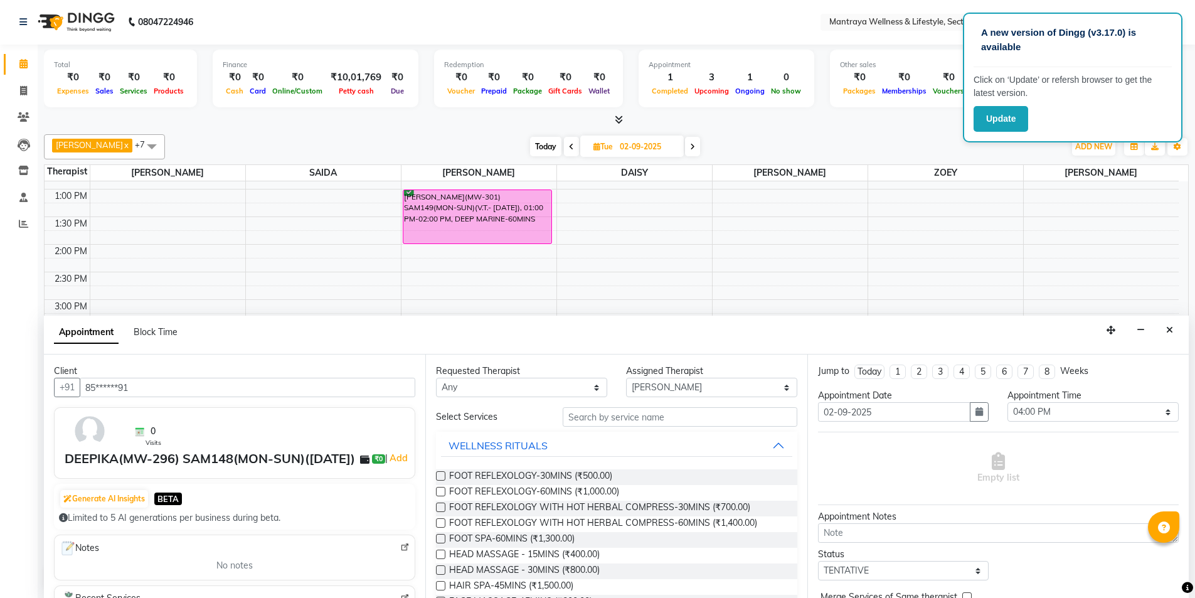
type input "85******91"
drag, startPoint x: 584, startPoint y: 416, endPoint x: 585, endPoint y: 424, distance: 8.2
click at [585, 418] on input "text" at bounding box center [680, 416] width 235 height 19
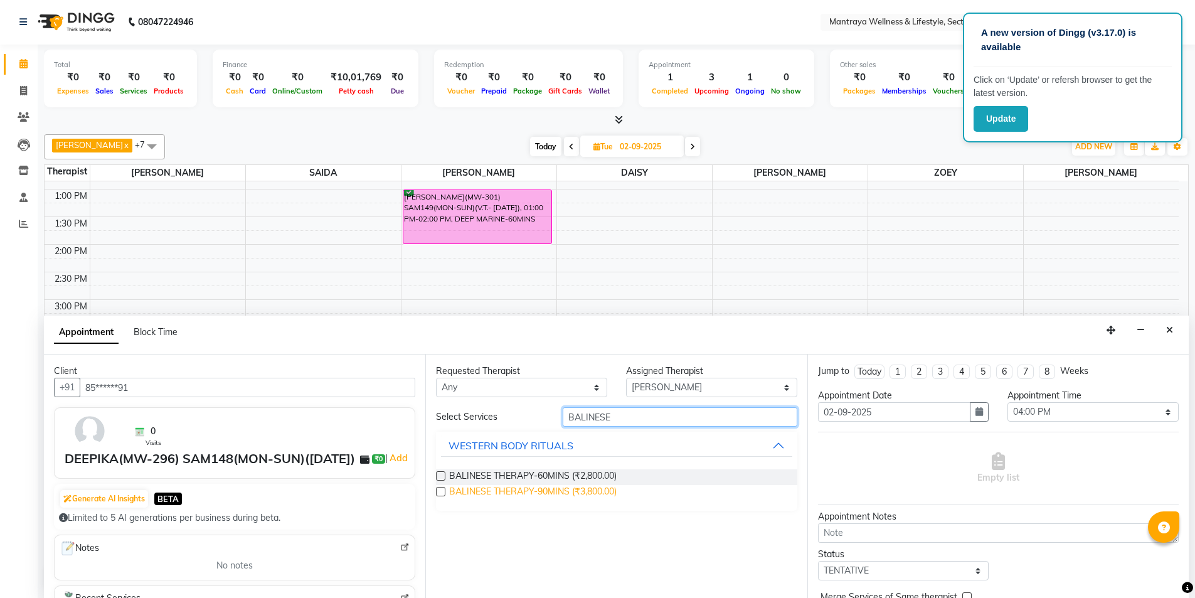
type input "BALINESE"
click at [558, 489] on span "BALINESE THERAPY-90MINS (₹3,800.00)" at bounding box center [532, 493] width 167 height 16
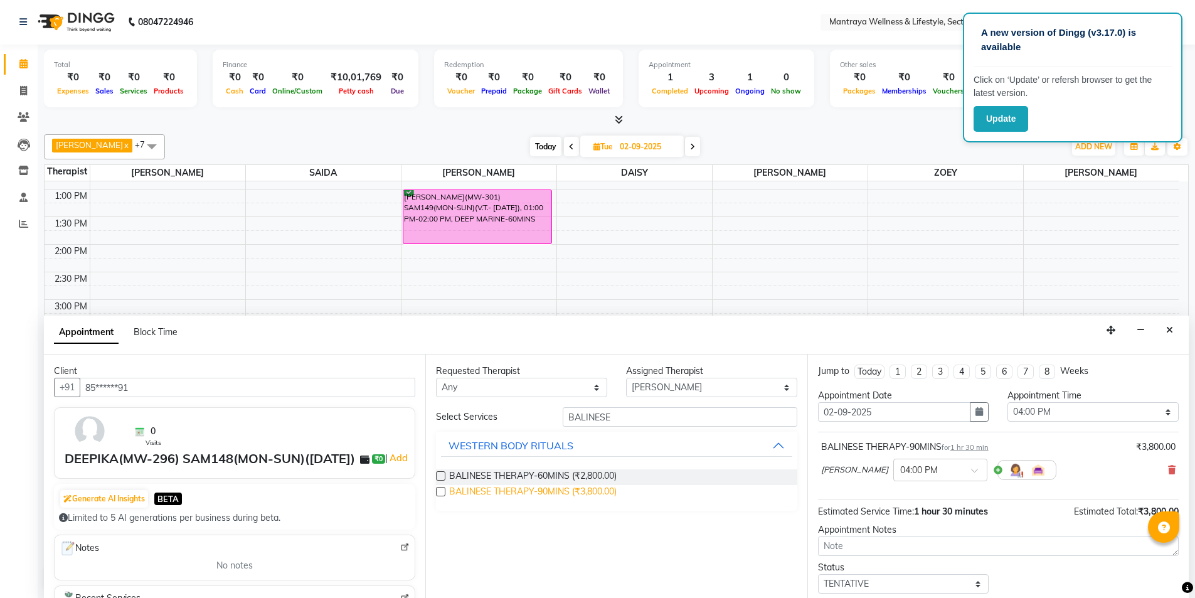
click at [558, 489] on span "BALINESE THERAPY-90MINS (₹3,800.00)" at bounding box center [532, 493] width 167 height 16
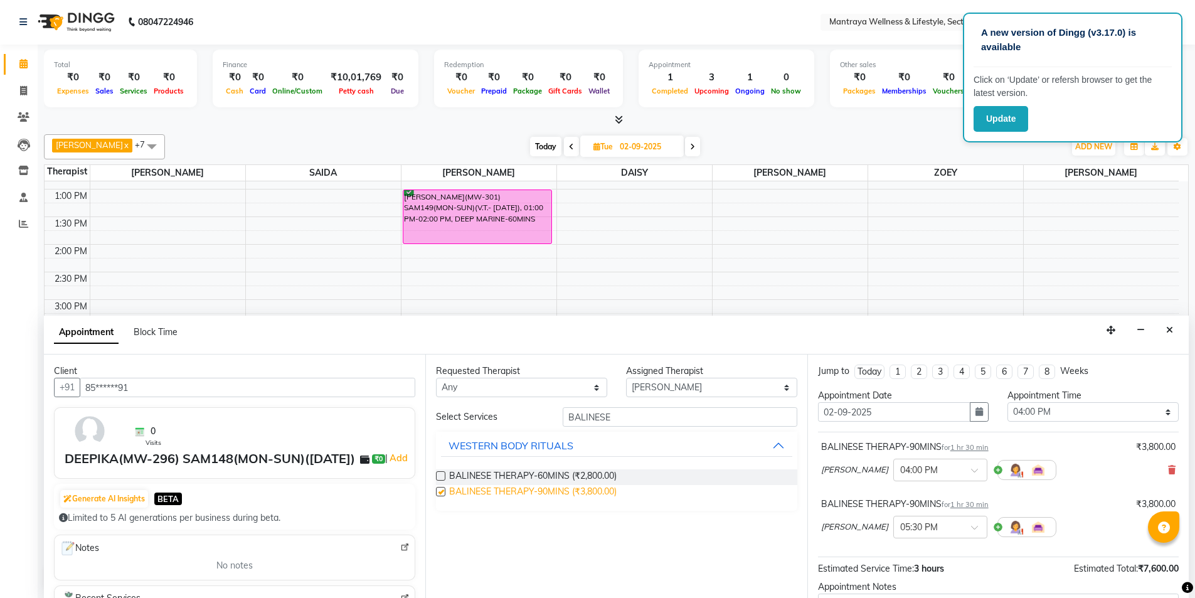
checkbox input "false"
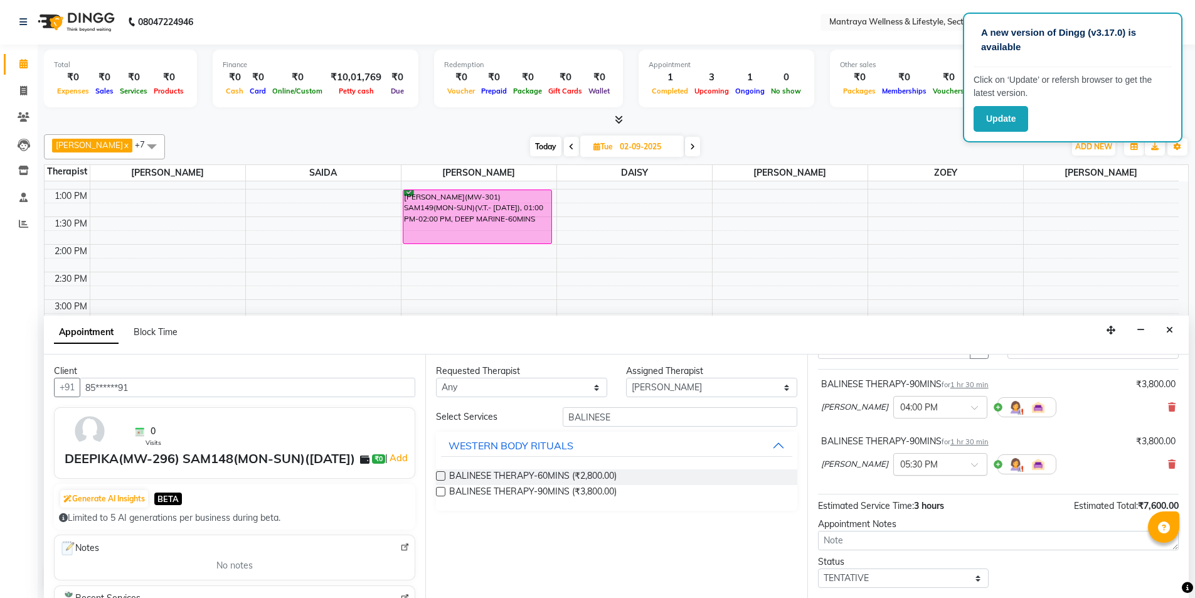
click at [893, 473] on div "× 05:30 PM" at bounding box center [940, 464] width 94 height 23
click at [894, 479] on div "04:00 PM" at bounding box center [940, 473] width 93 height 23
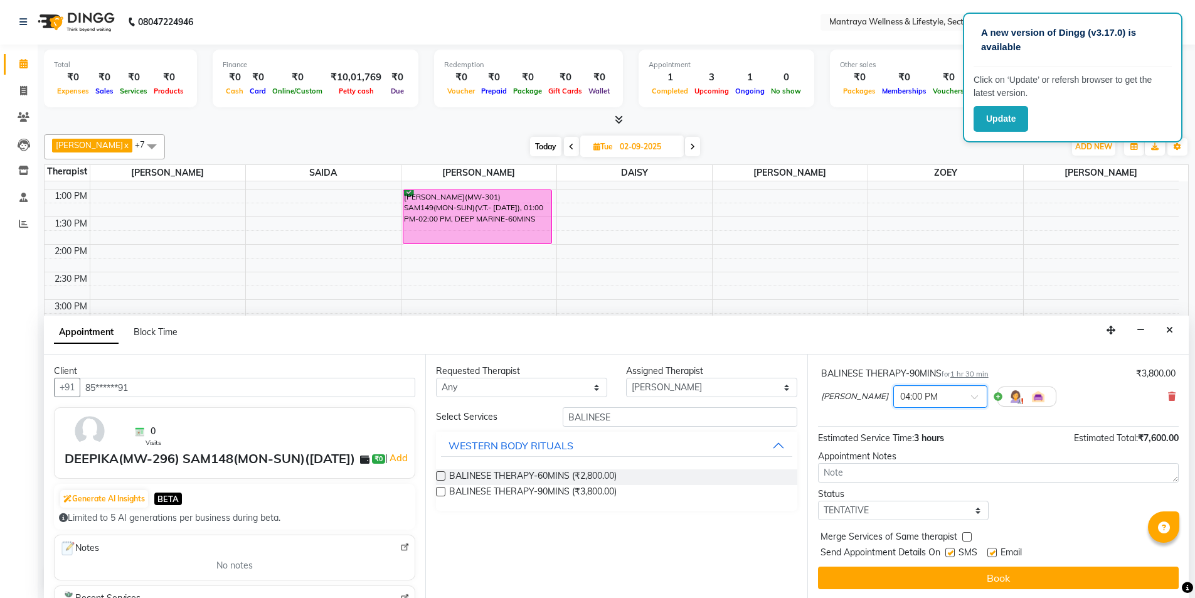
scroll to position [145, 0]
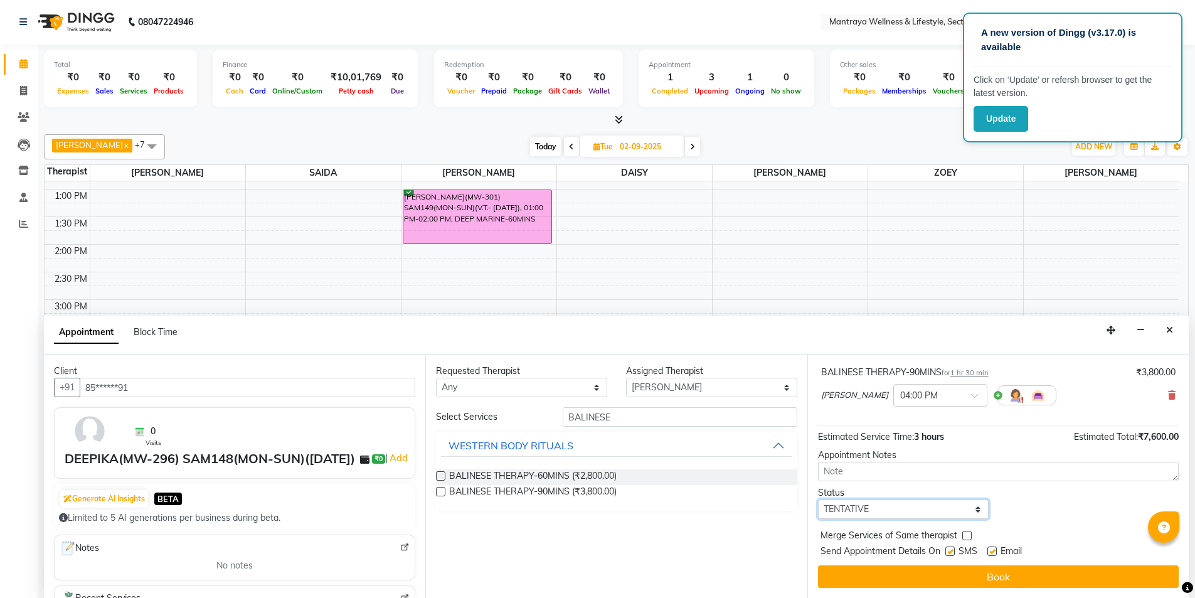
click at [882, 509] on select "Select TENTATIVE CONFIRM UPCOMING" at bounding box center [903, 508] width 171 height 19
select select "confirm booking"
click at [818, 499] on select "Select TENTATIVE CONFIRM UPCOMING" at bounding box center [903, 508] width 171 height 19
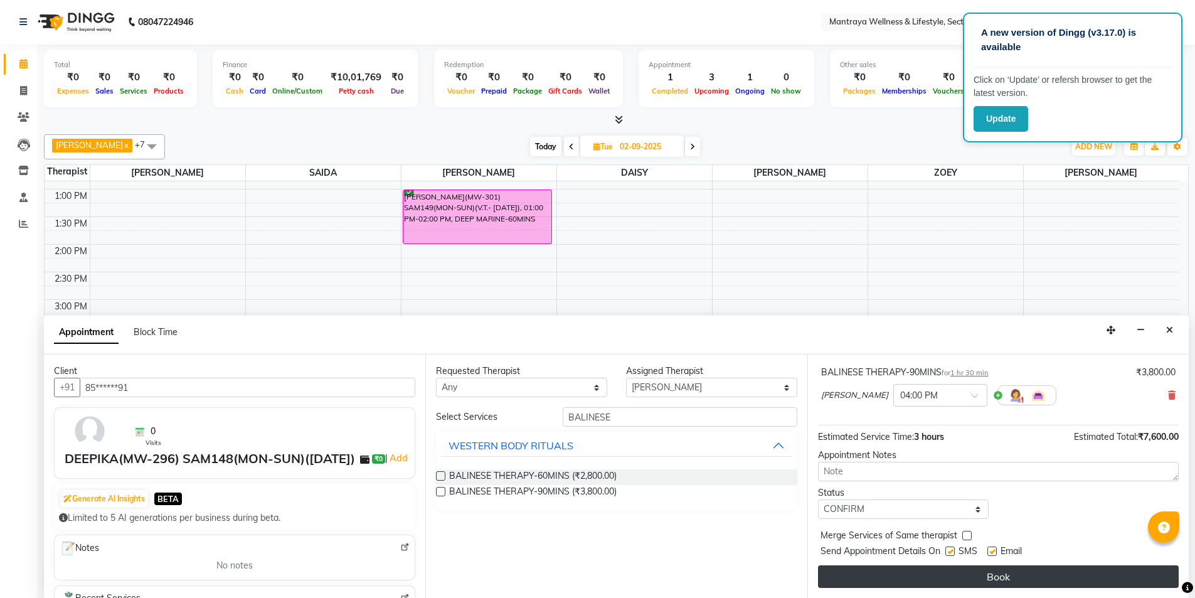
click at [949, 573] on button "Book" at bounding box center [998, 576] width 361 height 23
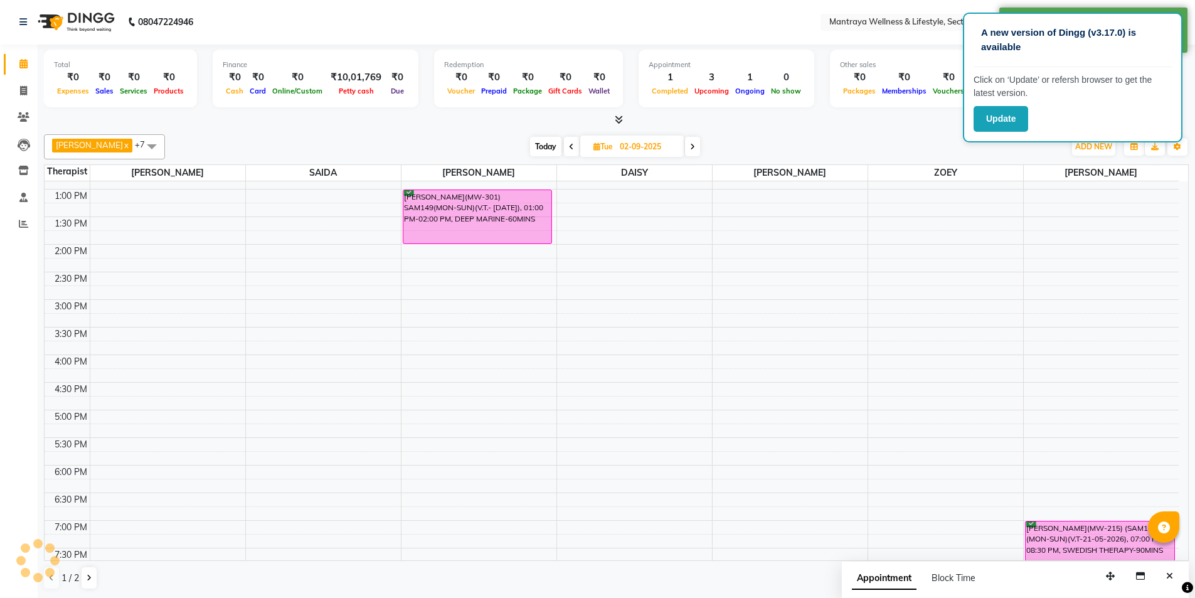
scroll to position [0, 0]
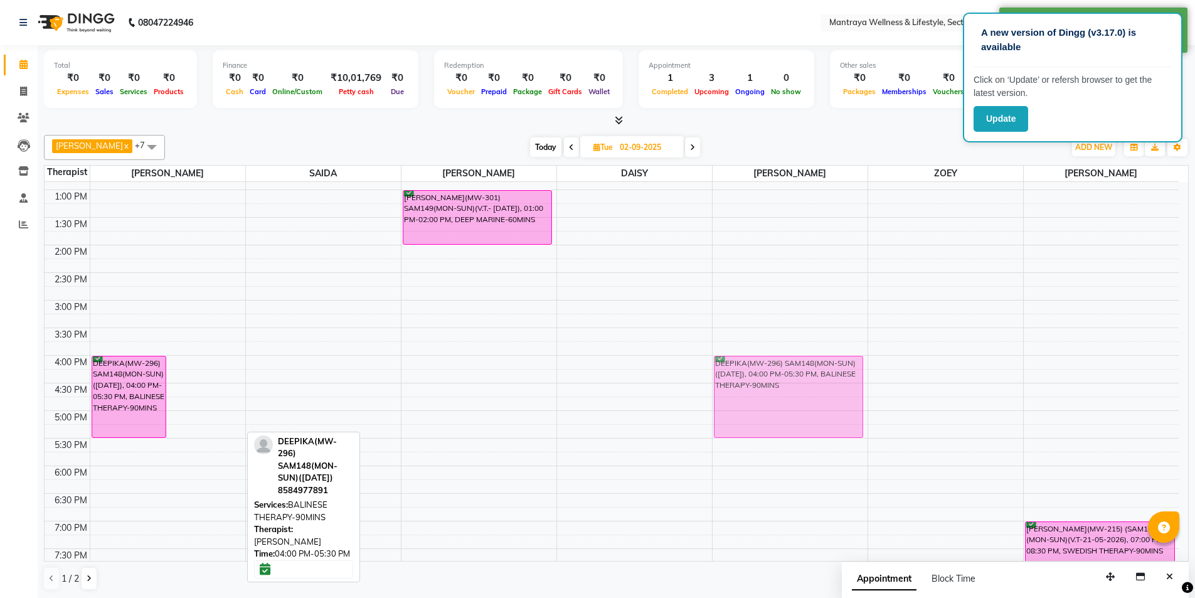
drag, startPoint x: 216, startPoint y: 388, endPoint x: 741, endPoint y: 383, distance: 524.9
click at [741, 383] on tr "DEEPIKA(MW-296) SAM148(MON-SUN)([DATE]), 04:00 PM-05:30 PM, BALINESE THERAPY-90…" at bounding box center [612, 355] width 1134 height 662
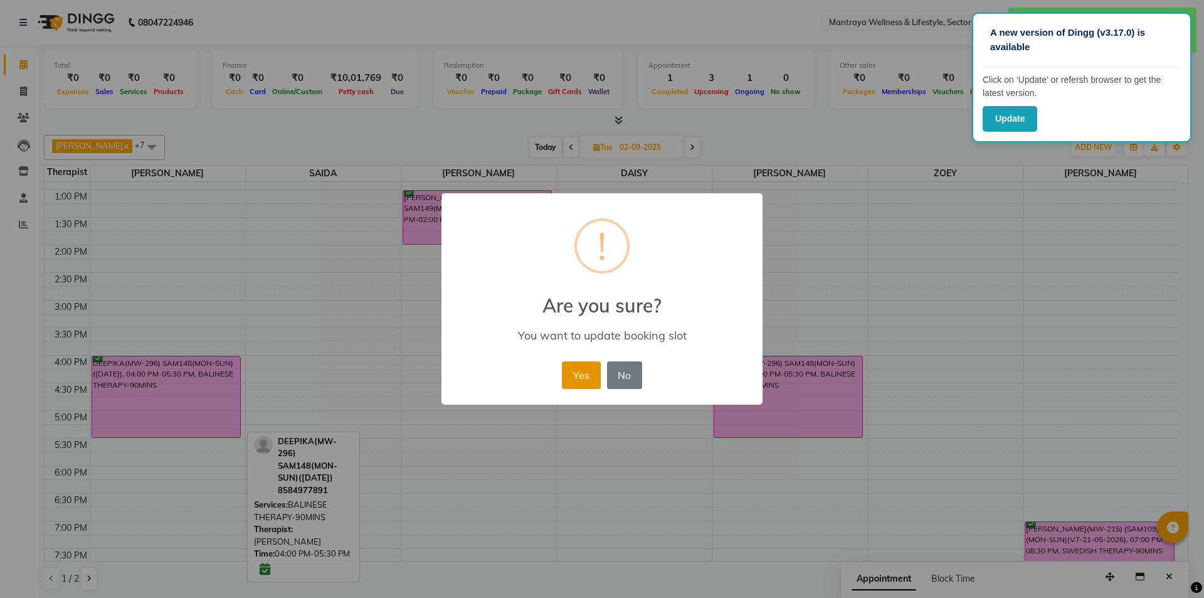
click at [583, 371] on button "Yes" at bounding box center [581, 375] width 38 height 28
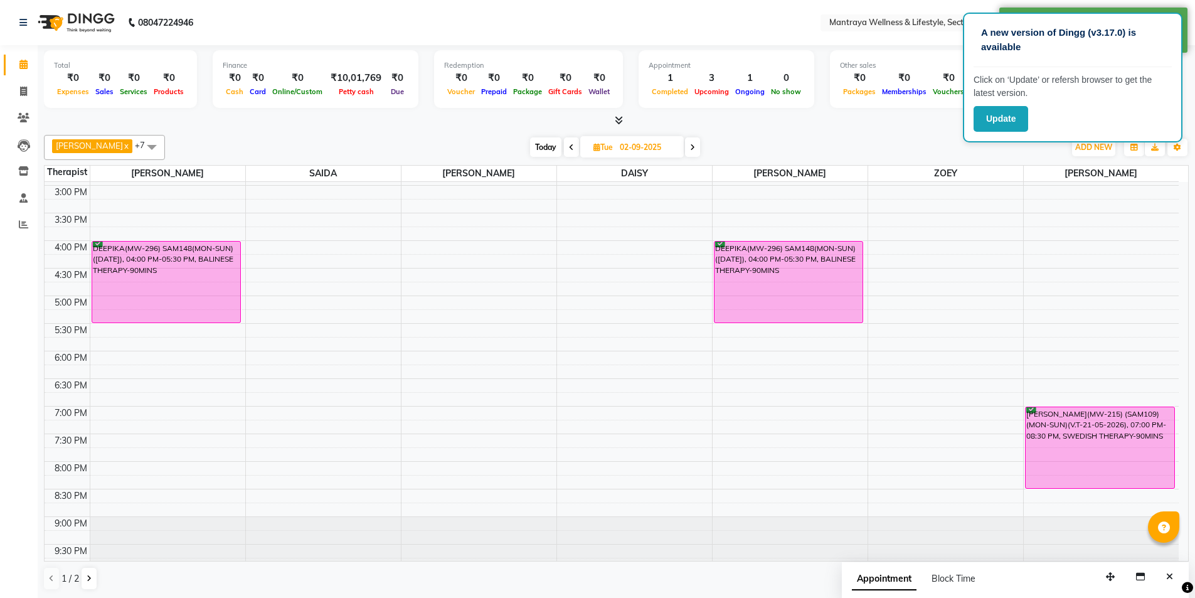
scroll to position [283, 0]
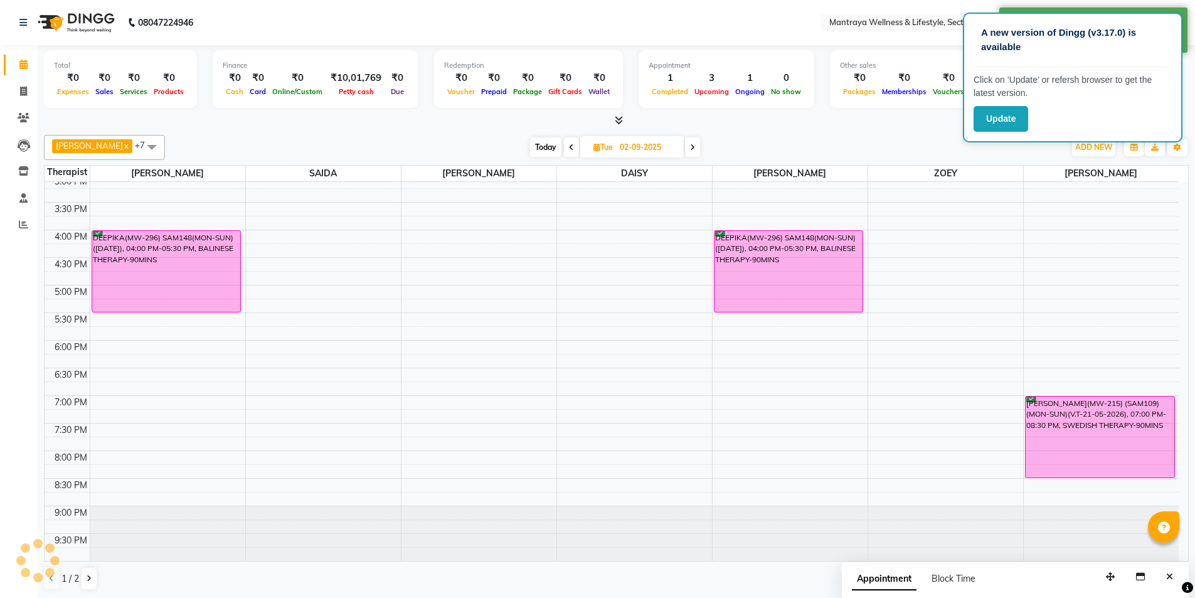
click at [530, 145] on span "Today" at bounding box center [545, 146] width 31 height 19
type input "[DATE]"
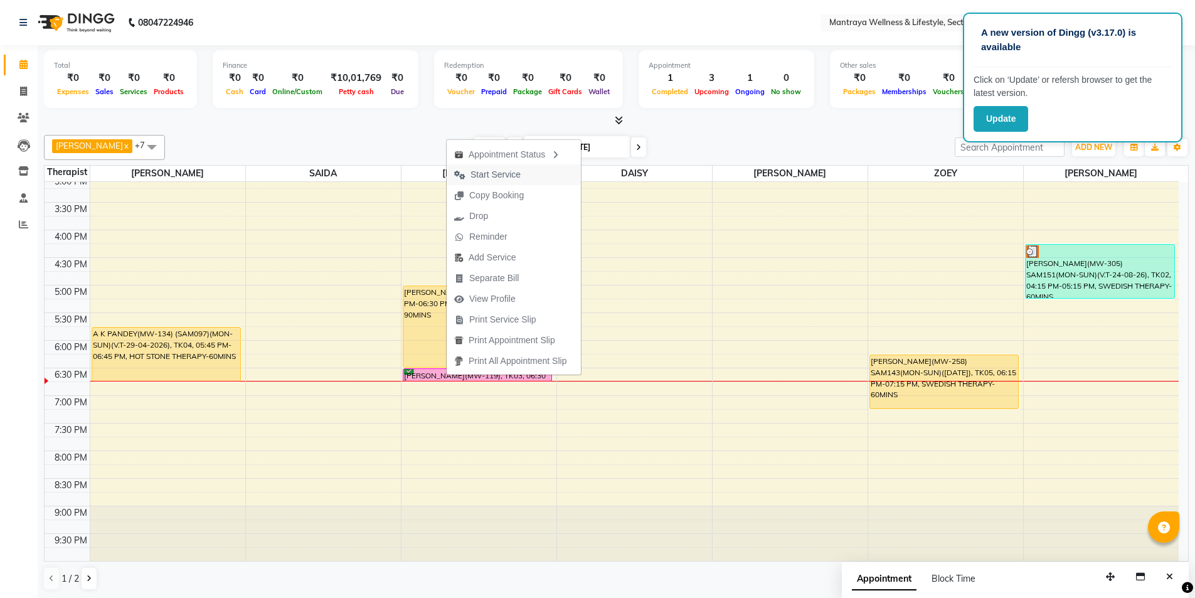
click at [481, 175] on span "Start Service" at bounding box center [495, 174] width 50 height 13
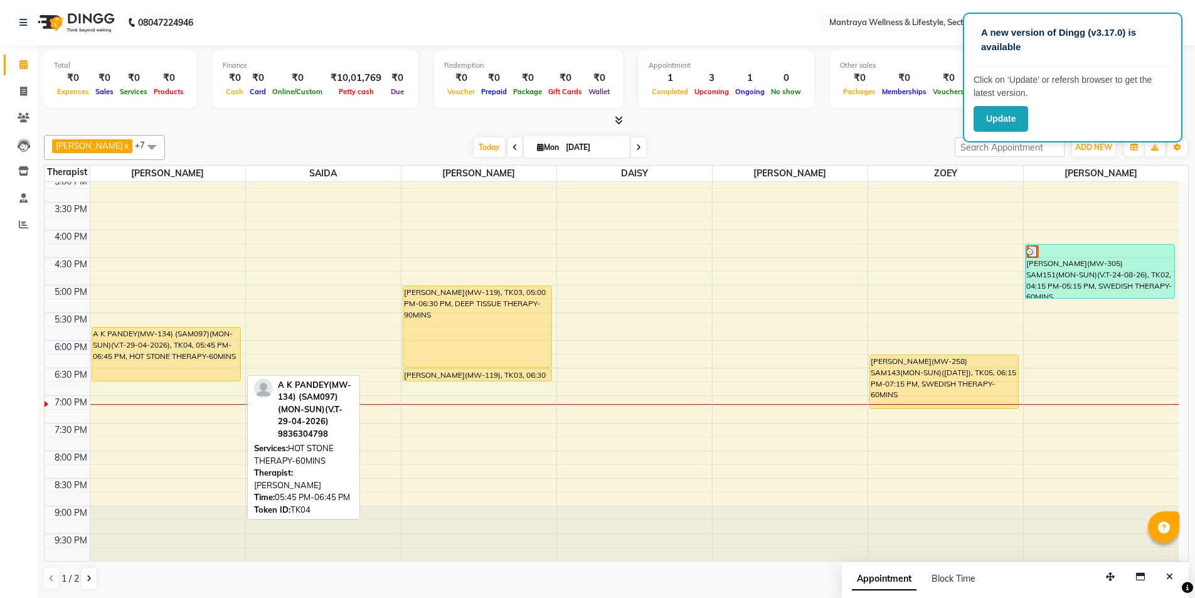
click at [144, 364] on div "A K PANDEY(MW-134) (SAM097)(MON-SUN)(V.T-29-04-2026), TK04, 05:45 PM-06:45 PM, …" at bounding box center [166, 353] width 149 height 53
click at [148, 358] on div "A K PANDEY(MW-134) (SAM097)(MON-SUN)(V.T-29-04-2026), TK04, 05:45 PM-06:45 PM, …" at bounding box center [166, 353] width 149 height 53
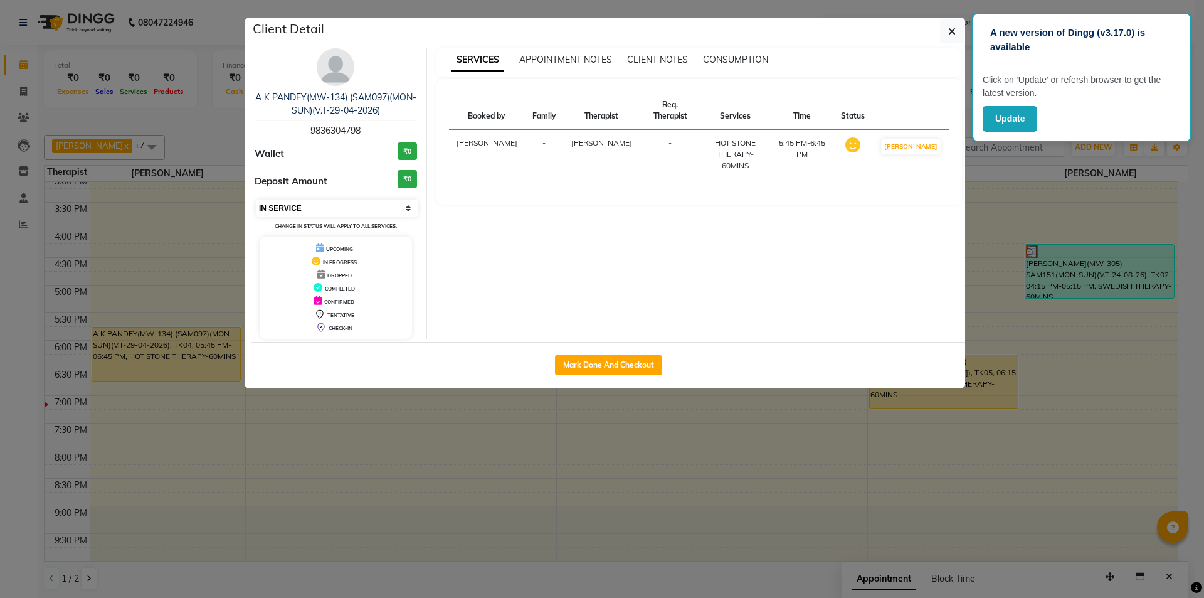
click at [310, 206] on select "Select IN SERVICE CONFIRMED TENTATIVE CHECK IN MARK DONE DROPPED UPCOMING" at bounding box center [337, 208] width 162 height 18
select select "6"
click at [256, 199] on select "Select IN SERVICE CONFIRMED TENTATIVE CHECK IN MARK DONE DROPPED UPCOMING" at bounding box center [337, 208] width 162 height 18
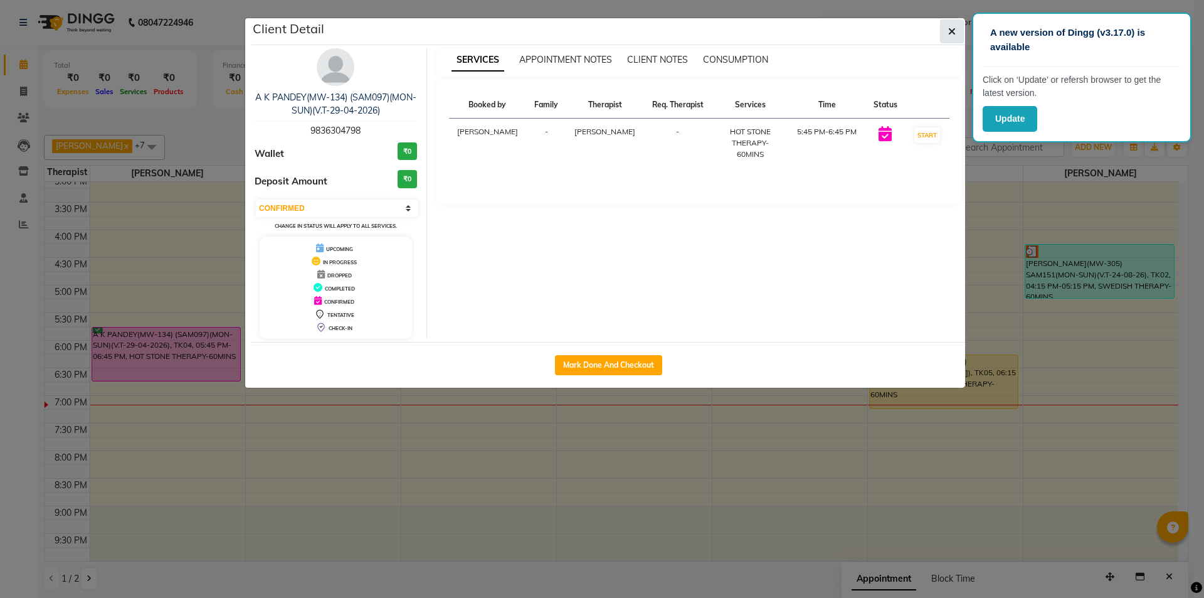
click at [947, 32] on button "button" at bounding box center [952, 31] width 24 height 24
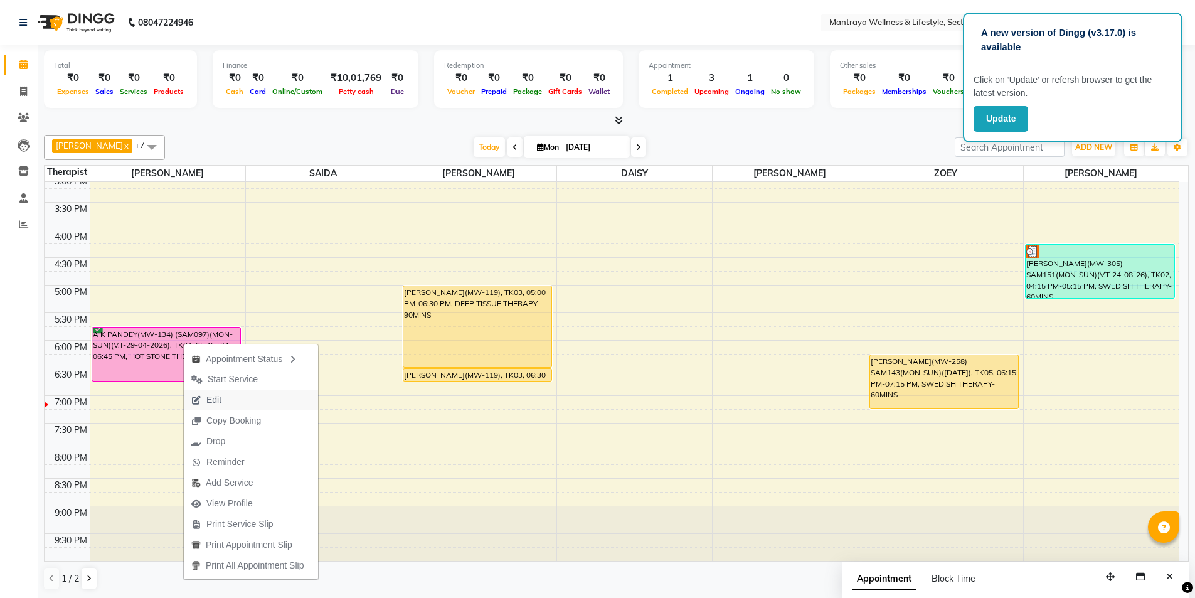
click at [210, 397] on span "Edit" at bounding box center [213, 399] width 15 height 13
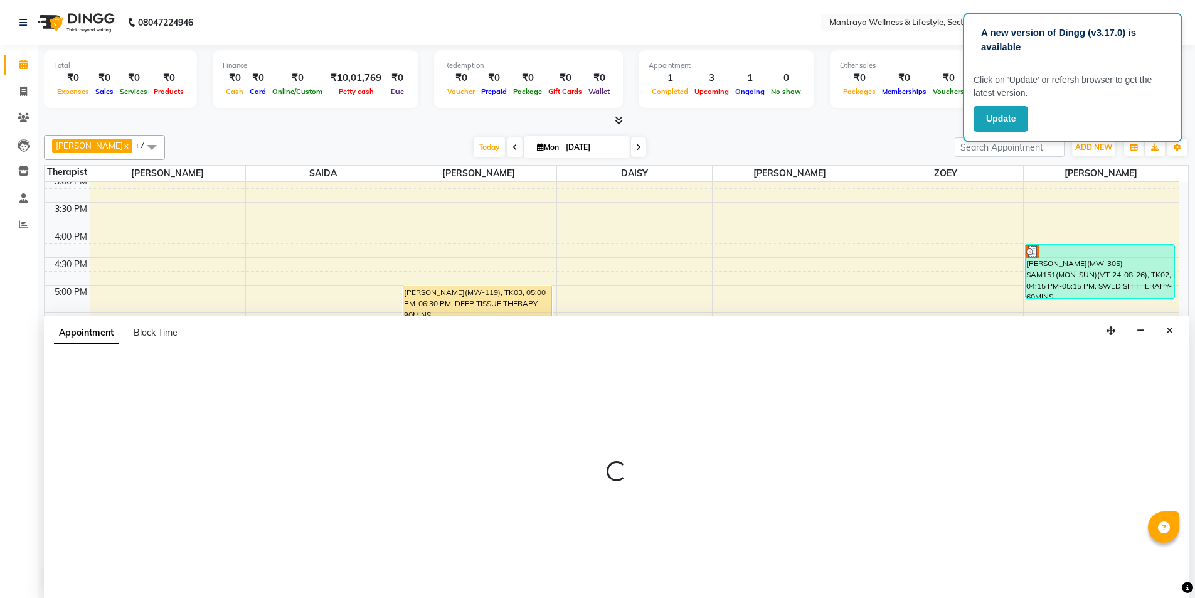
scroll to position [1, 0]
select select "tentative"
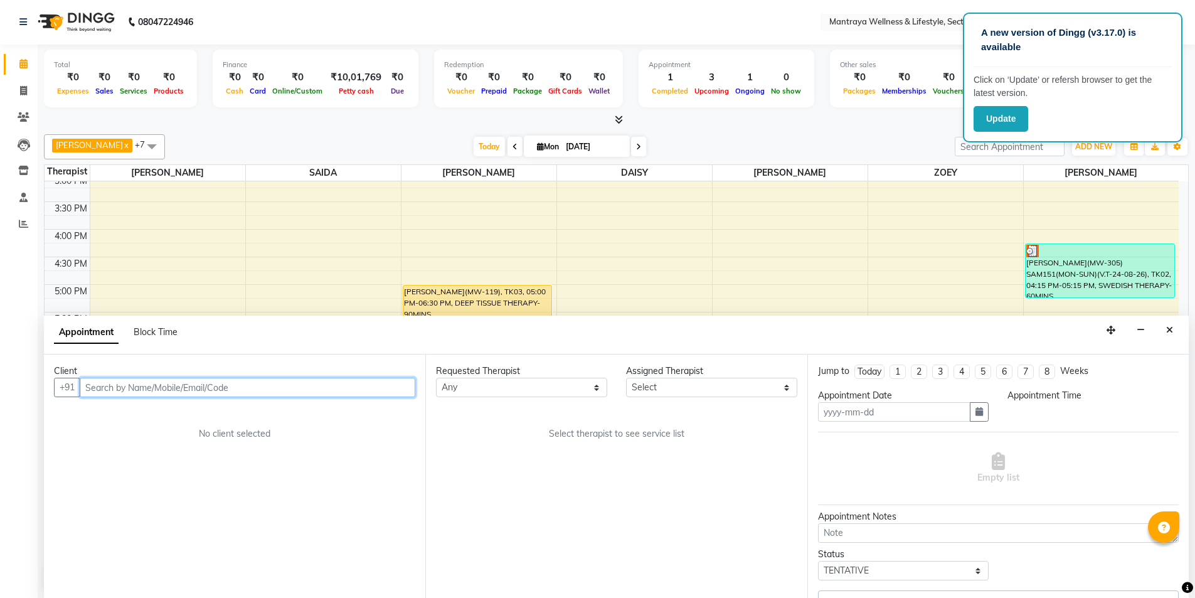
type input "[DATE]"
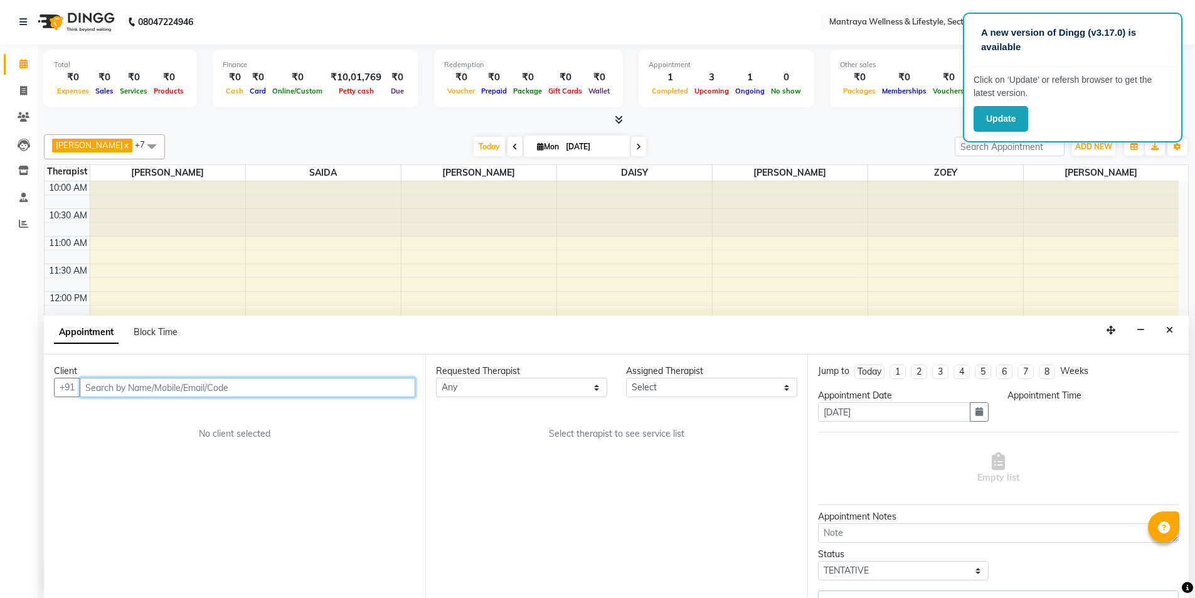
select select "69829"
select select "confirm booking"
select select "1065"
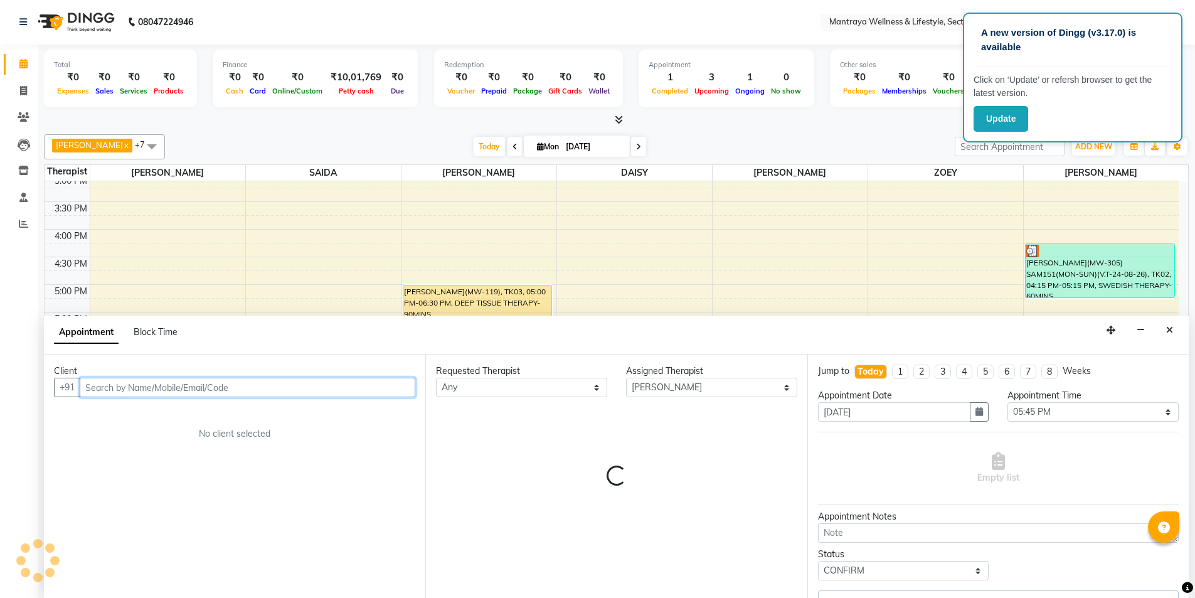
select select "3840"
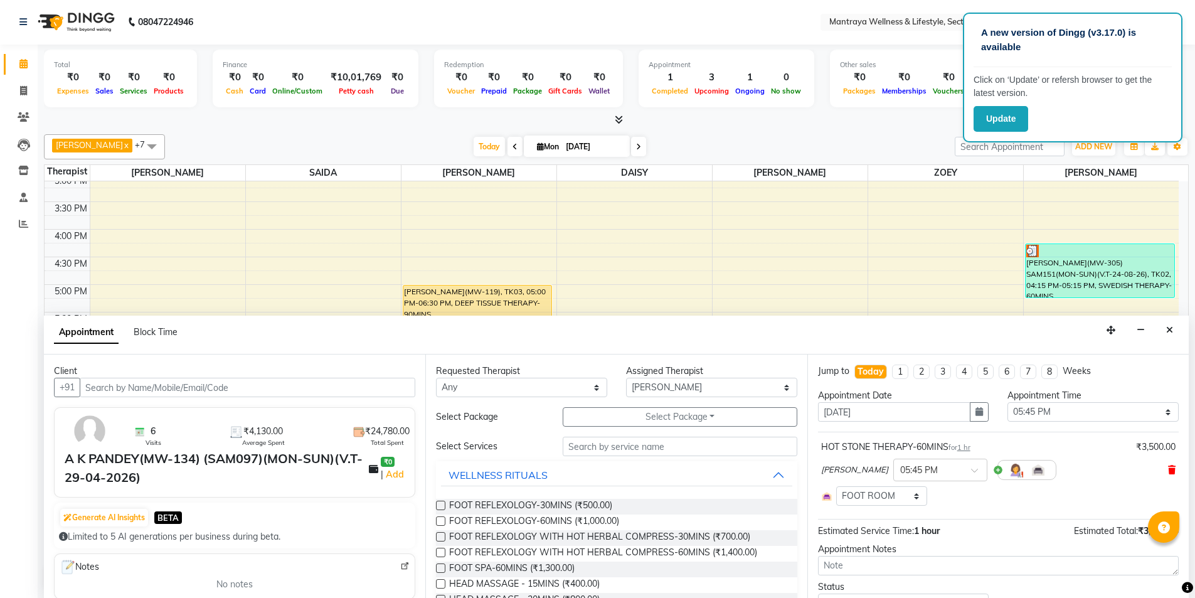
drag, startPoint x: 1165, startPoint y: 467, endPoint x: 1127, endPoint y: 467, distance: 37.6
click at [1168, 467] on icon at bounding box center [1172, 469] width 8 height 9
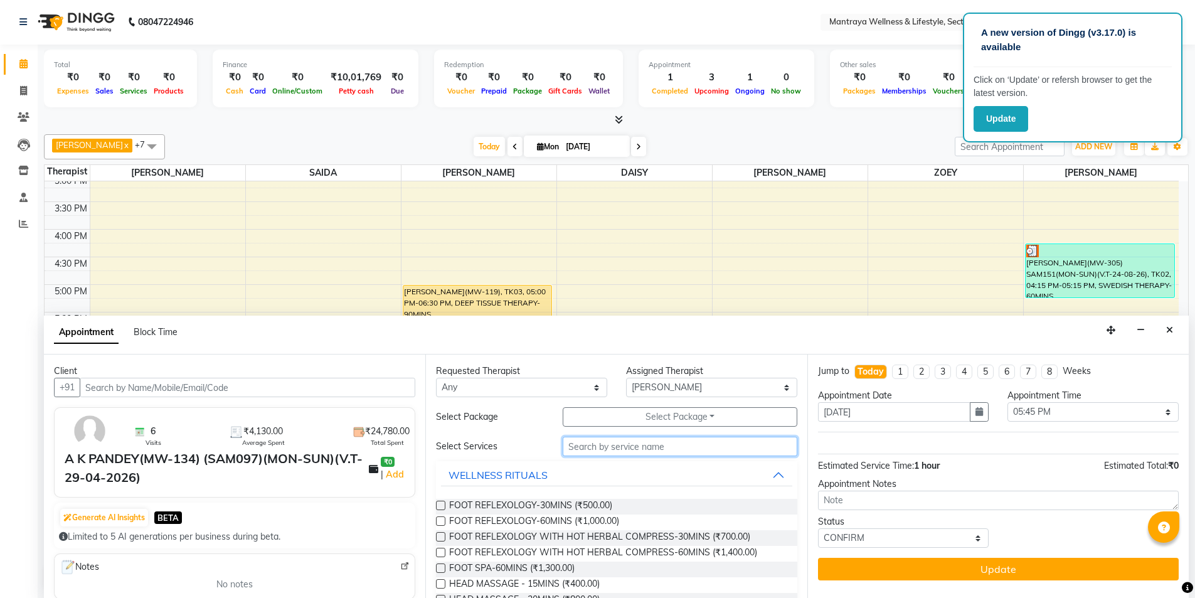
click at [610, 445] on input "text" at bounding box center [680, 445] width 235 height 19
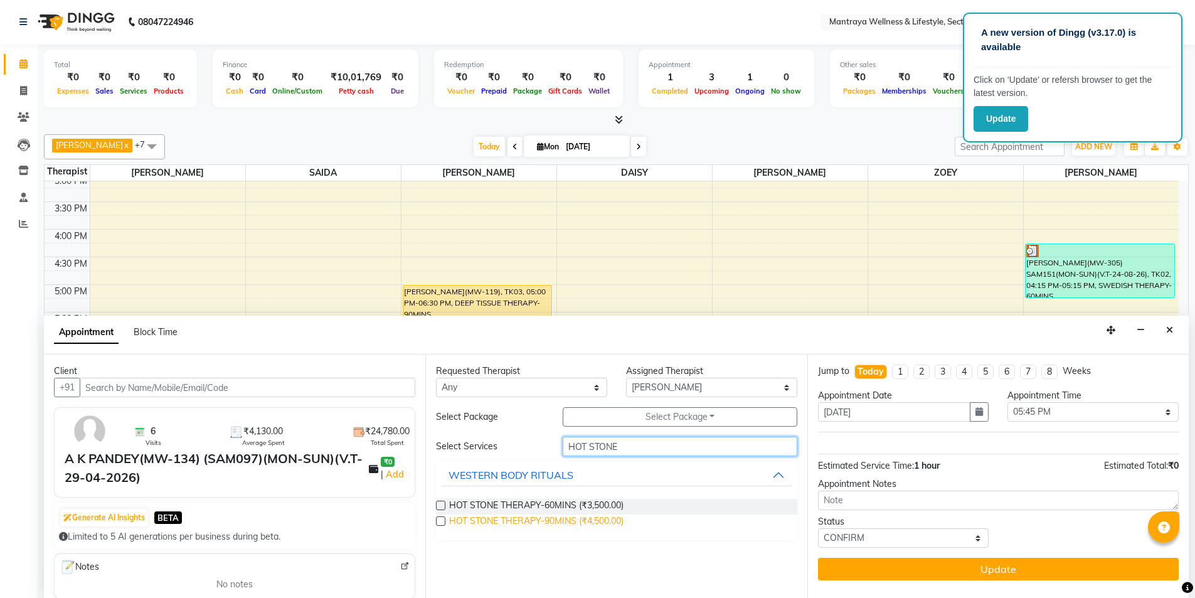
type input "HOT STONE"
click at [550, 526] on span "HOT STONE THERAPY-90MINS (₹4,500.00)" at bounding box center [536, 522] width 174 height 16
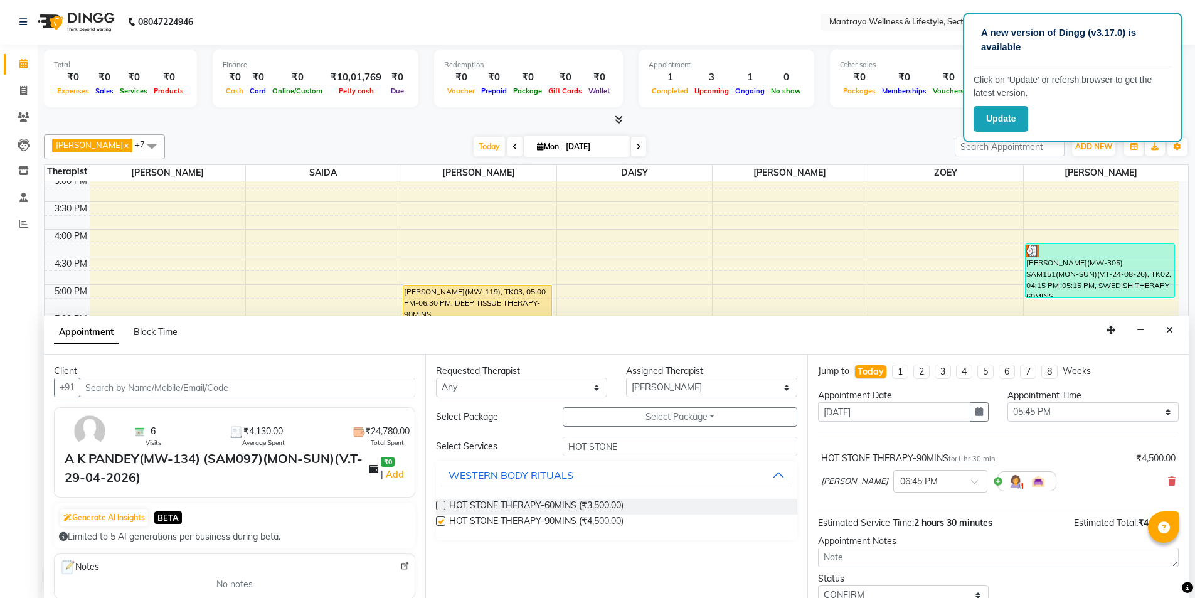
checkbox input "false"
click at [900, 480] on input "text" at bounding box center [927, 479] width 55 height 13
click at [894, 534] on div "05:45 PM" at bounding box center [940, 536] width 93 height 23
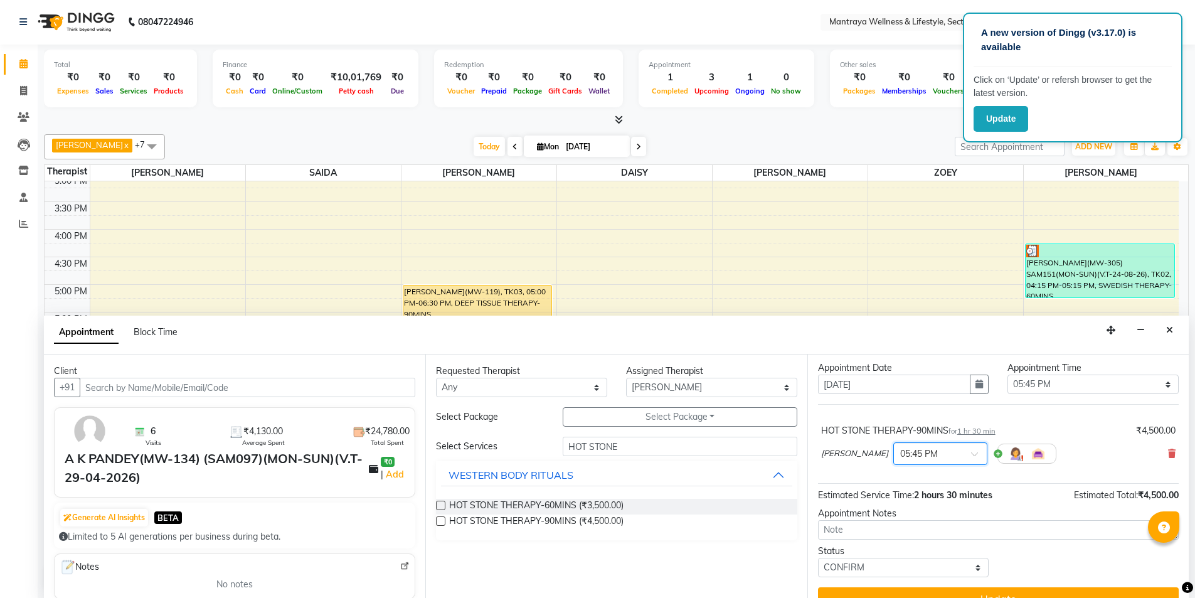
scroll to position [50, 0]
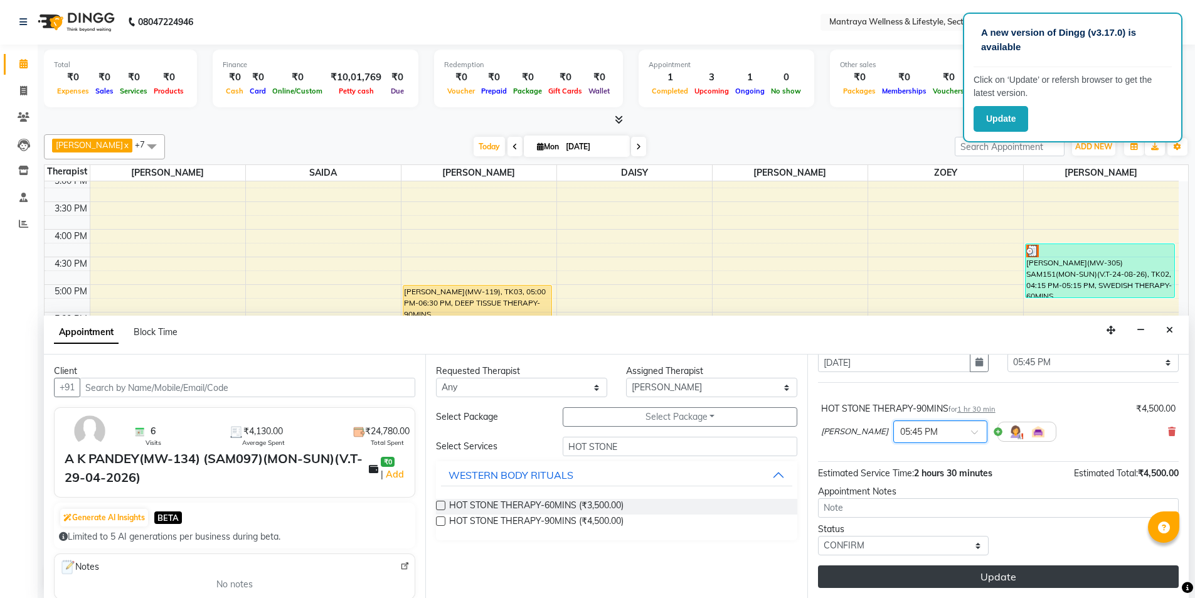
click at [864, 576] on button "Update" at bounding box center [998, 576] width 361 height 23
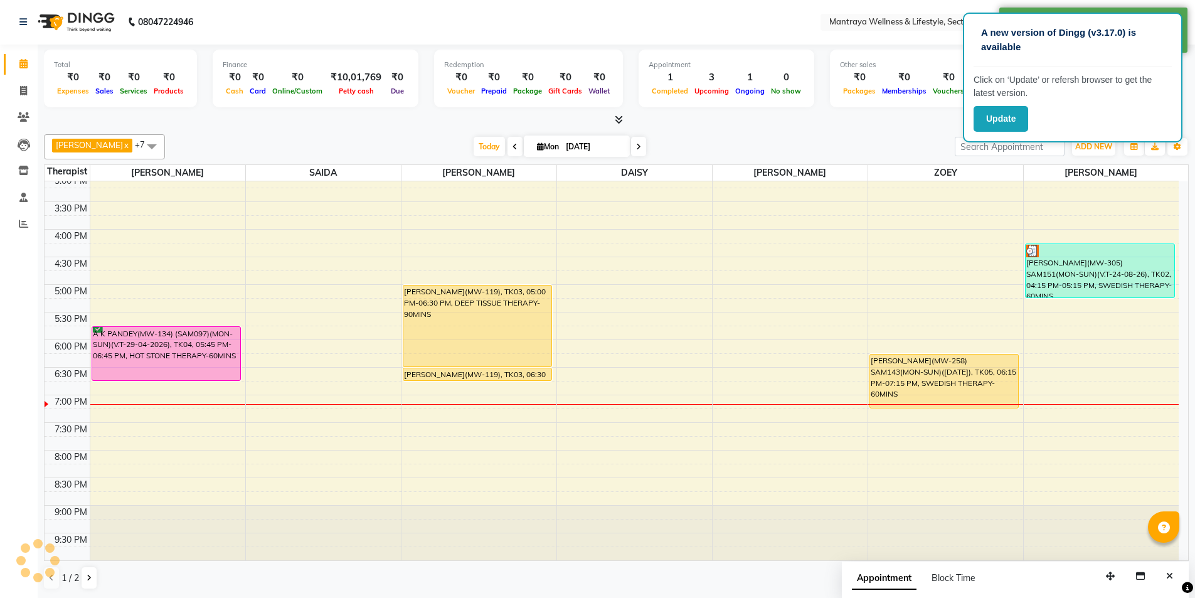
scroll to position [0, 0]
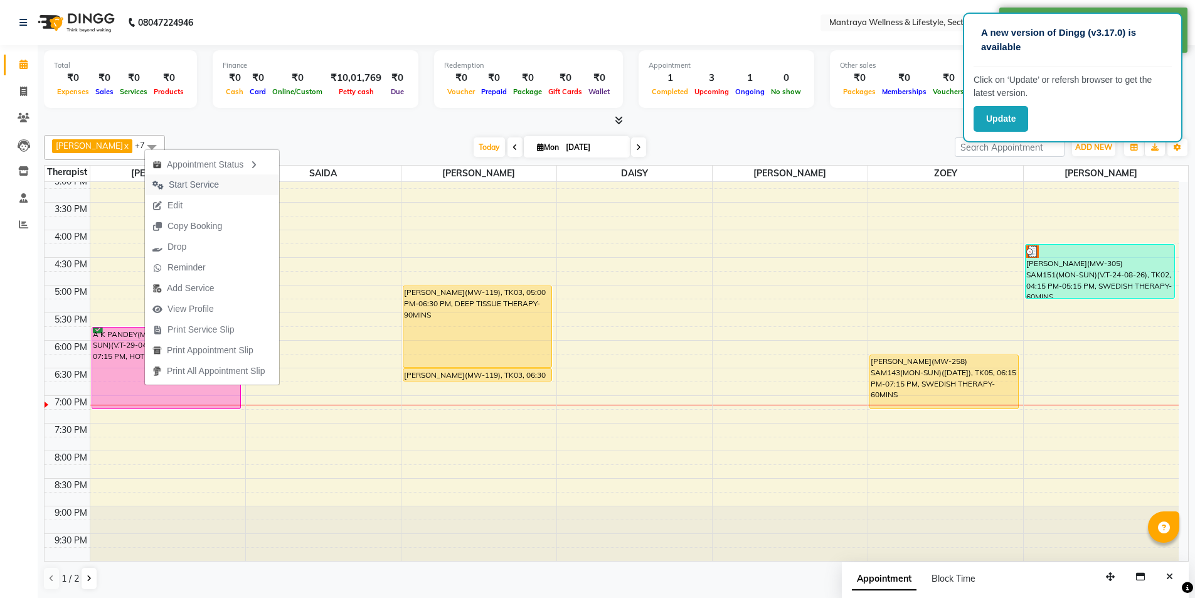
click at [204, 183] on span "Start Service" at bounding box center [194, 184] width 50 height 13
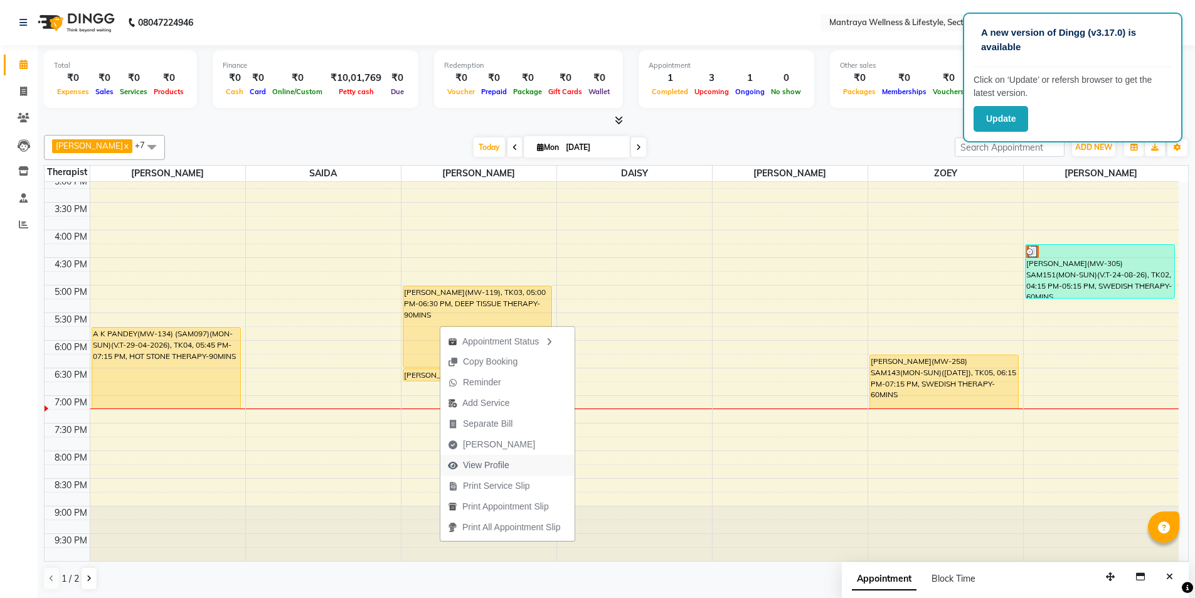
click at [479, 463] on span "View Profile" at bounding box center [486, 464] width 46 height 13
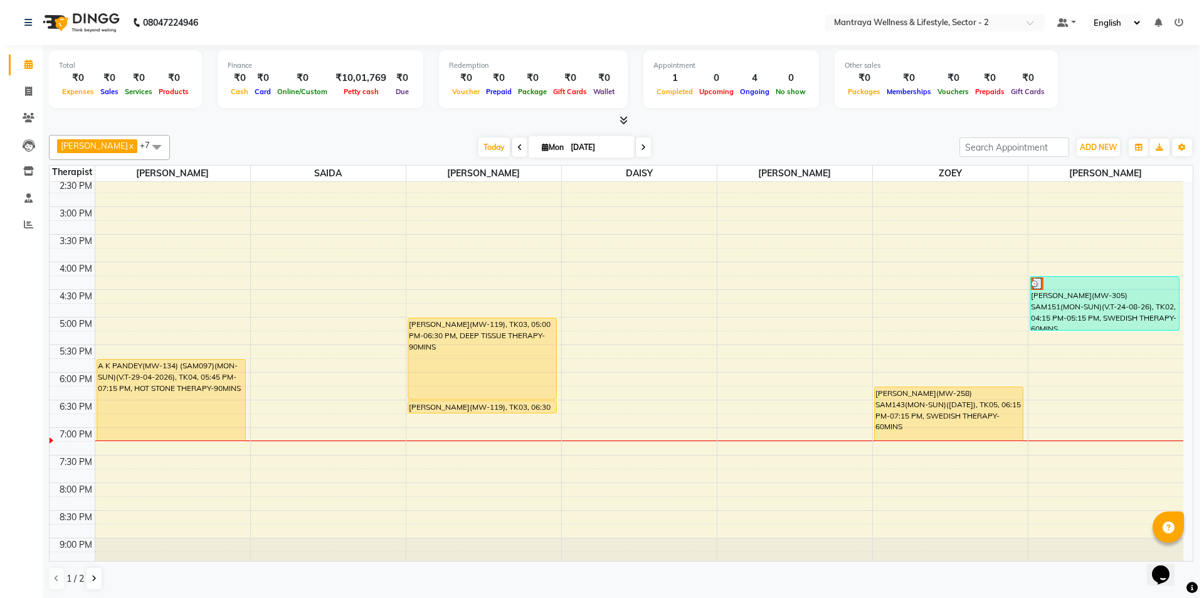
scroll to position [283, 0]
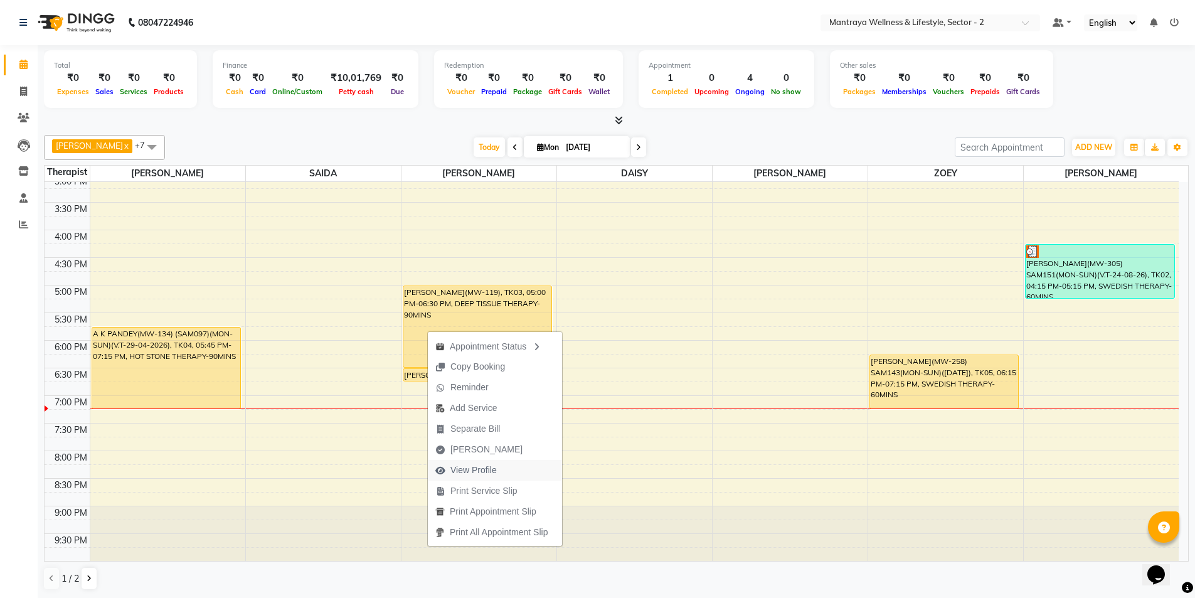
click at [458, 467] on span "View Profile" at bounding box center [473, 469] width 46 height 13
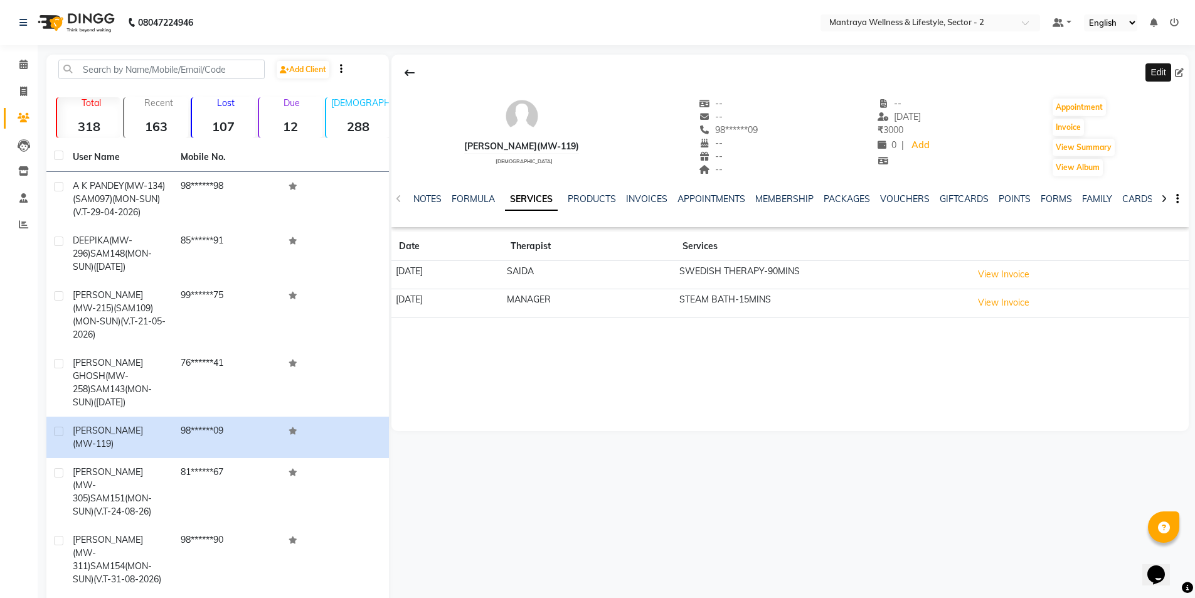
click at [1181, 70] on icon at bounding box center [1179, 72] width 9 height 9
select select "[DEMOGRAPHIC_DATA]"
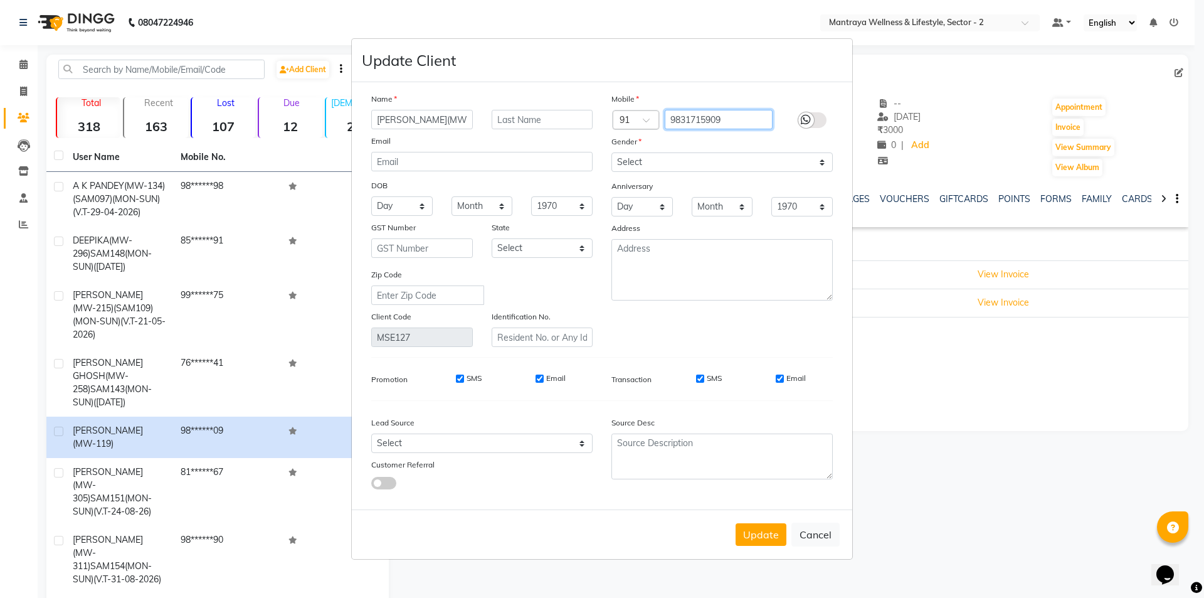
drag, startPoint x: 726, startPoint y: 121, endPoint x: 650, endPoint y: 120, distance: 75.9
click at [651, 120] on div "Country Code × 91 9831715909" at bounding box center [722, 120] width 240 height 20
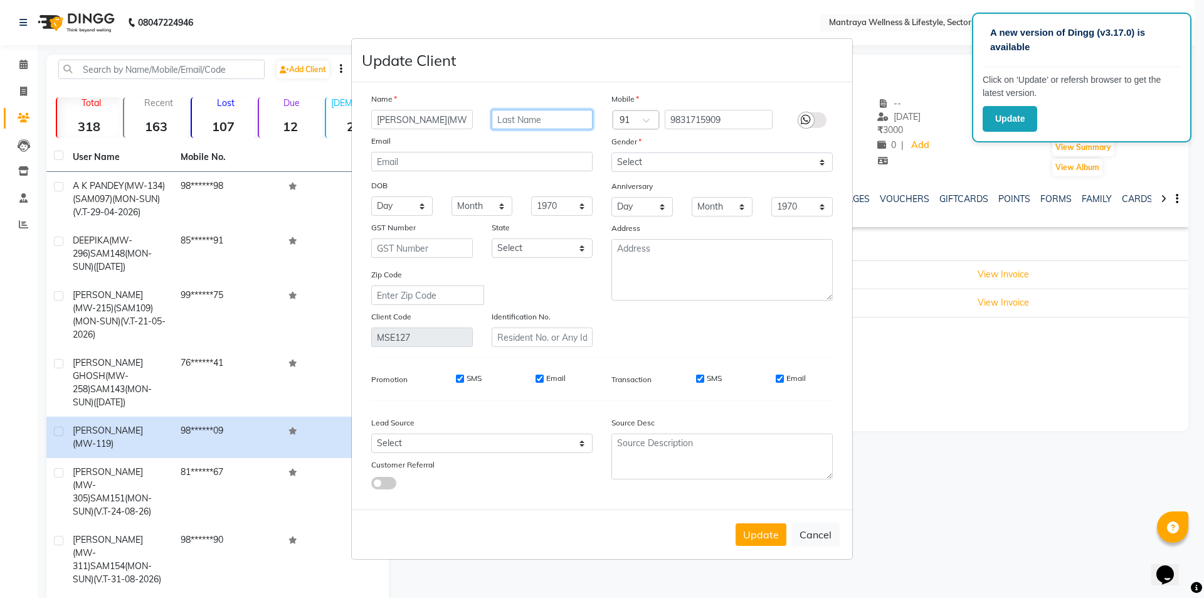
click at [493, 120] on input "text" at bounding box center [543, 119] width 102 height 19
type input "(SAM155)(MON-SUN)(V.T-01/09-2026)"
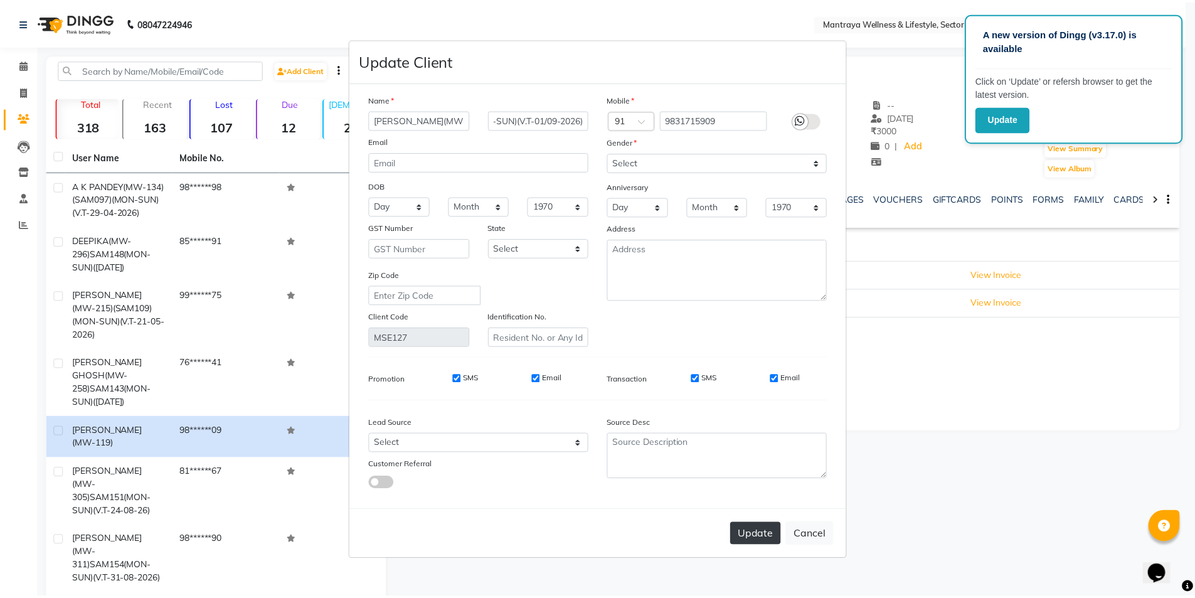
scroll to position [0, 0]
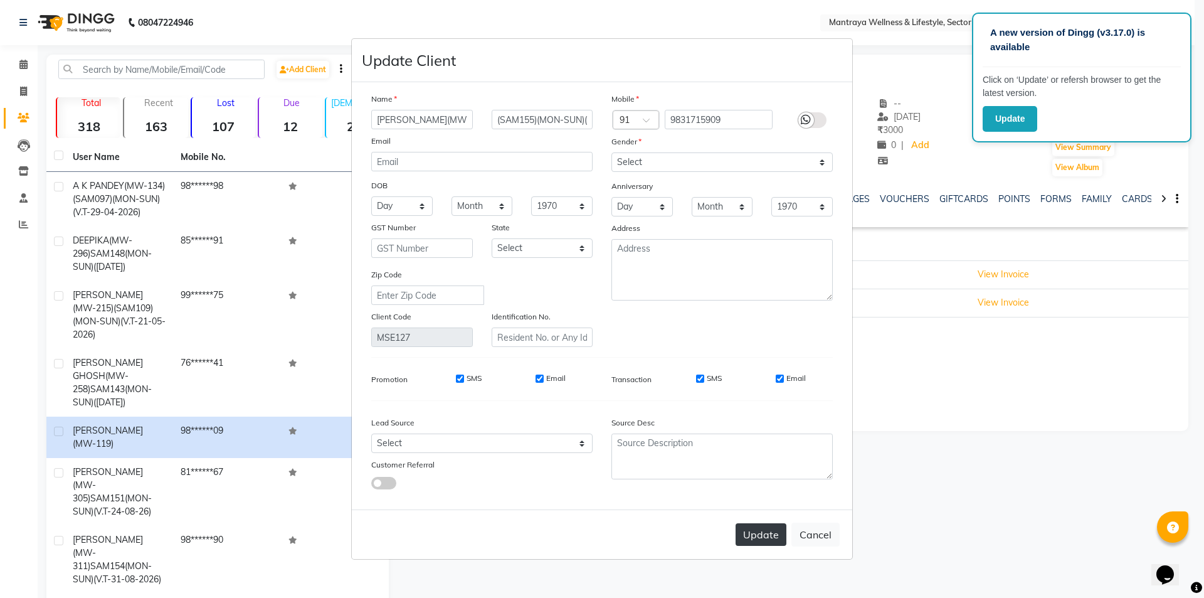
click at [763, 531] on button "Update" at bounding box center [761, 534] width 51 height 23
select select
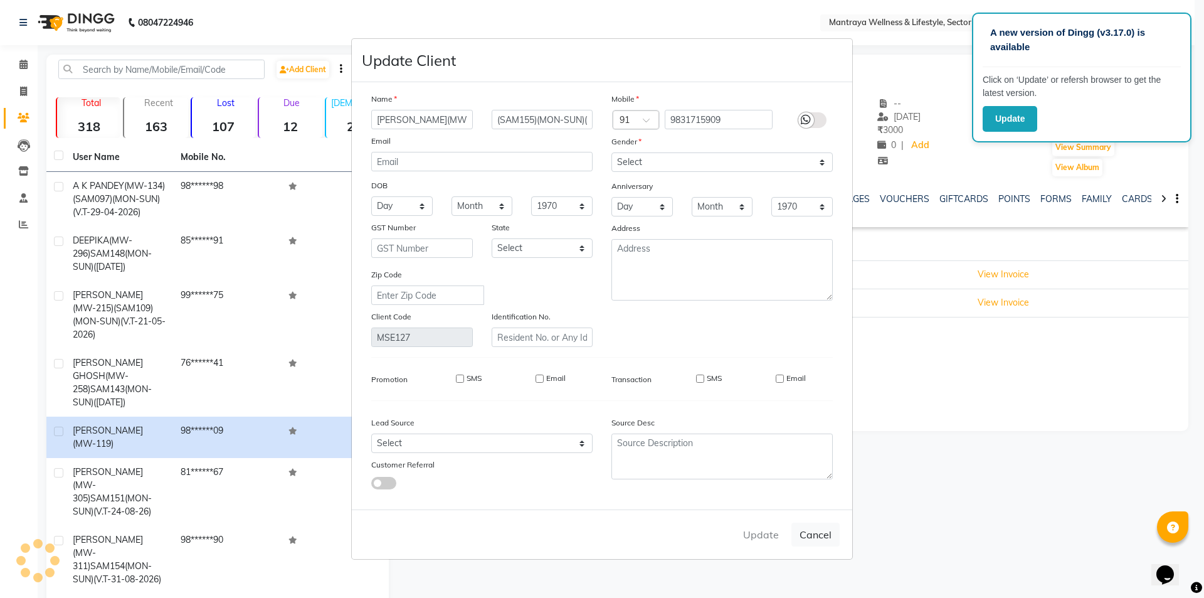
select select
checkbox input "false"
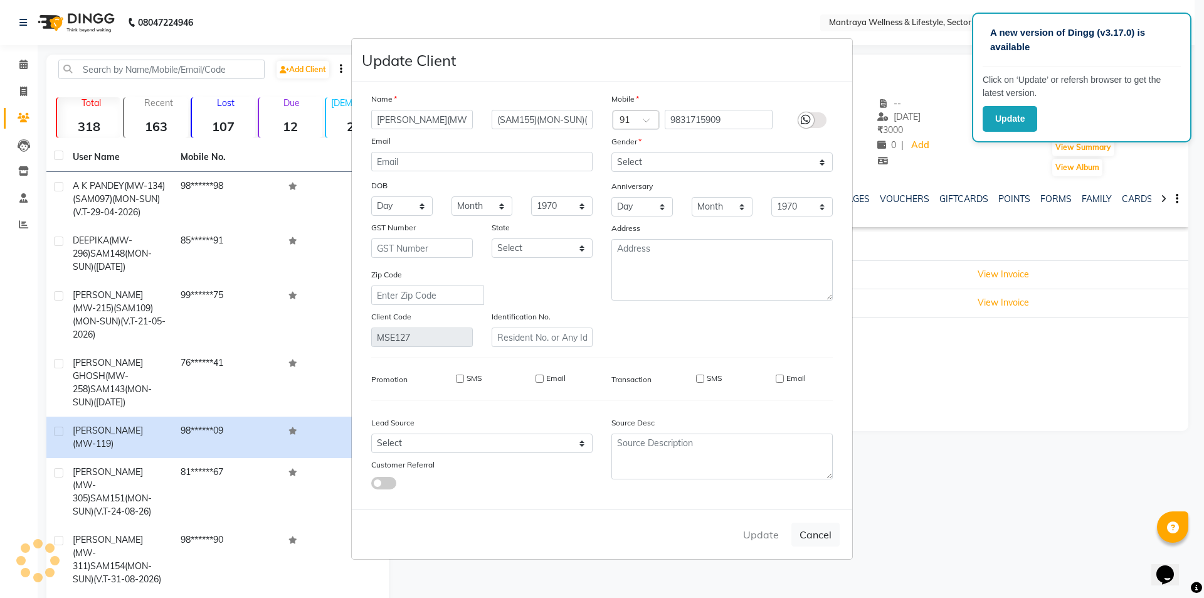
checkbox input "false"
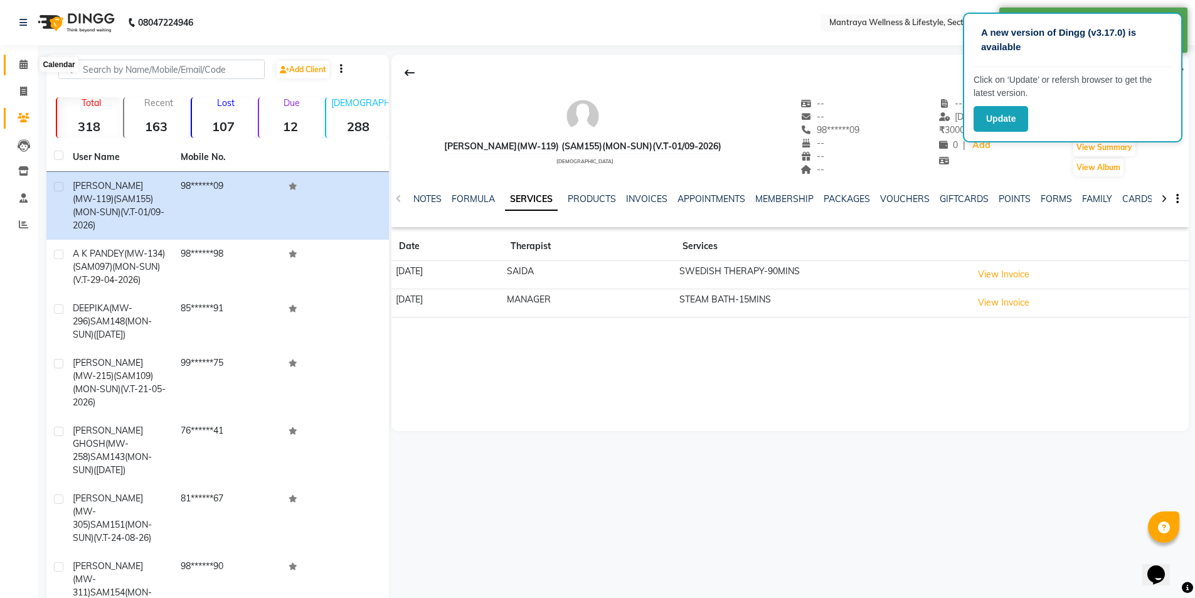
click at [21, 61] on icon at bounding box center [23, 64] width 8 height 9
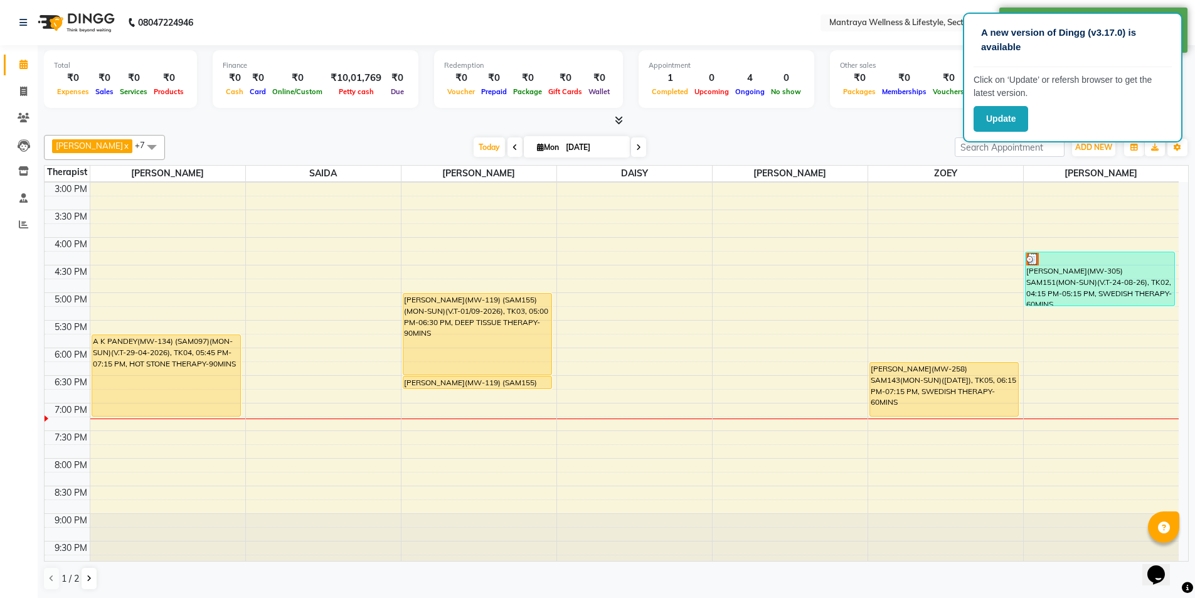
scroll to position [283, 0]
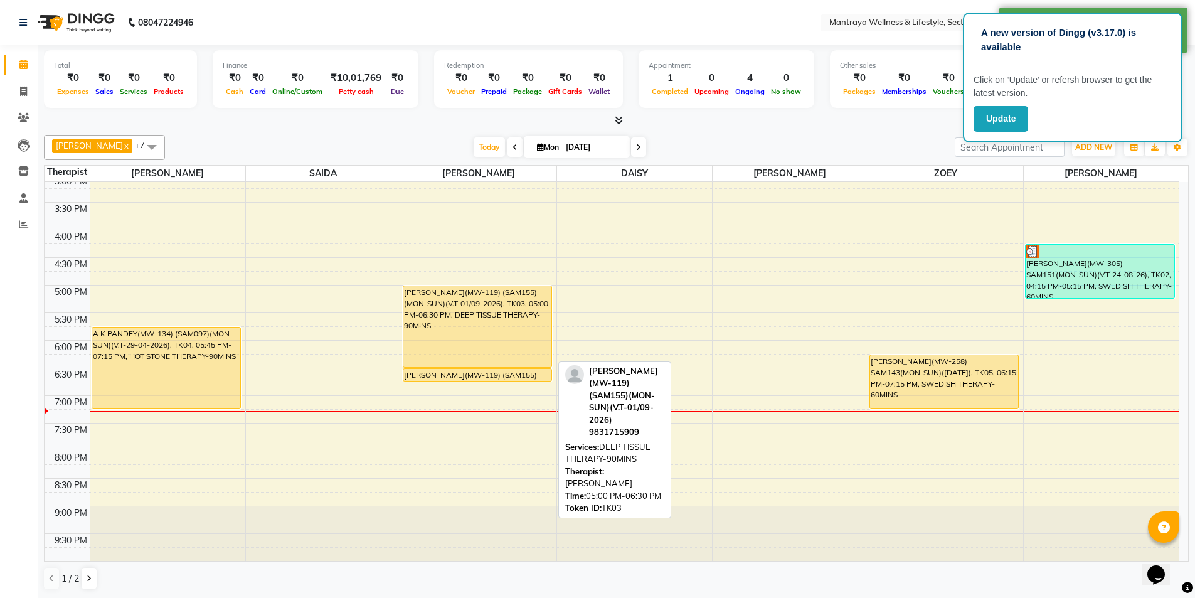
click at [461, 319] on div "SOMNATH SINHA(MW-119) (SAM155)(MON-SUN)(V.T-01/09-2026), TK03, 05:00 PM-06:30 P…" at bounding box center [477, 326] width 149 height 81
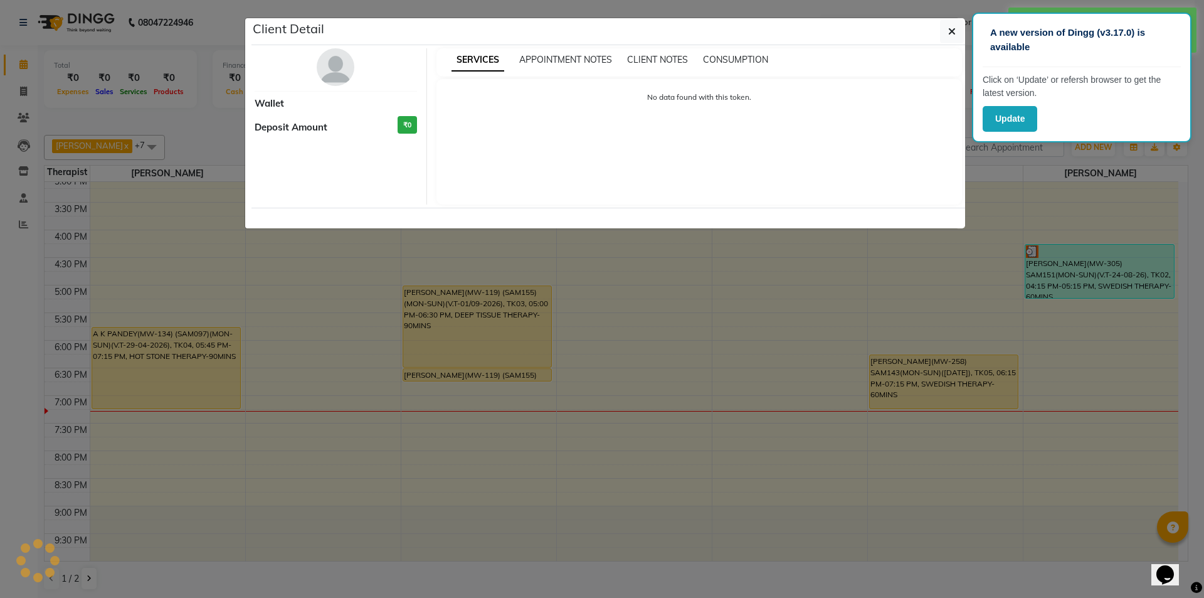
select select "1"
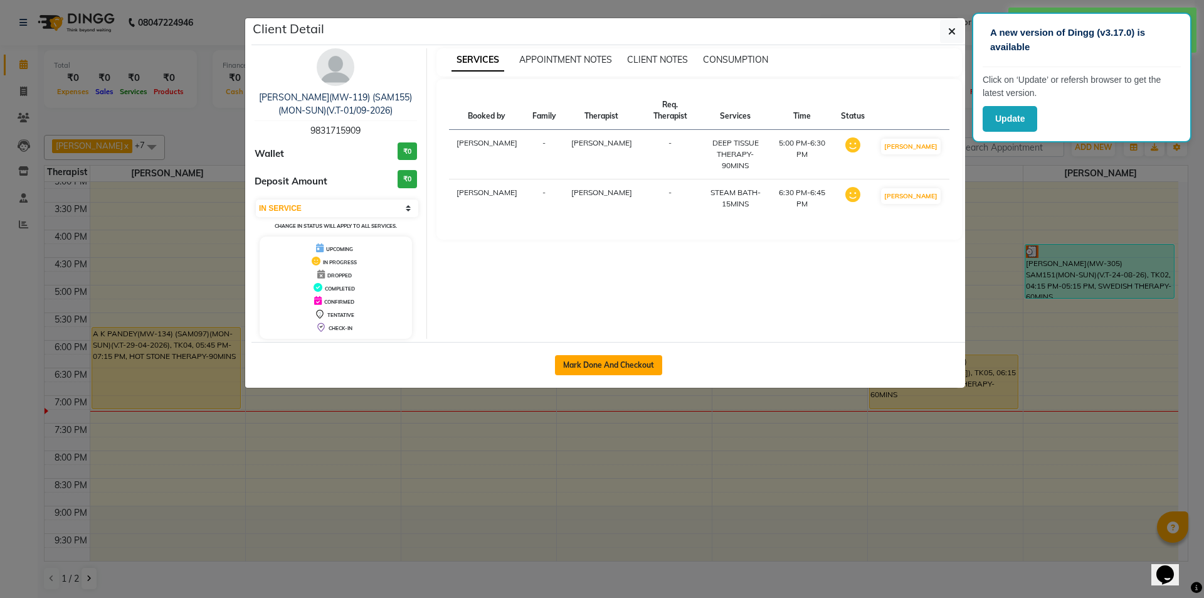
click at [590, 366] on button "Mark Done And Checkout" at bounding box center [608, 365] width 107 height 20
select select "service"
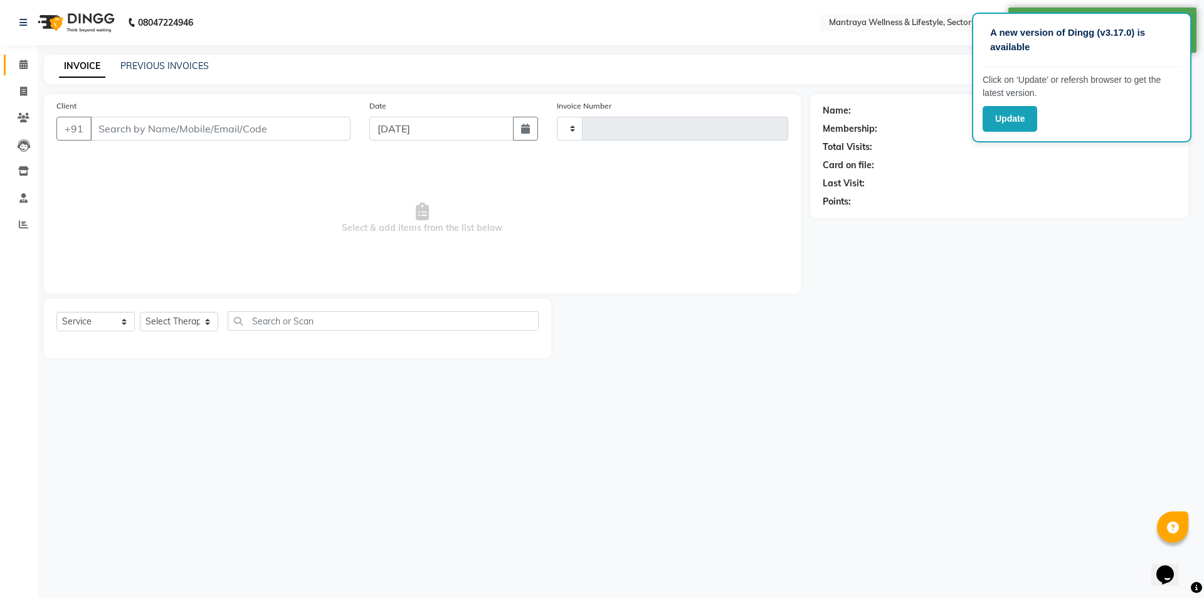
type input "0212"
select select "7655"
type input "98******09"
select select "87983"
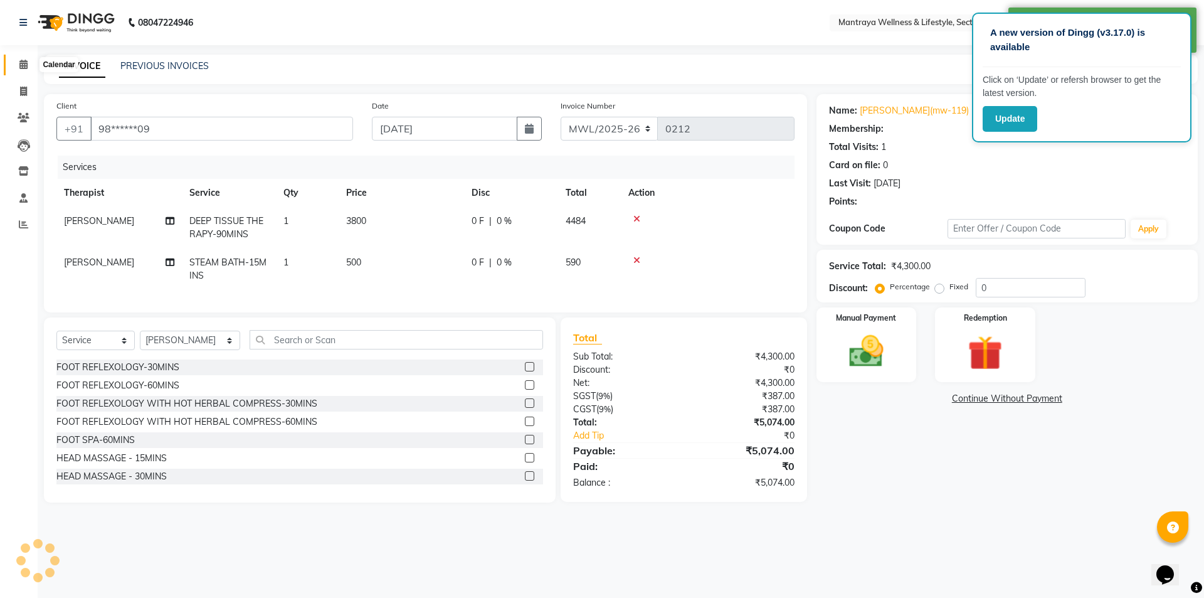
click at [20, 67] on icon at bounding box center [23, 64] width 8 height 9
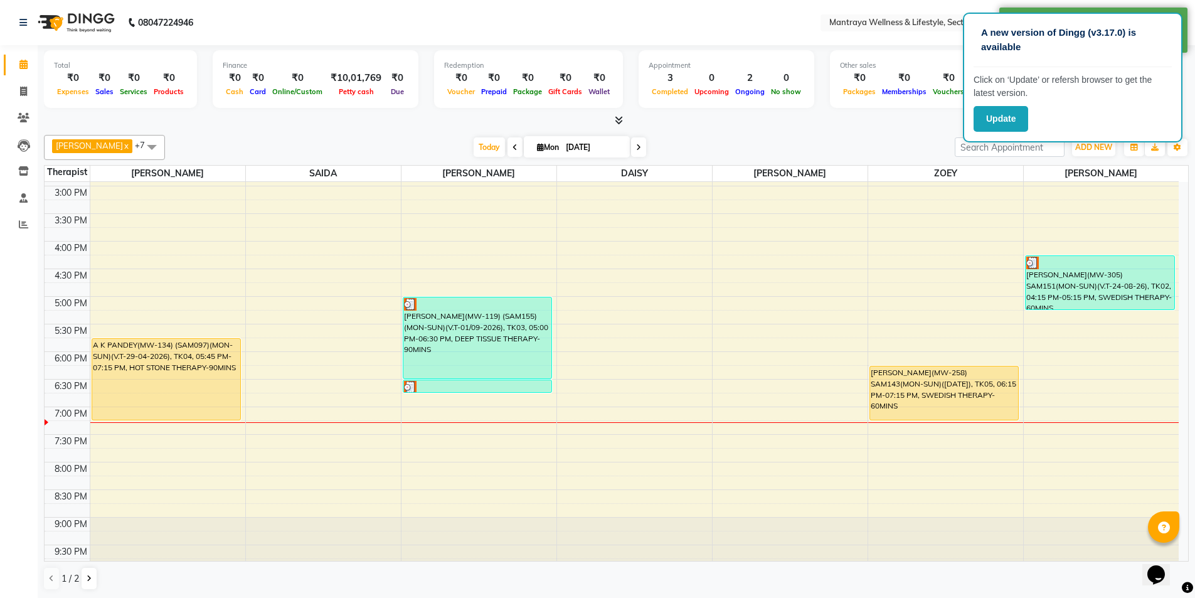
scroll to position [283, 0]
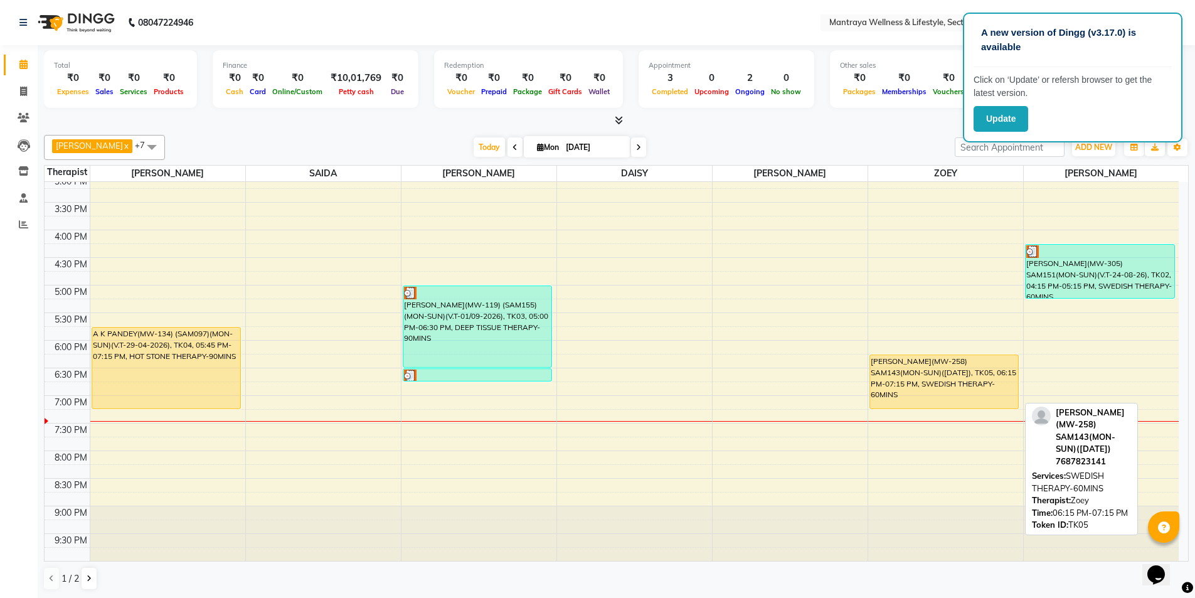
click at [912, 386] on div "[PERSON_NAME](MW-258) SAM143(MON-SUN)([DATE]), TK05, 06:15 PM-07:15 PM, SWEDISH…" at bounding box center [944, 381] width 149 height 53
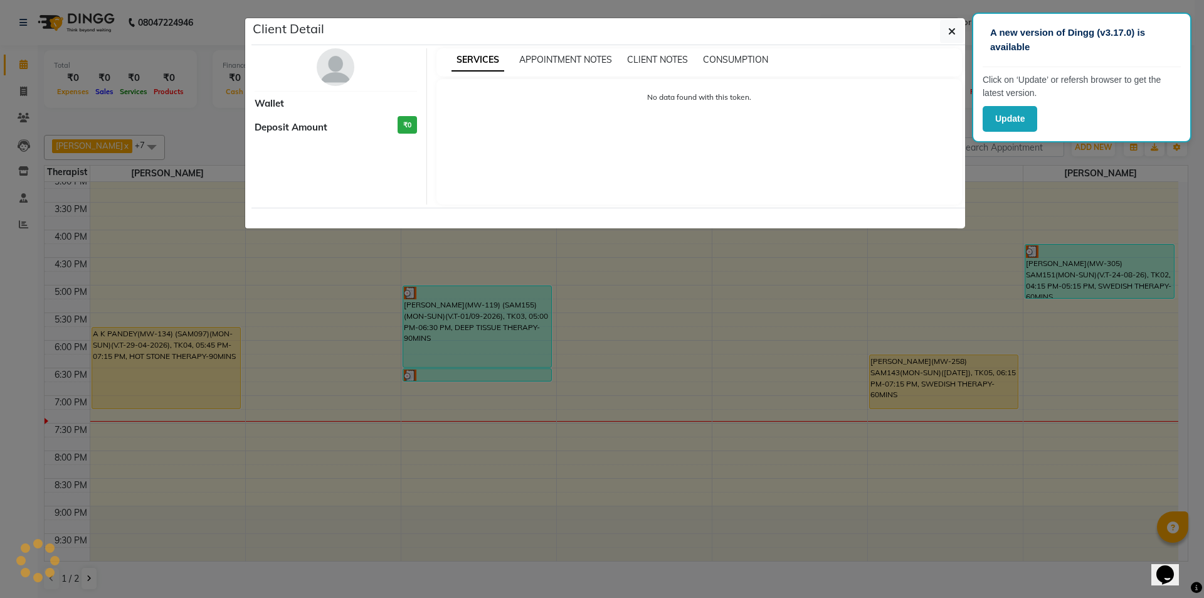
select select "1"
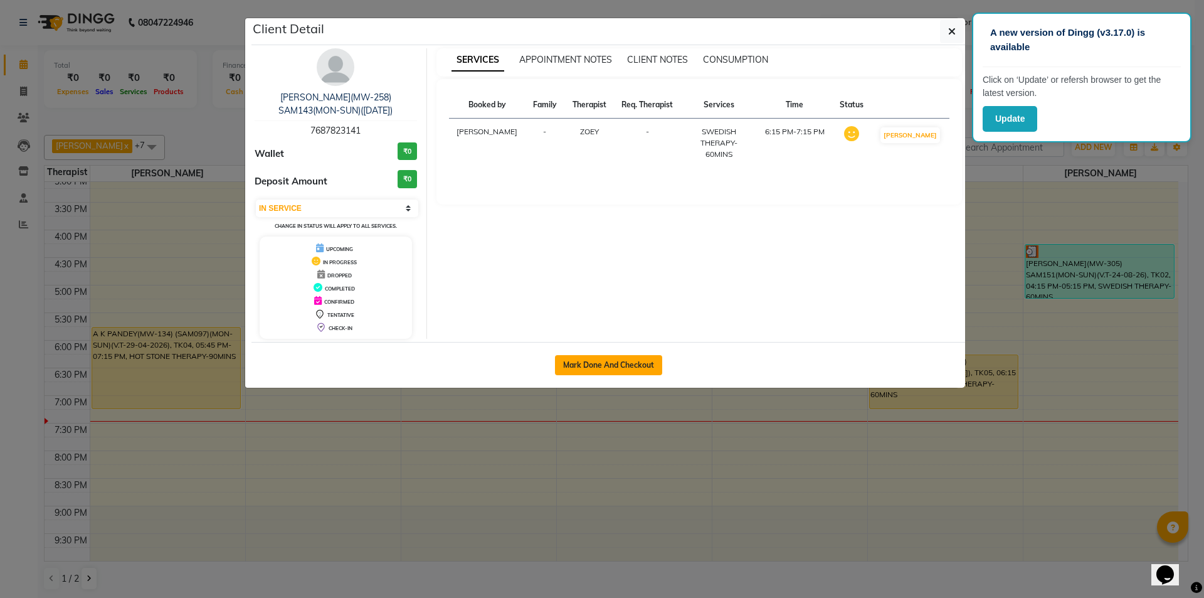
click at [628, 359] on button "Mark Done And Checkout" at bounding box center [608, 365] width 107 height 20
select select "service"
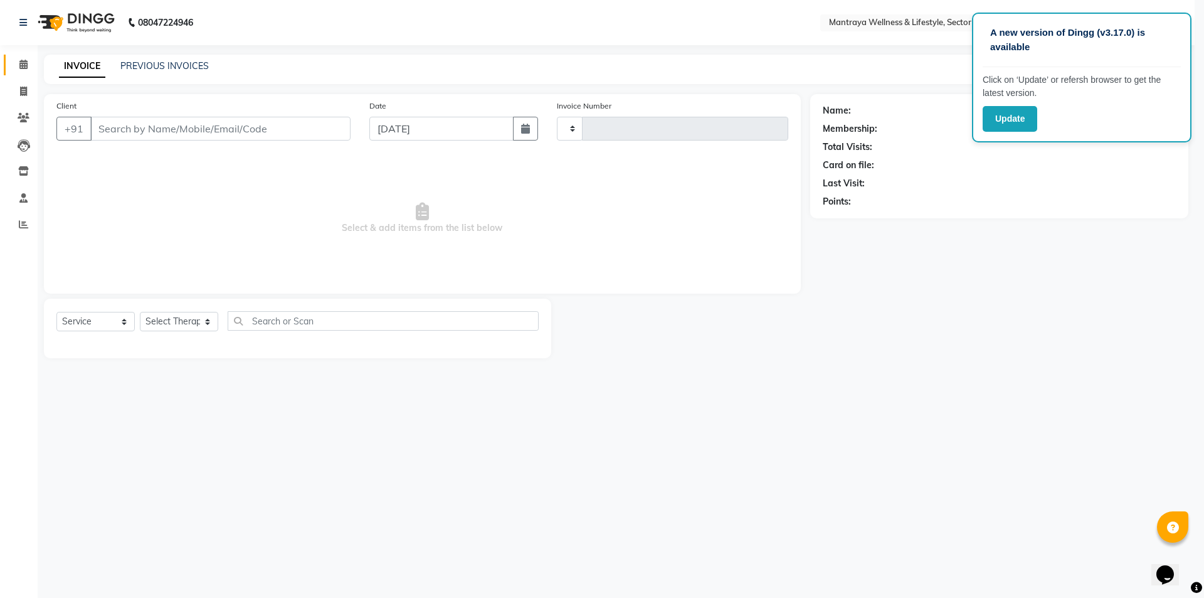
type input "0212"
select select "7655"
type input "76******41"
select select "80016"
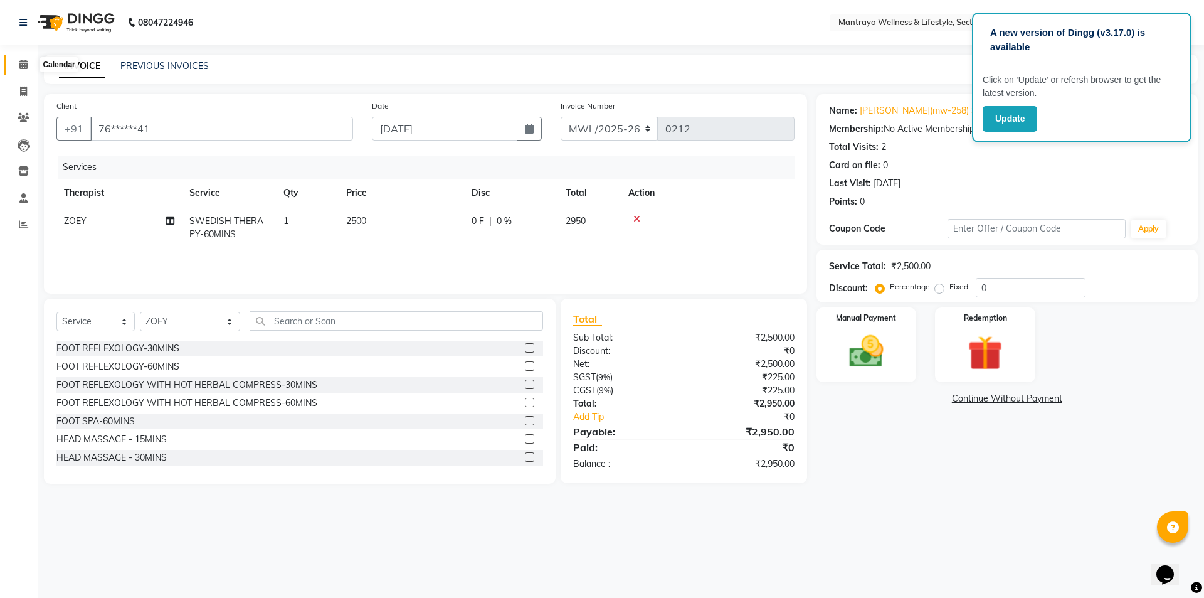
drag, startPoint x: 19, startPoint y: 62, endPoint x: 36, endPoint y: 81, distance: 24.9
click at [20, 62] on icon at bounding box center [23, 64] width 8 height 9
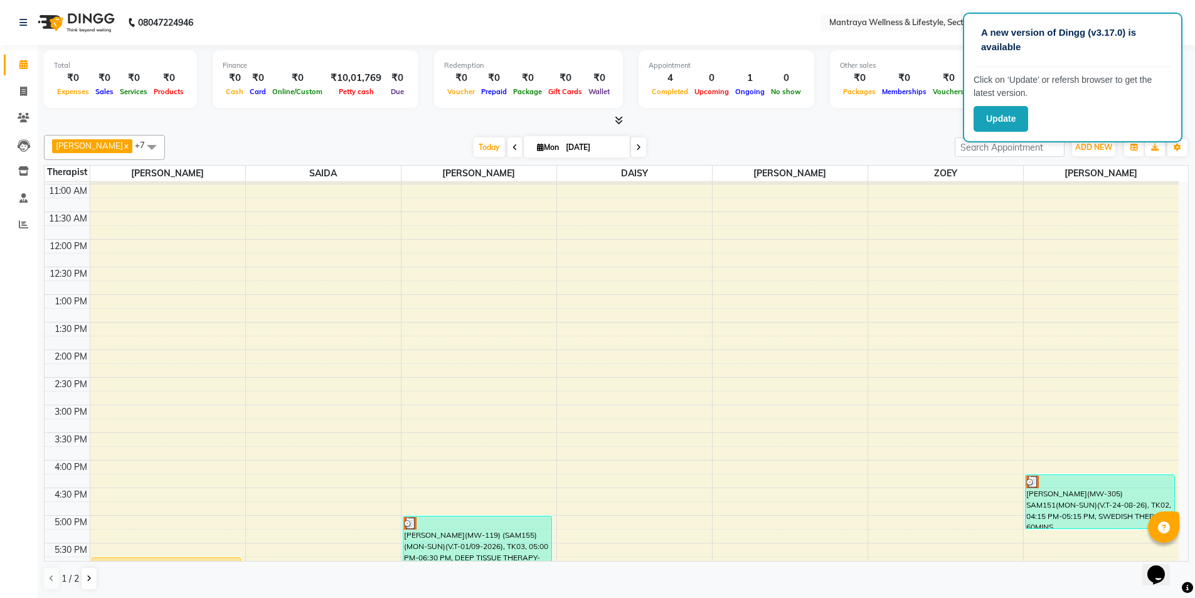
scroll to position [251, 0]
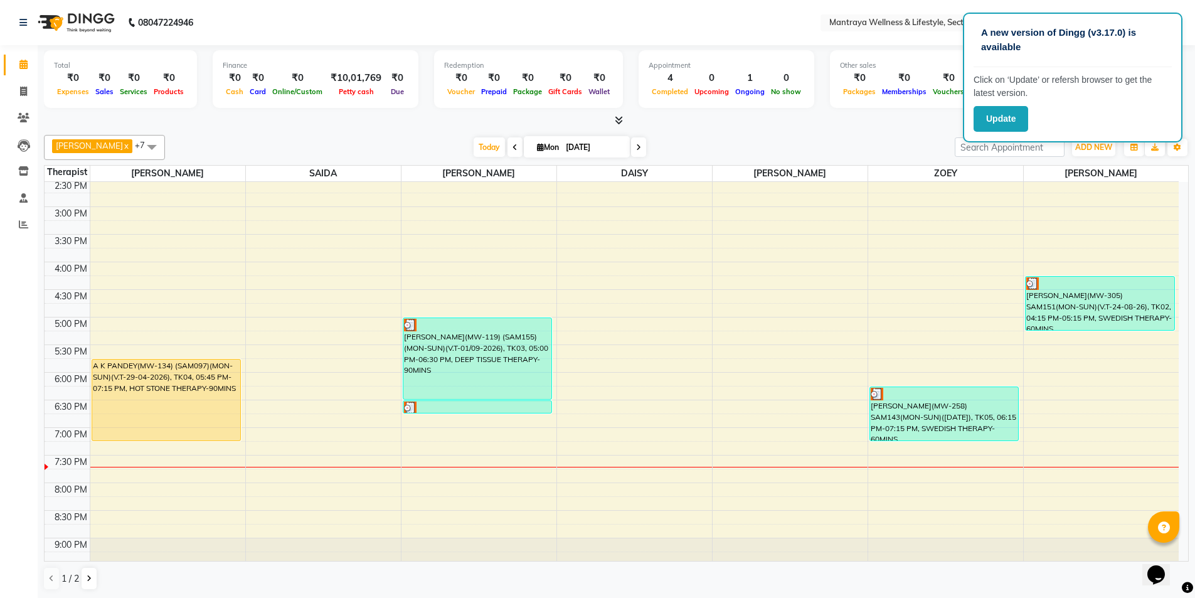
drag, startPoint x: 166, startPoint y: 539, endPoint x: 173, endPoint y: 537, distance: 7.2
click at [173, 538] on div at bounding box center [167, 565] width 155 height 55
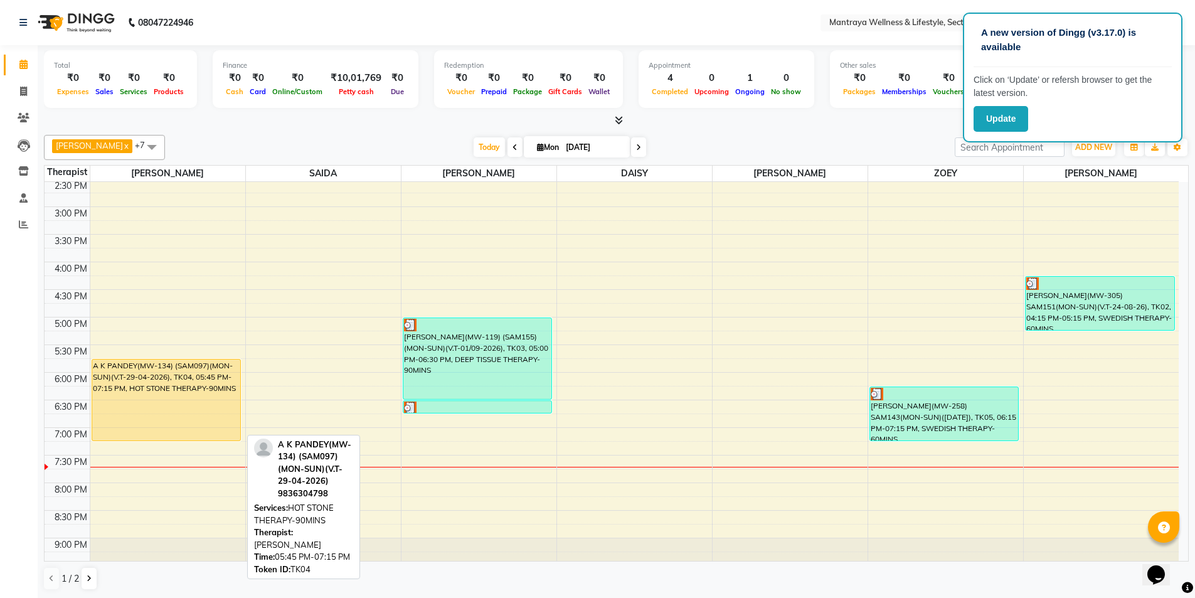
click at [133, 417] on div "A K PANDEY(MW-134) (SAM097)(MON-SUN)(V.T-29-04-2026), TK04, 05:45 PM-07:15 PM, …" at bounding box center [166, 399] width 149 height 81
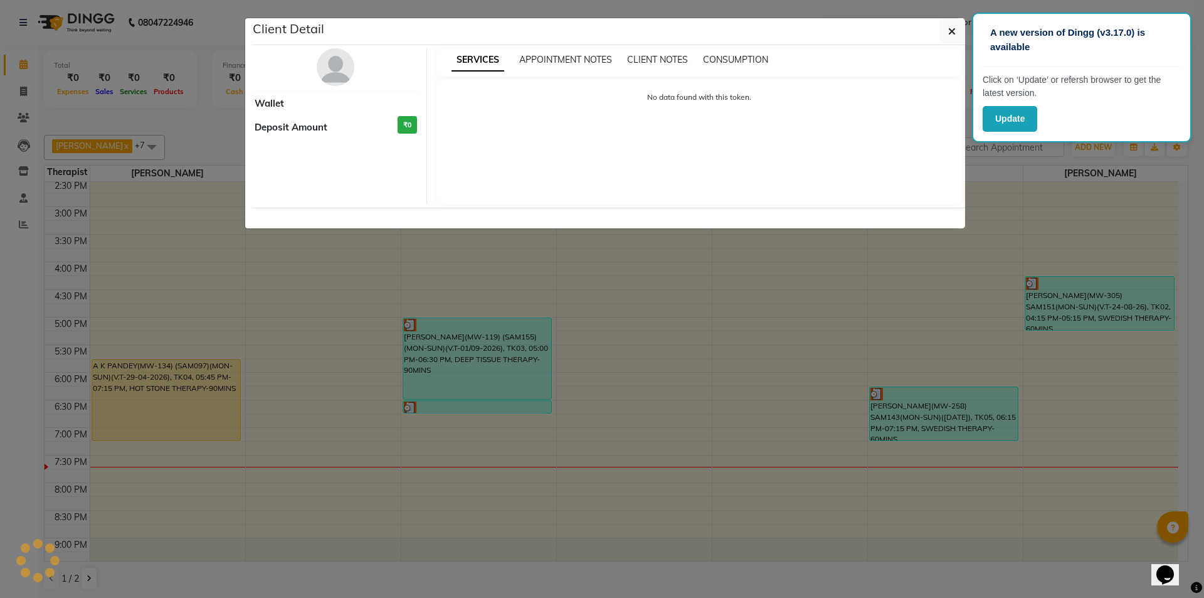
select select "1"
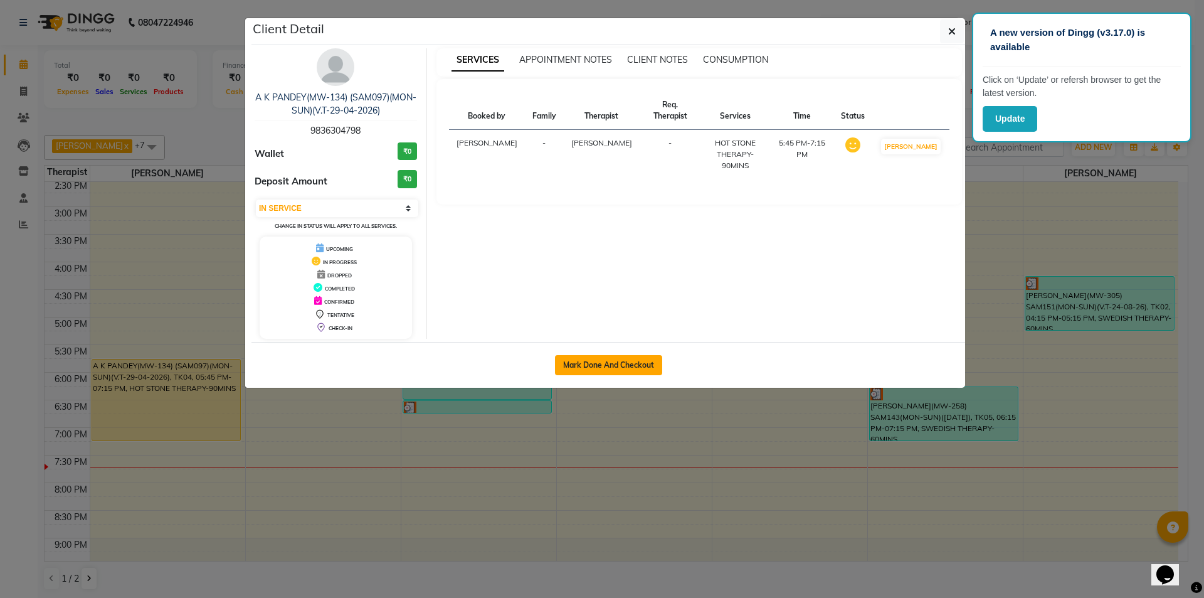
click at [618, 359] on button "Mark Done And Checkout" at bounding box center [608, 365] width 107 height 20
select select "service"
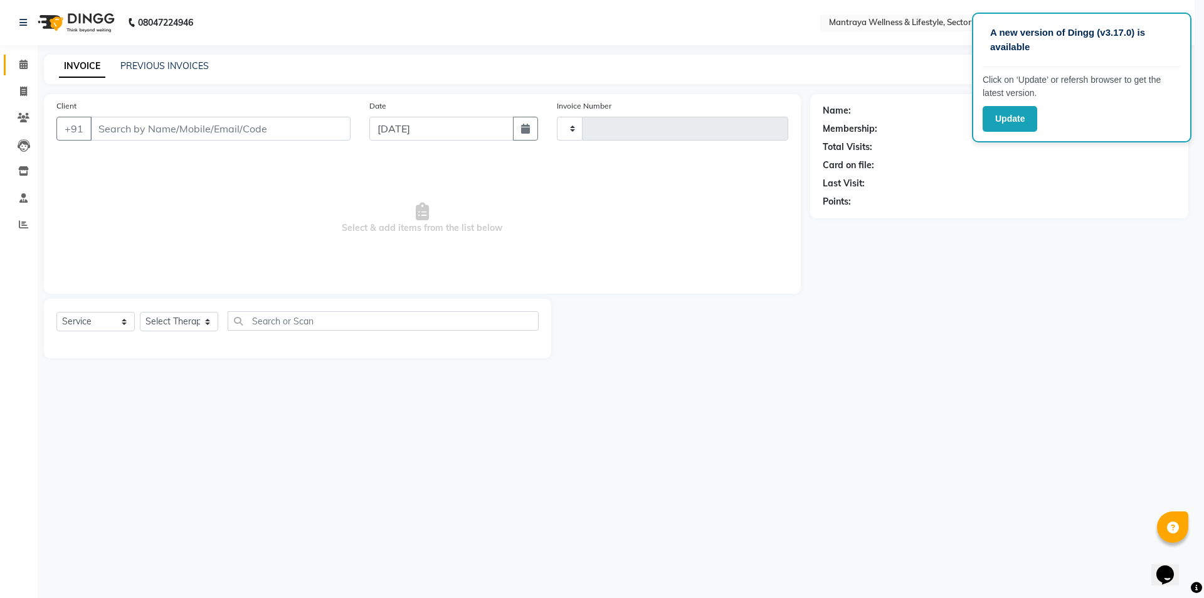
type input "0212"
select select "7655"
drag, startPoint x: 24, startPoint y: 62, endPoint x: 46, endPoint y: 71, distance: 23.3
click at [26, 62] on icon at bounding box center [23, 64] width 8 height 9
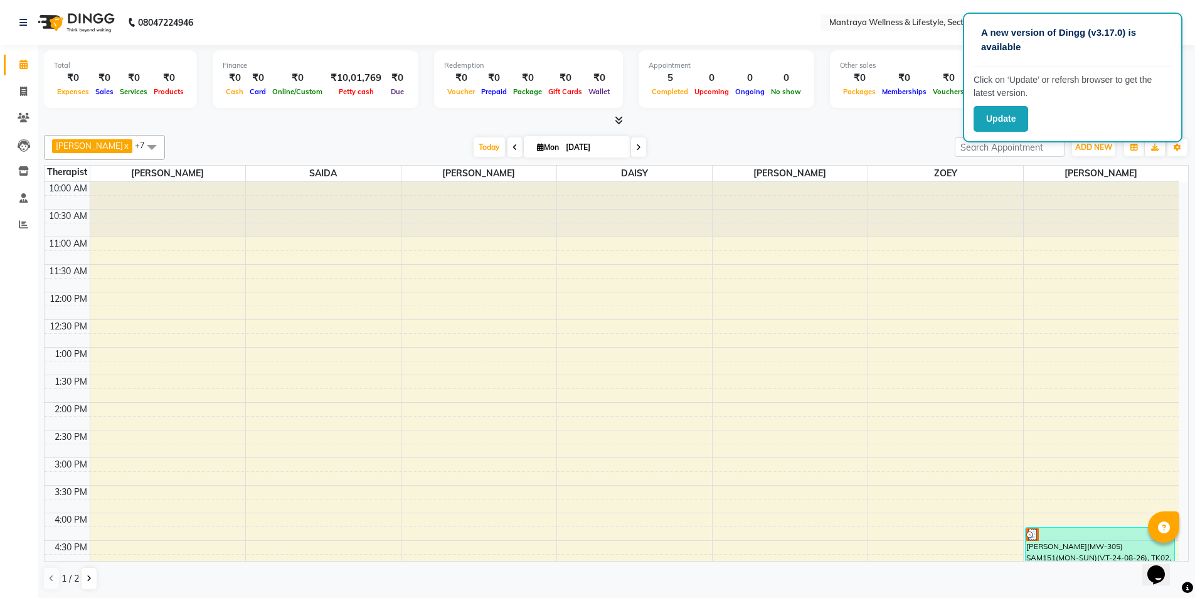
scroll to position [283, 0]
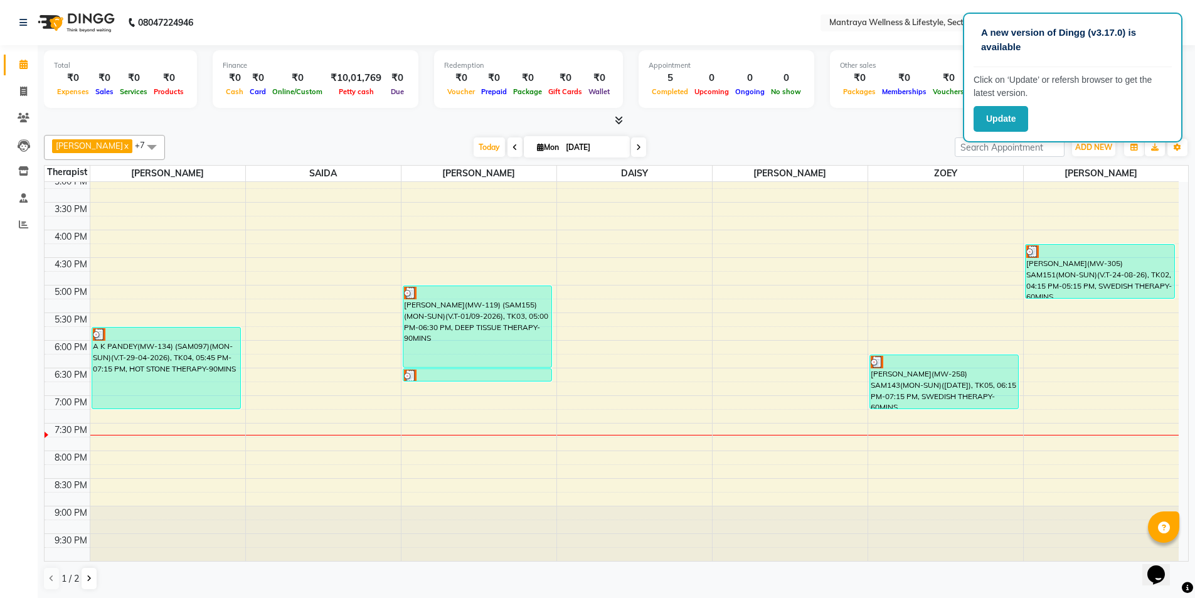
click at [636, 147] on icon at bounding box center [638, 148] width 5 height 8
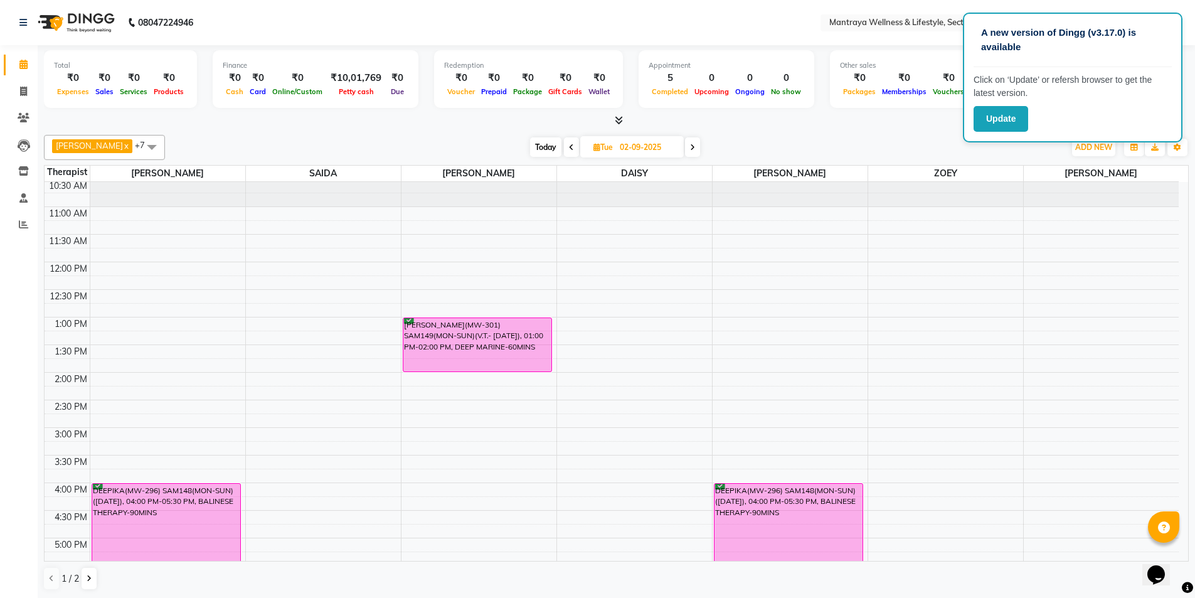
scroll to position [0, 0]
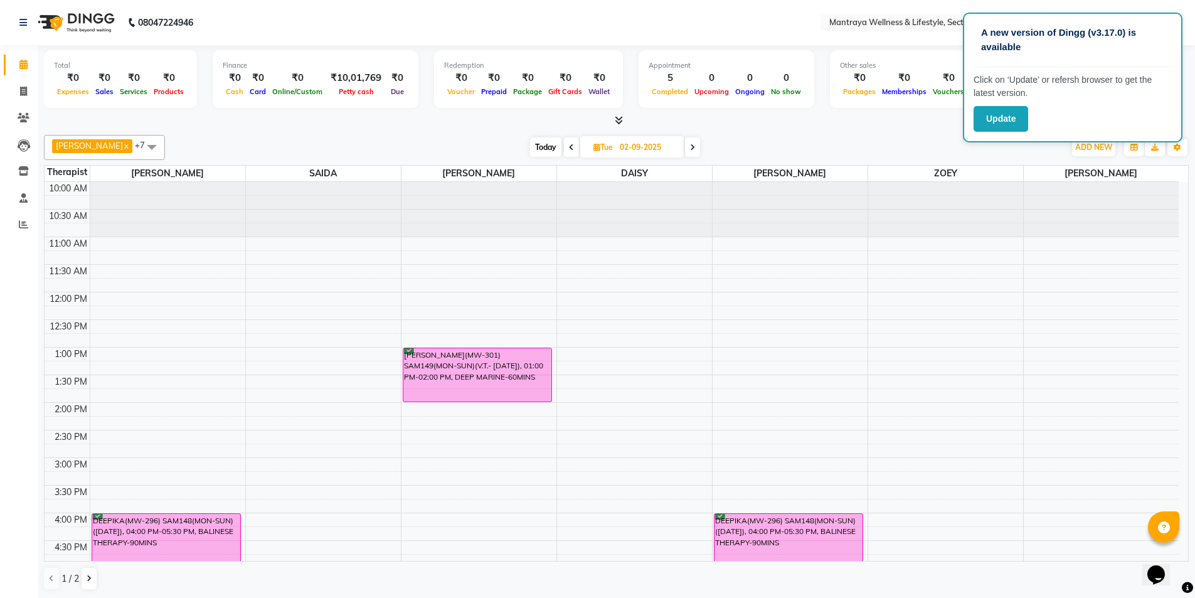
click at [530, 156] on span "Today" at bounding box center [545, 146] width 31 height 19
type input "[DATE]"
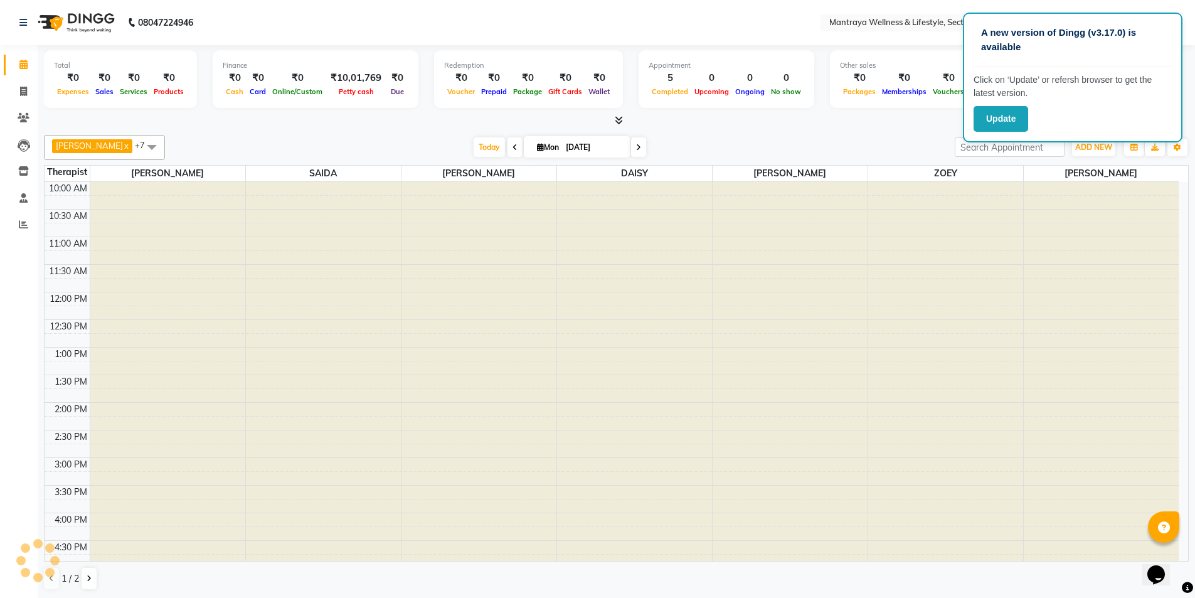
scroll to position [283, 0]
